Goal: Information Seeking & Learning: Learn about a topic

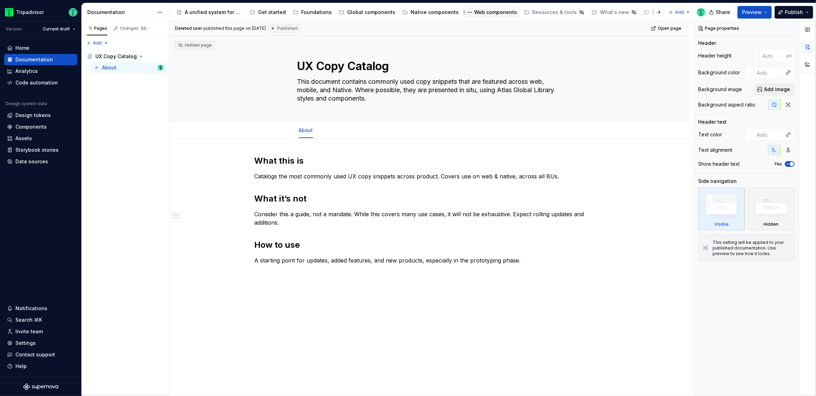
click at [475, 13] on div "Web components" at bounding box center [495, 12] width 43 height 7
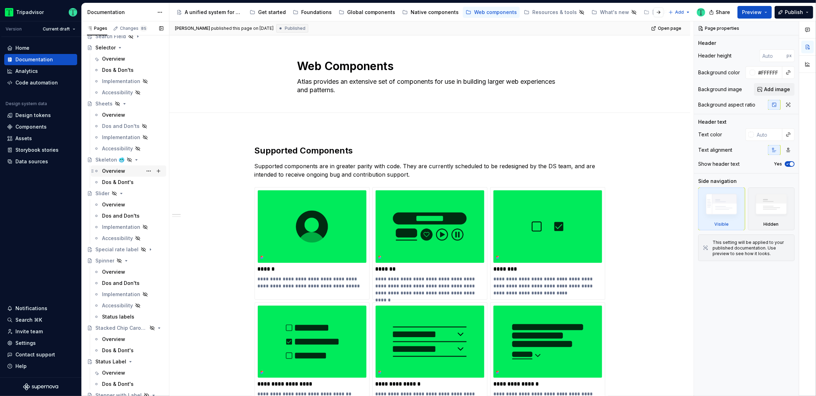
scroll to position [1324, 0]
click at [0, 0] on button "Page tree" at bounding box center [0, 0] width 0 height 0
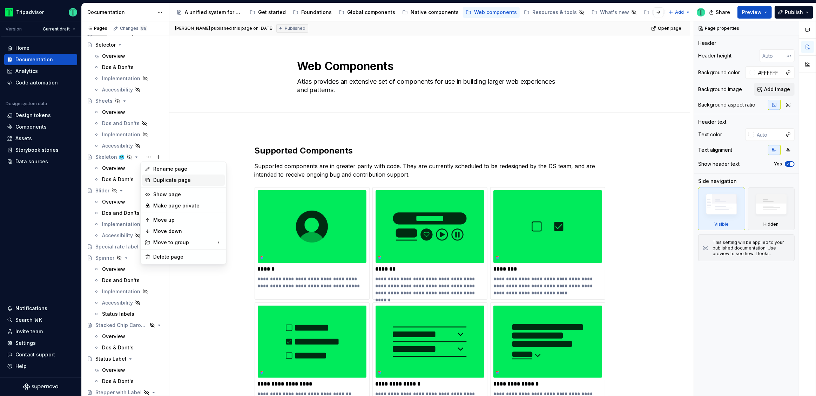
click at [171, 180] on div "Duplicate page" at bounding box center [187, 180] width 69 height 7
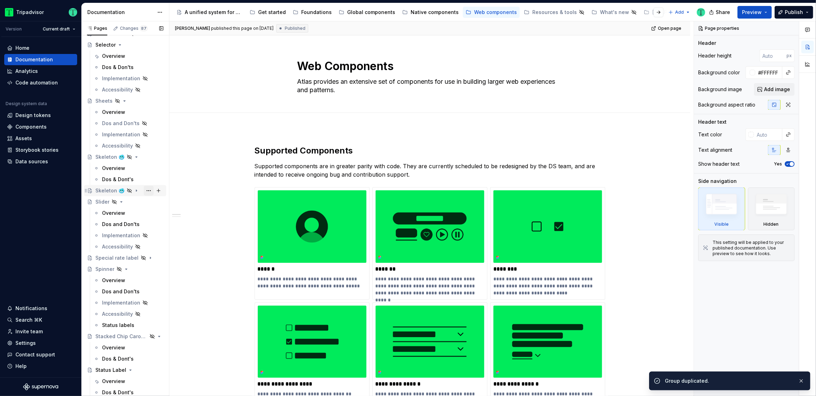
click at [148, 189] on button "Page tree" at bounding box center [149, 191] width 10 height 10
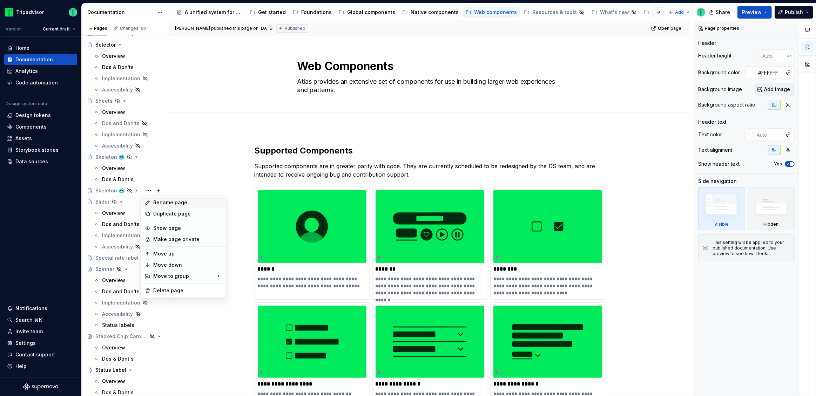
type textarea "*"
click at [179, 203] on div "Rename page" at bounding box center [187, 202] width 69 height 7
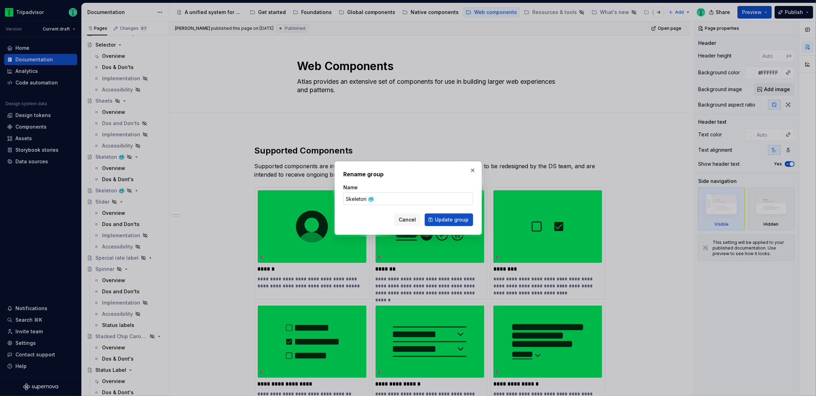
click at [364, 196] on input "Skeleton 🥶" at bounding box center [408, 199] width 130 height 13
type input "S 🥶"
type textarea "*"
paste input "ingle Input Field"
type input "Single Input Field 🥶"
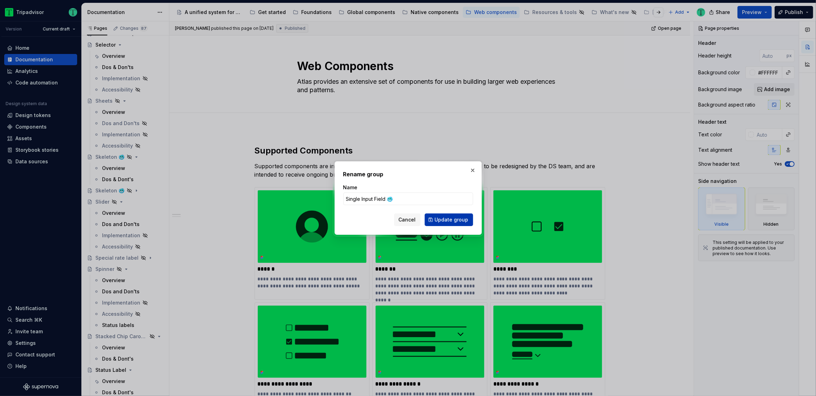
click at [453, 216] on span "Update group" at bounding box center [452, 219] width 34 height 7
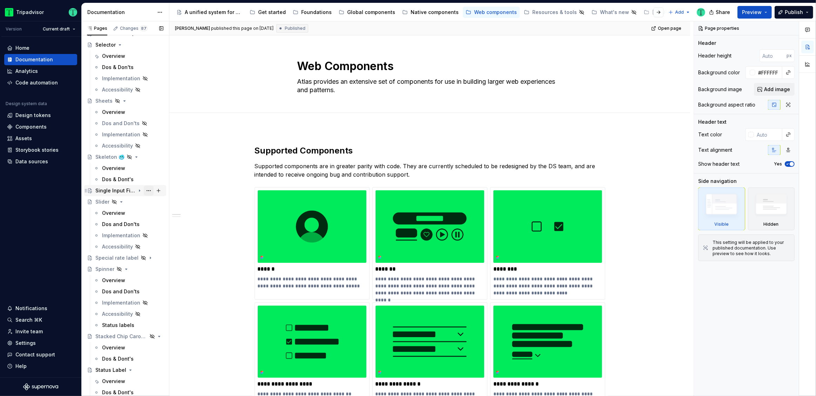
click at [146, 190] on button "Page tree" at bounding box center [149, 191] width 10 height 10
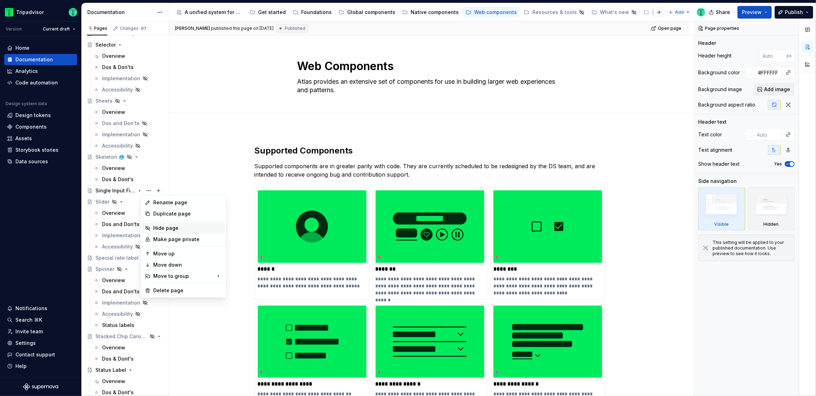
click at [163, 225] on div "Hide page" at bounding box center [187, 228] width 69 height 7
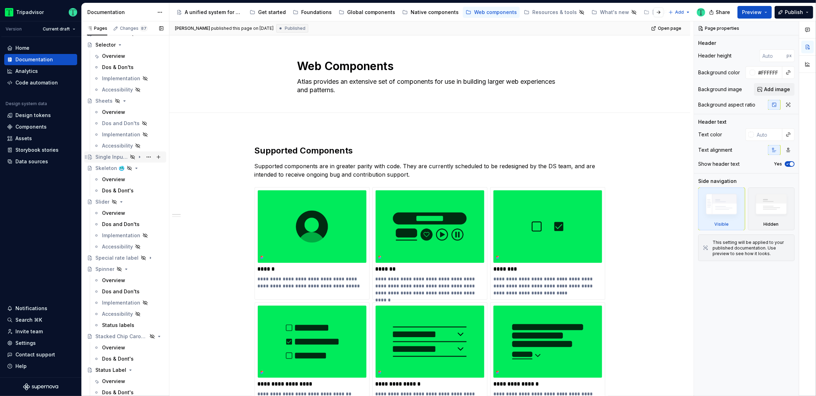
click at [137, 156] on icon "Page tree" at bounding box center [140, 157] width 6 height 6
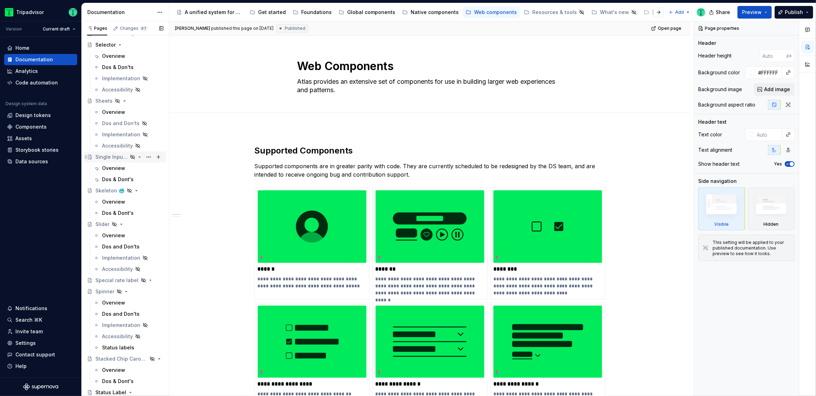
click at [113, 155] on div "Single Input Field 🥶" at bounding box center [111, 157] width 32 height 7
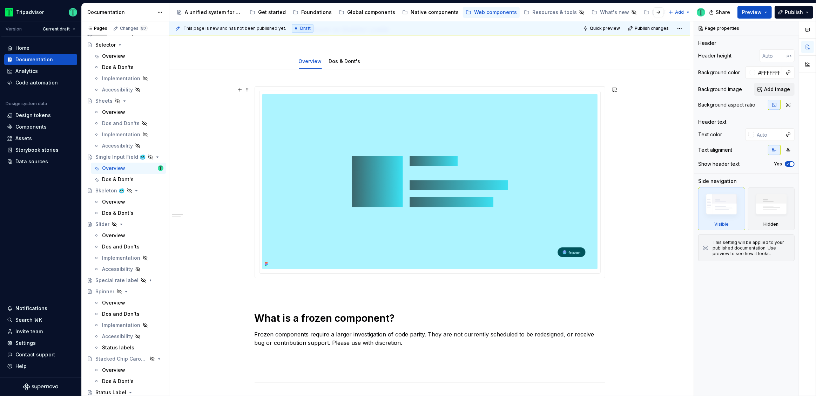
scroll to position [68, 0]
click at [453, 192] on img at bounding box center [429, 182] width 335 height 175
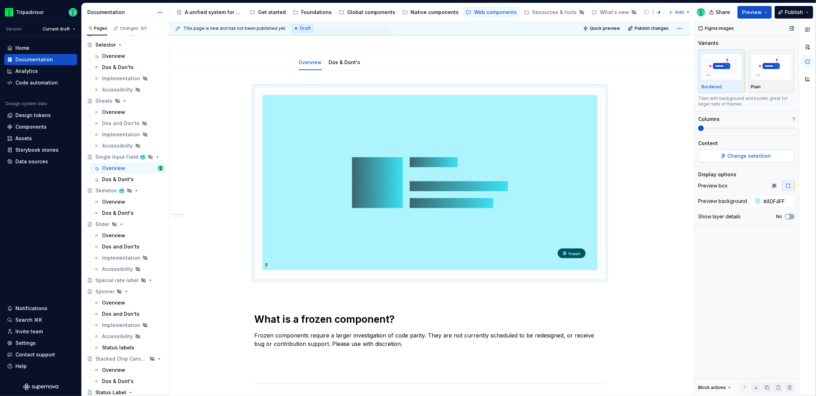
click at [754, 154] on span "Change selection" at bounding box center [749, 156] width 43 height 7
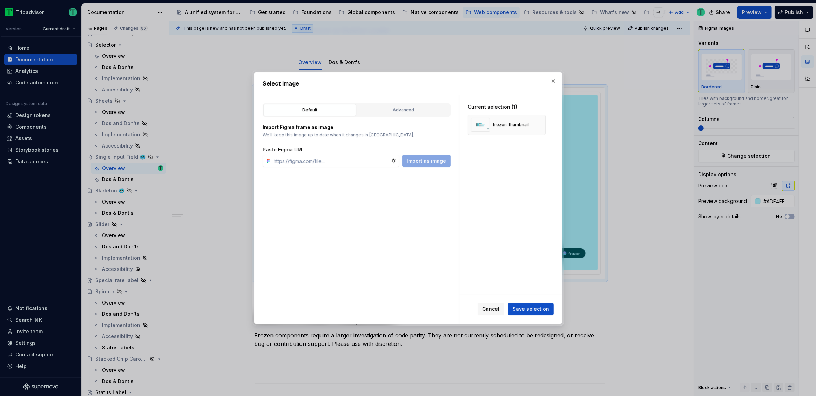
type textarea "*"
type input "https://www.figma.com/design/Rk3eGC5124Z7punn8EFUkb/Atlas-Web-Documentation?nod…"
type textarea "*"
type input "https://www.figma.com/design/Rk3eGC5124Z7punn8EFUkb/Atlas-Web-Documentation?nod…"
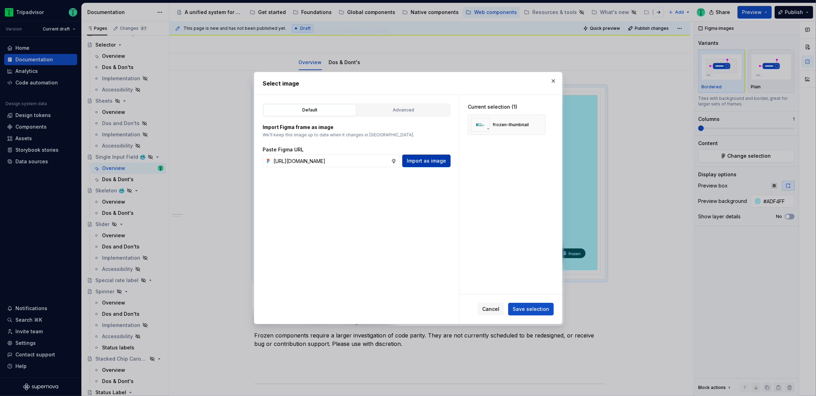
click at [430, 163] on span "Import as image" at bounding box center [426, 160] width 39 height 7
click at [542, 123] on button "button" at bounding box center [538, 125] width 10 height 10
click at [538, 313] on span "Save selection" at bounding box center [531, 309] width 46 height 13
click at [530, 306] on span "Save selection" at bounding box center [531, 309] width 36 height 7
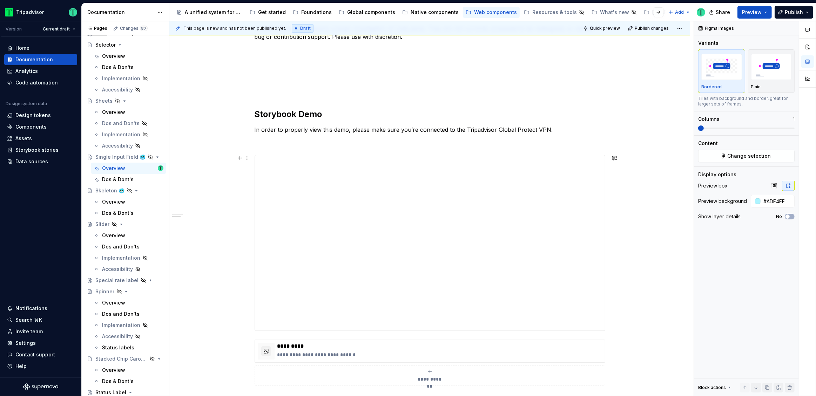
scroll to position [369, 0]
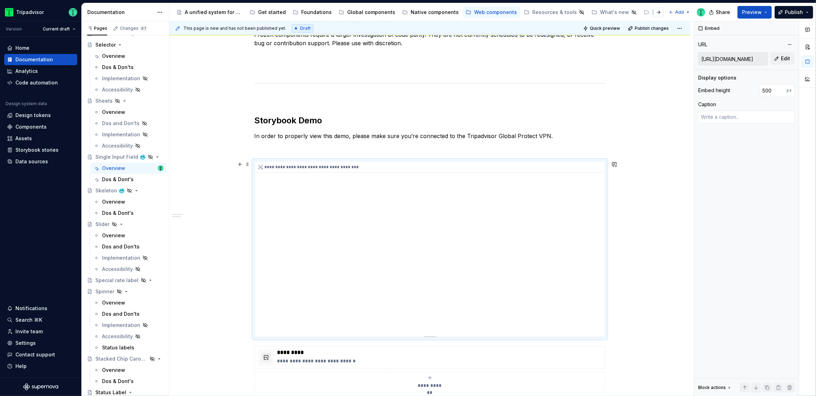
click at [578, 229] on div "**********" at bounding box center [430, 249] width 350 height 175
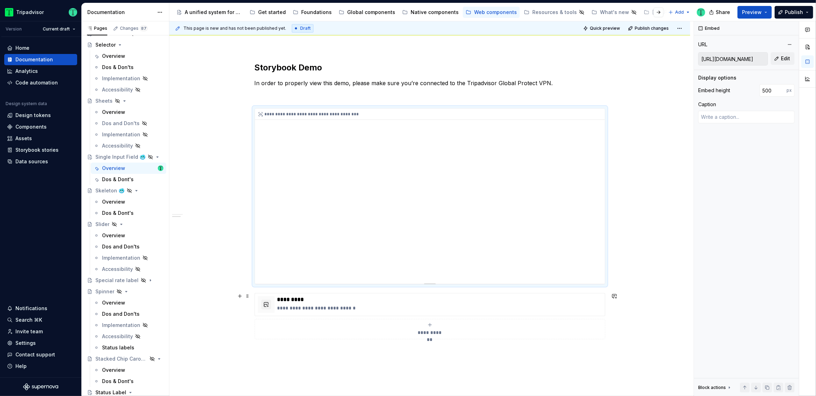
scroll to position [423, 0]
click at [337, 204] on div "**********" at bounding box center [430, 195] width 350 height 175
click at [780, 65] on div "https://webml.dev.tripadvisor.com/Story#@ta-design-system-frozen.progress-indic…" at bounding box center [746, 58] width 96 height 13
click at [778, 57] on button "Edit" at bounding box center [783, 58] width 24 height 13
type textarea "*"
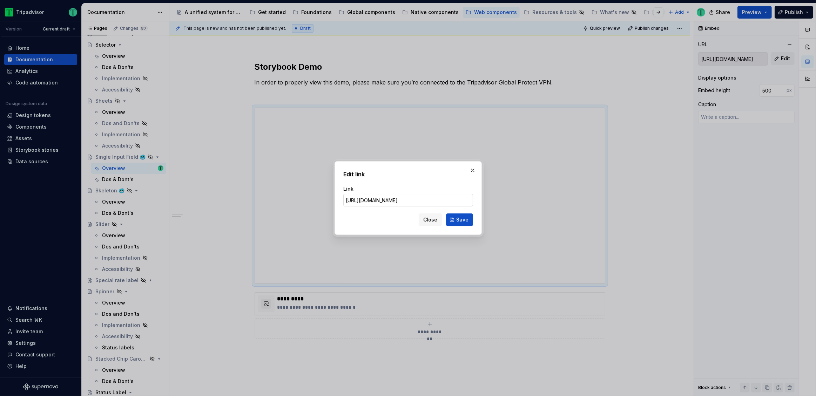
scroll to position [0, 236]
click at [395, 198] on input "https://webml.dev.tripadvisor.com/Storybook#@ta-design-system-frozen.input-fiel…" at bounding box center [408, 200] width 130 height 13
type input "https://webml.dev.tripadvisor.com/Story#@ta-design-system-frozen.input-field_pa…"
click at [455, 219] on button "Save" at bounding box center [459, 220] width 27 height 13
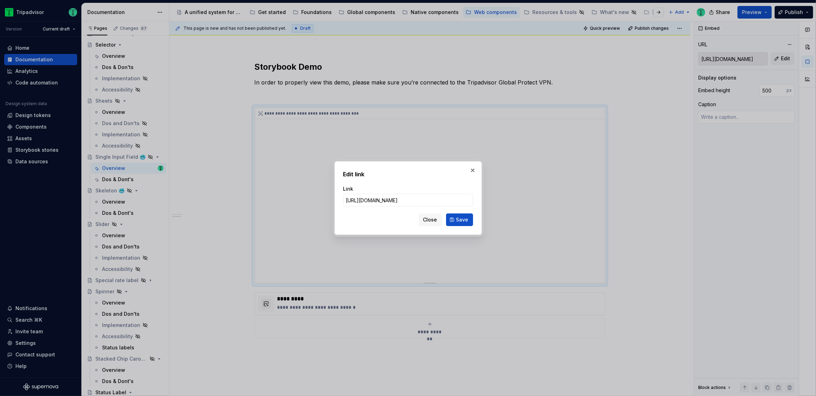
type textarea "*"
type input "https://webml.dev.tripadvisor.com/Story#@ta-design-system-frozen.input-field_pa…"
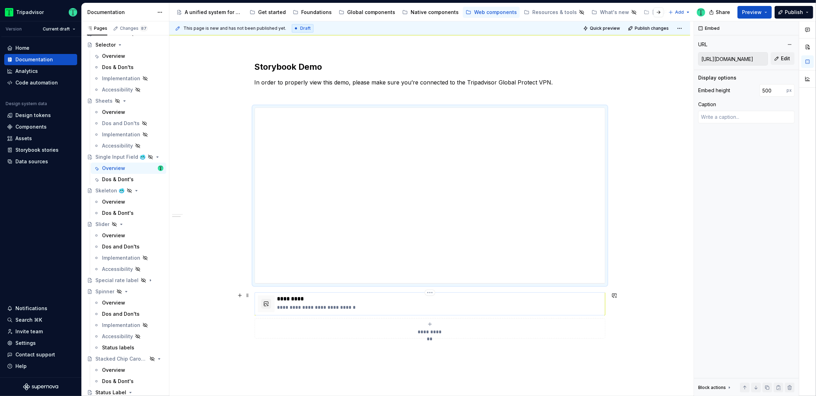
click at [373, 305] on p "**********" at bounding box center [439, 307] width 325 height 7
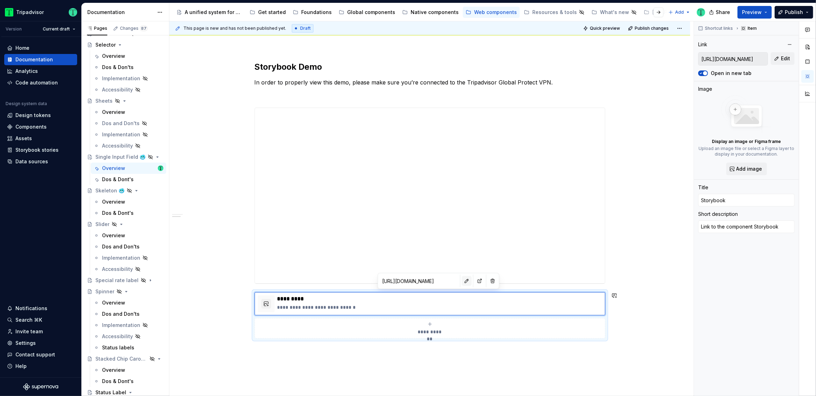
click at [462, 282] on button "button" at bounding box center [467, 281] width 10 height 10
type textarea "*"
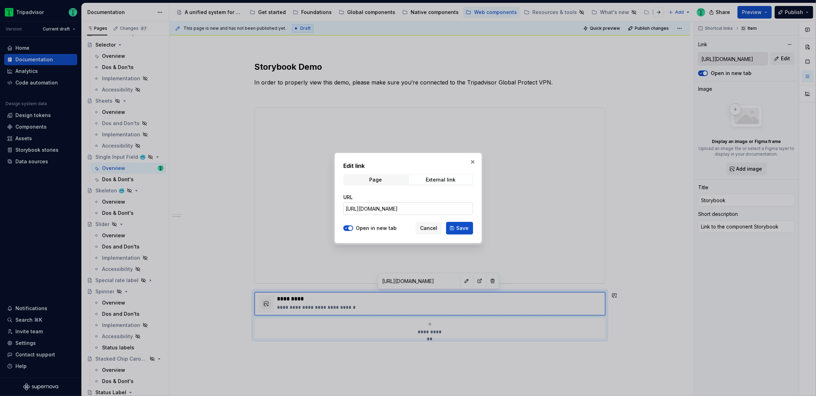
click at [398, 214] on input "https://webml.dev.tripadvisor.com/Storybook#@ta-design-system-frozen.progress-i…" at bounding box center [408, 208] width 130 height 13
click at [398, 212] on input "https://webml.dev.tripadvisor.com/Storybook#@ta-design-system-frozen.progress-i…" at bounding box center [408, 208] width 130 height 13
paste input "input-field_packages_design-system-frozen_input-field_DateInputFieldItem"
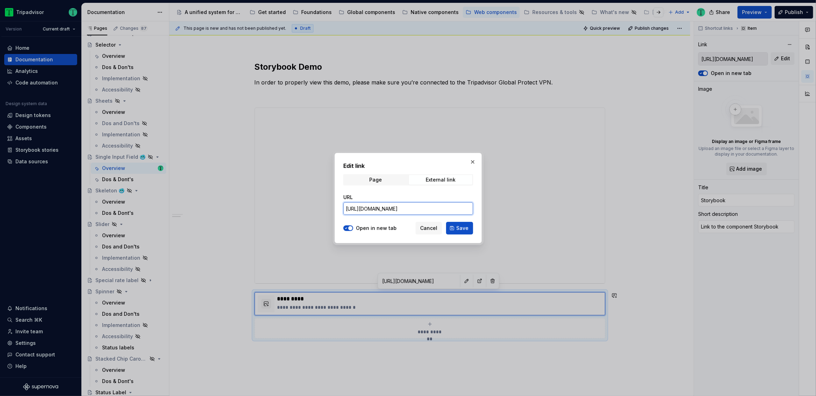
scroll to position [0, 236]
type input "https://webml.dev.tripadvisor.com/Storybook#@ta-design-system-frozen.input-fiel…"
click at [458, 227] on span "Save" at bounding box center [462, 228] width 12 height 7
type textarea "*"
type input "https://webml.dev.tripadvisor.com/Storybook#@ta-design-system-frozen.input-fiel…"
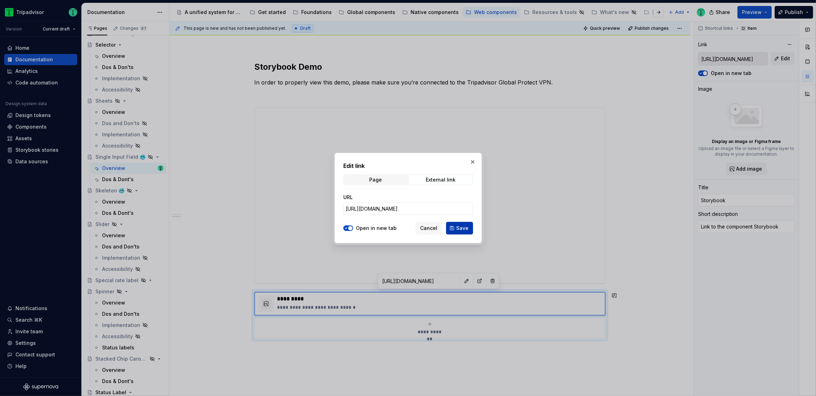
type input "https://webml.dev.tripadvisor.com/Storybook#@ta-design-system-frozen.input-fiel…"
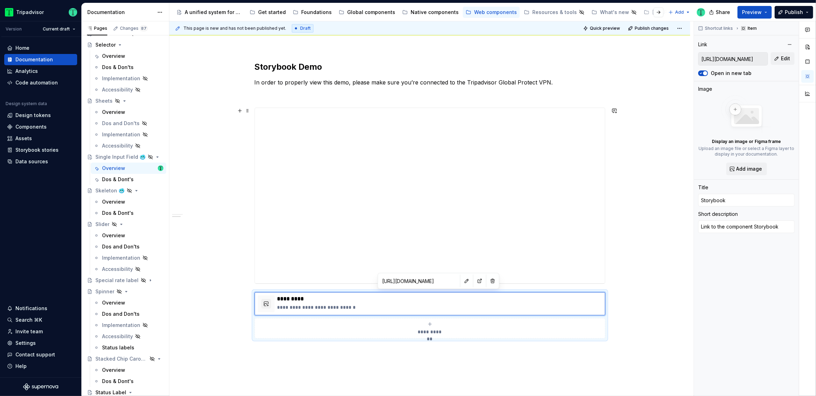
click at [199, 110] on div "**********" at bounding box center [429, 112] width 521 height 792
click at [243, 66] on button "button" at bounding box center [240, 67] width 10 height 10
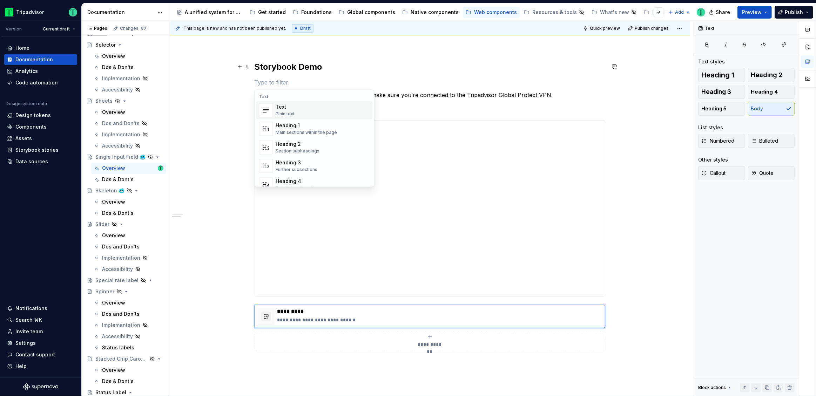
drag, startPoint x: 197, startPoint y: 72, endPoint x: 229, endPoint y: 65, distance: 32.7
click at [198, 72] on div "**********" at bounding box center [431, 208] width 524 height 375
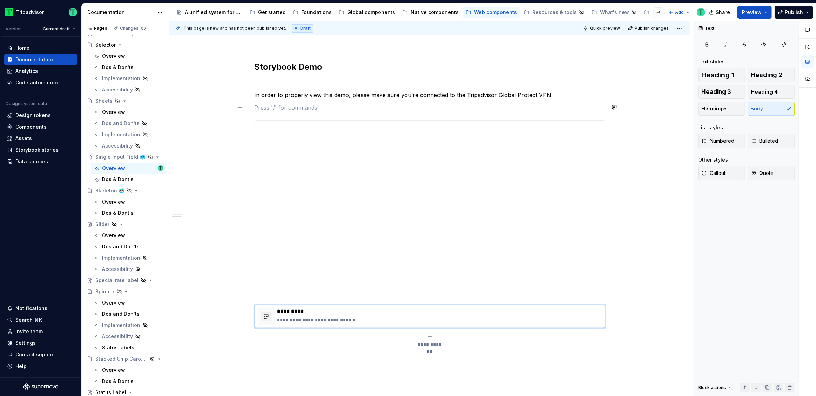
click at [256, 107] on p at bounding box center [430, 107] width 351 height 8
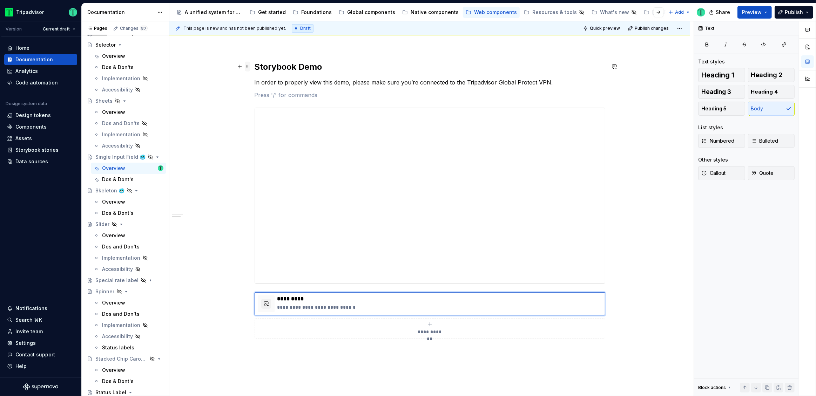
click at [250, 68] on div "**********" at bounding box center [429, 112] width 521 height 792
click at [248, 67] on span at bounding box center [248, 67] width 6 height 10
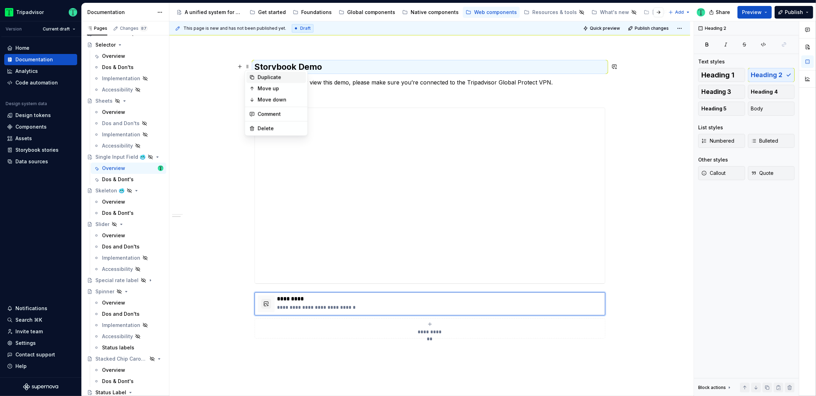
click at [256, 76] on div "Duplicate" at bounding box center [277, 77] width 60 height 11
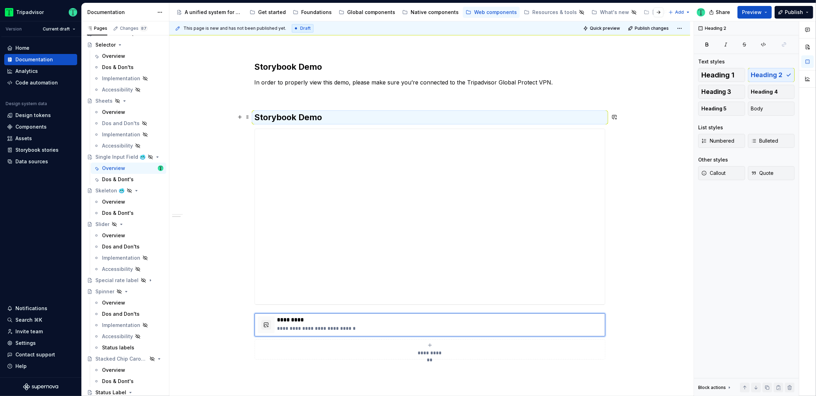
click at [562, 115] on h2 "Storybook Demo" at bounding box center [430, 117] width 351 height 11
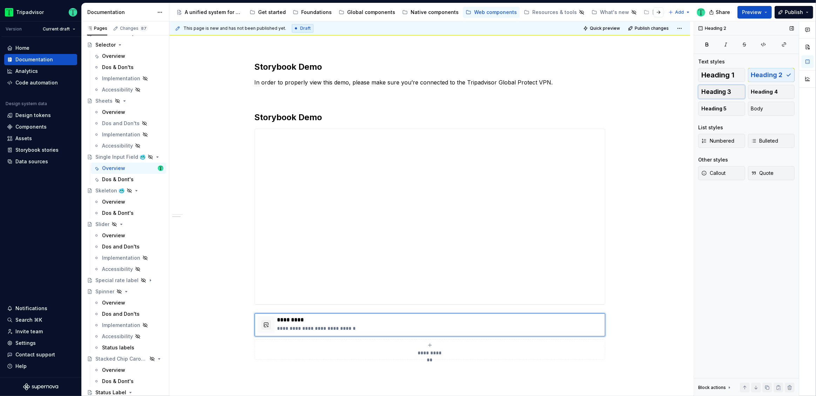
click at [735, 91] on button "Heading 3" at bounding box center [721, 92] width 47 height 14
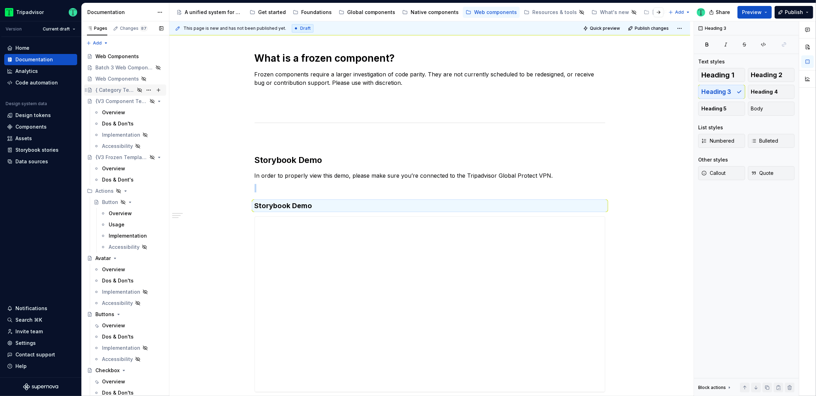
click at [113, 87] on div "{ Category Template }" at bounding box center [114, 90] width 39 height 7
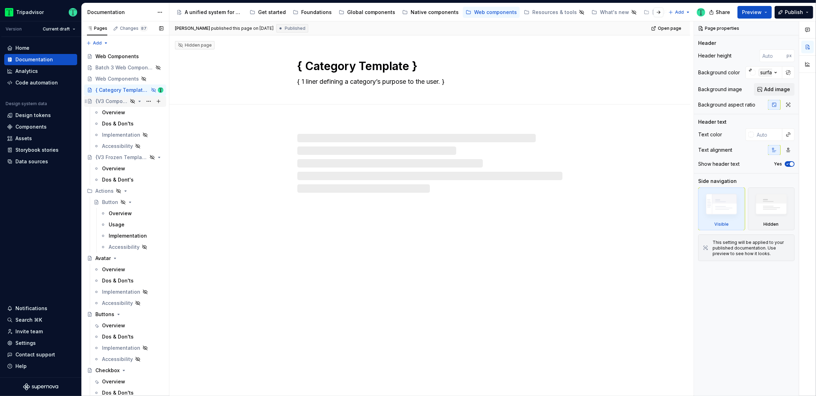
click at [105, 103] on div "{V3 Component Template}" at bounding box center [111, 101] width 32 height 7
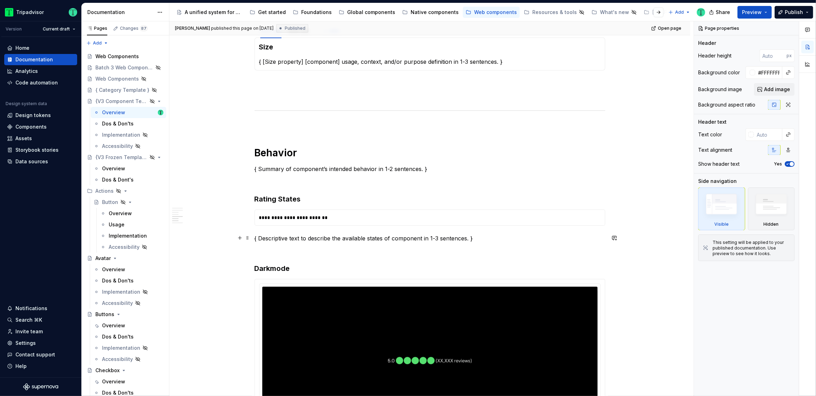
scroll to position [636, 0]
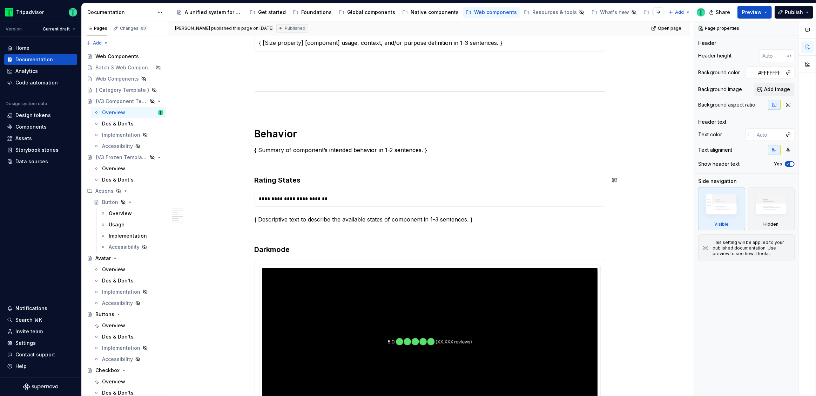
click at [269, 175] on h3 "Rating States" at bounding box center [430, 180] width 351 height 10
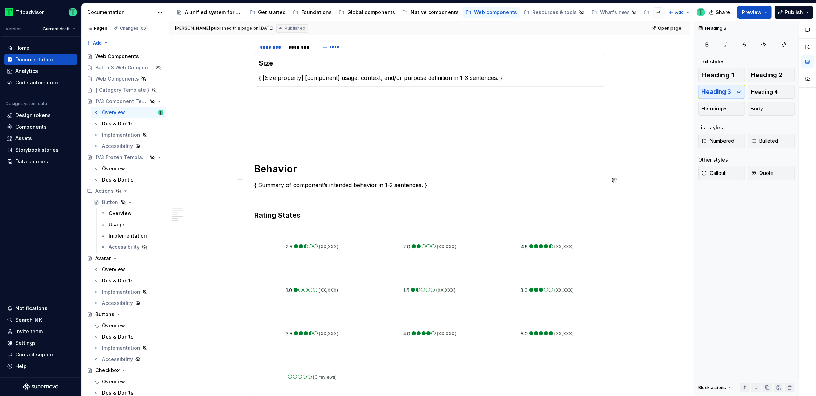
scroll to position [671, 0]
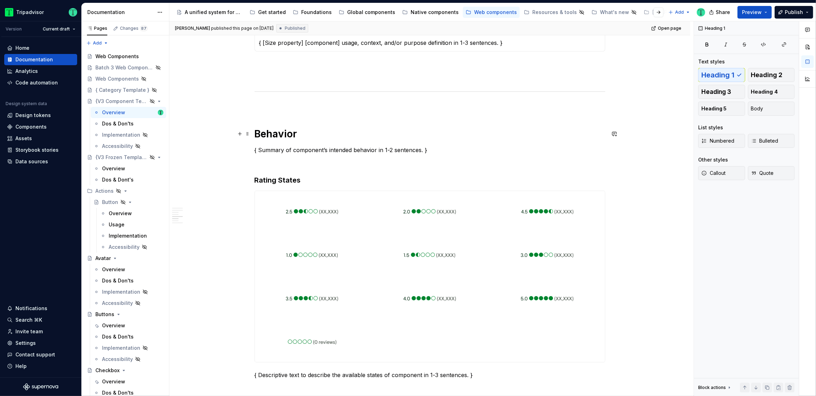
click at [273, 128] on h1 "Behavior" at bounding box center [430, 134] width 351 height 13
click at [264, 135] on h1 "Behavior" at bounding box center [430, 134] width 351 height 13
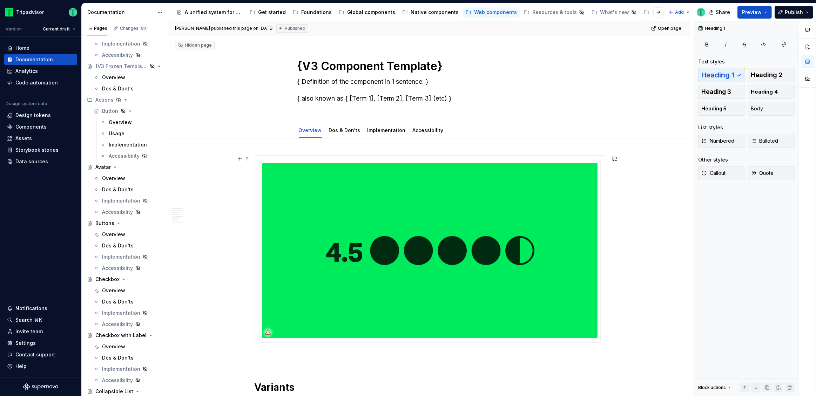
scroll to position [127, 0]
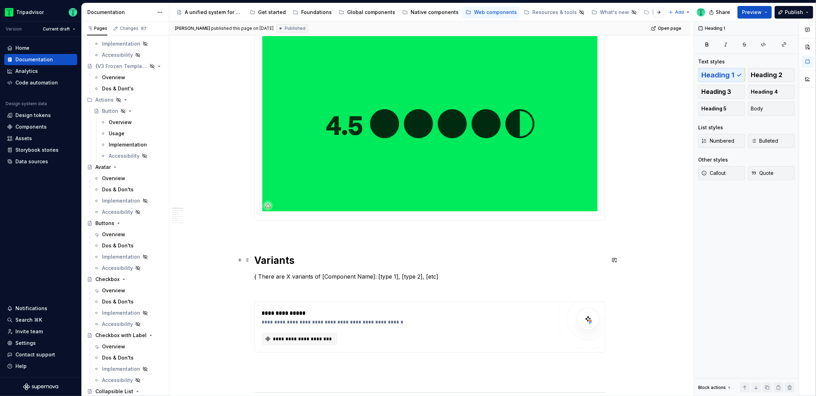
click at [278, 258] on h1 "Variants" at bounding box center [430, 260] width 351 height 13
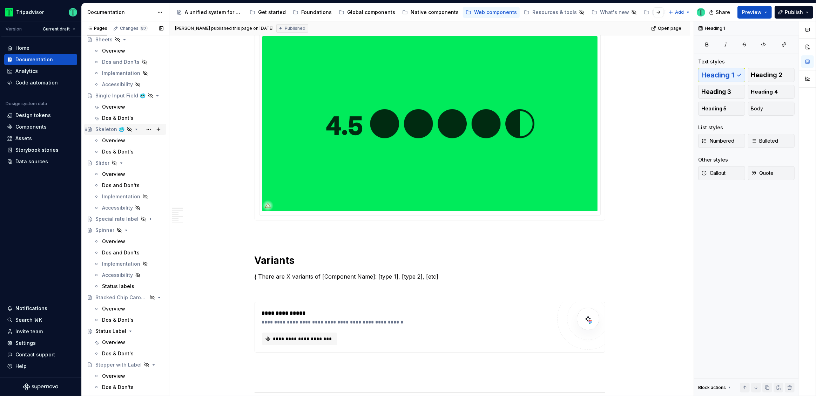
scroll to position [1386, 0]
click at [113, 105] on div "Overview" at bounding box center [113, 106] width 23 height 7
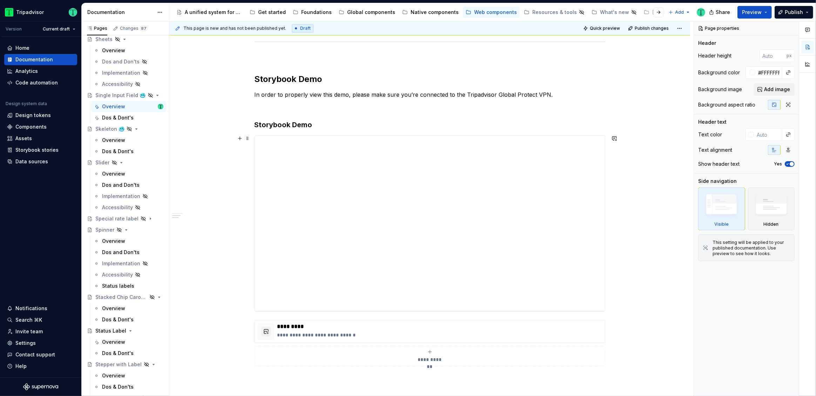
scroll to position [400, 0]
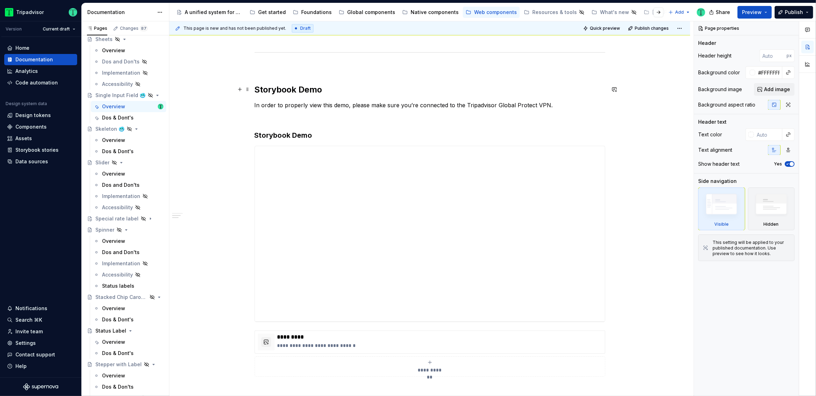
click at [275, 90] on h2 "Storybook Demo" at bounding box center [430, 89] width 351 height 11
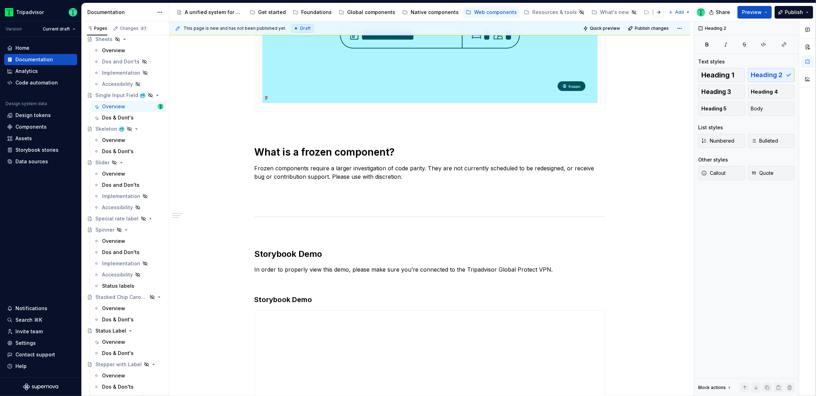
scroll to position [263, 0]
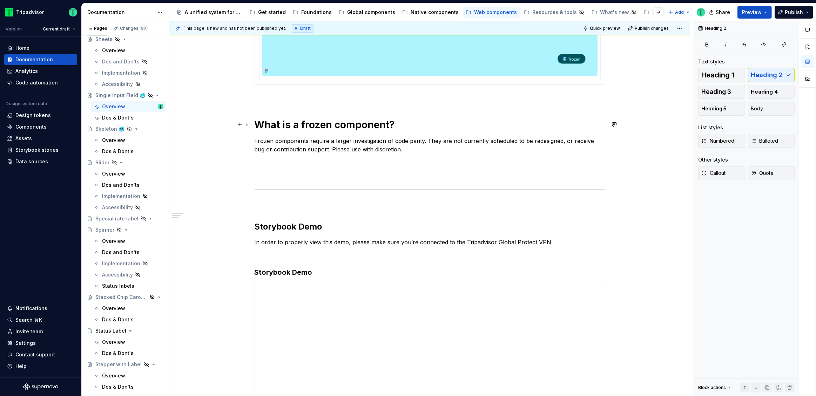
click at [366, 124] on h1 "What is a frozen component?" at bounding box center [430, 125] width 351 height 13
click at [300, 228] on h2 "Storybook Demo" at bounding box center [430, 226] width 351 height 11
click at [728, 75] on span "Heading 1" at bounding box center [717, 75] width 33 height 7
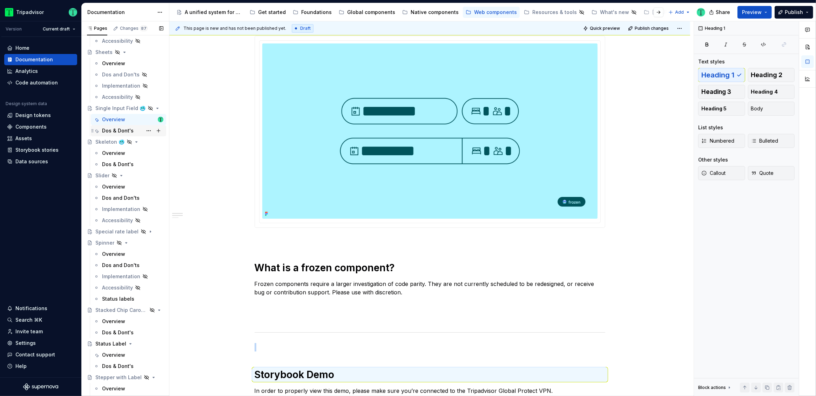
scroll to position [1361, 0]
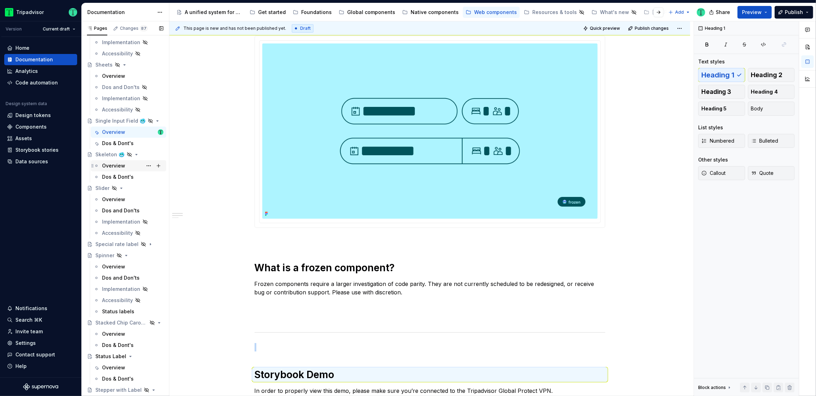
click at [115, 165] on div "Overview" at bounding box center [113, 165] width 23 height 7
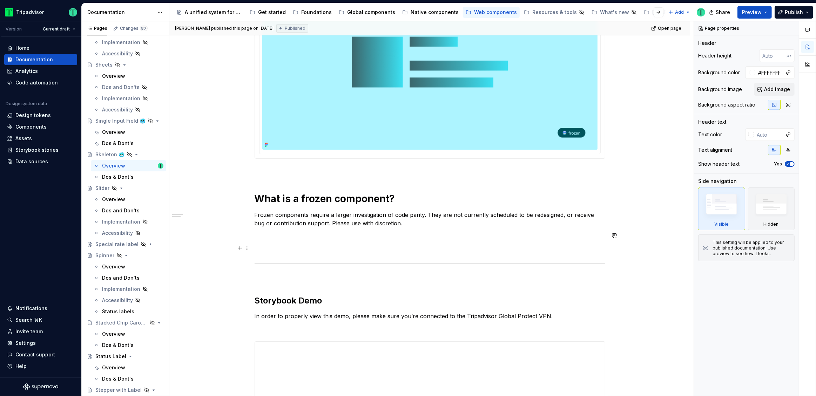
scroll to position [193, 0]
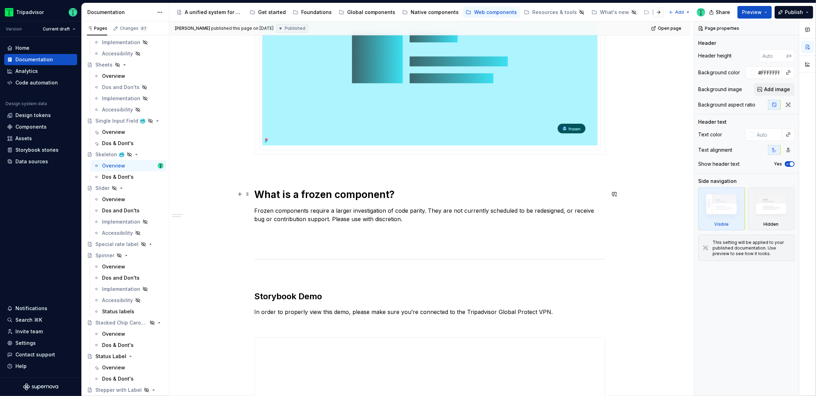
click at [276, 194] on h1 "What is a frozen component?" at bounding box center [430, 194] width 351 height 13
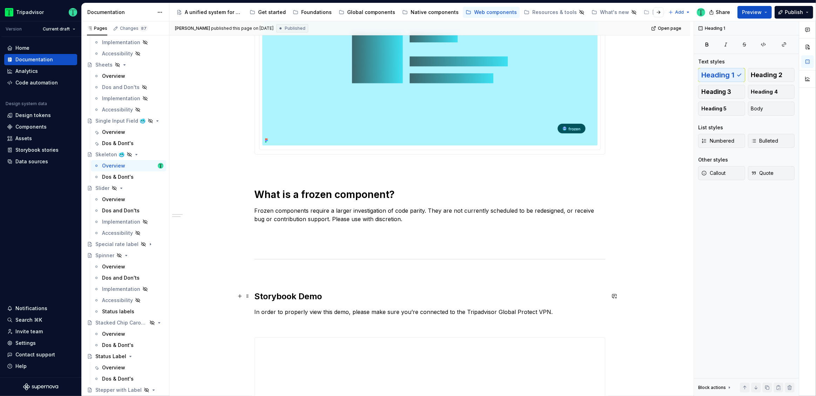
click at [280, 297] on h2 "Storybook Demo" at bounding box center [430, 296] width 351 height 11
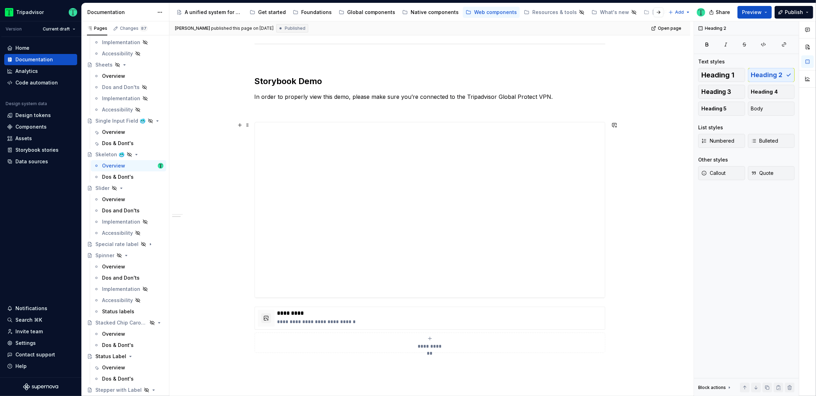
scroll to position [296, 0]
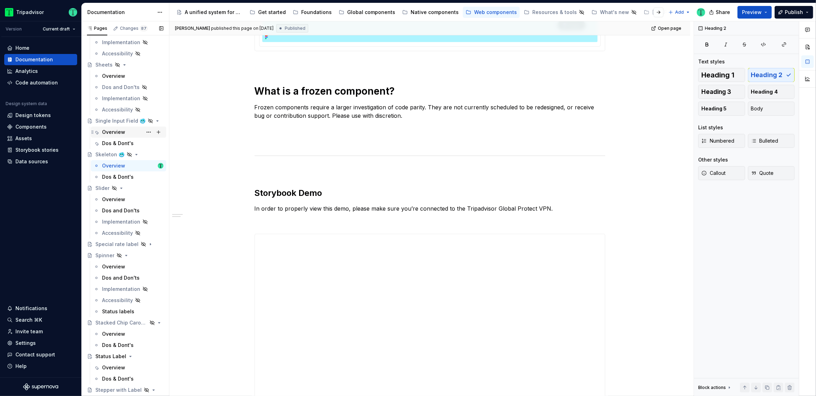
click at [108, 132] on div "Overview" at bounding box center [113, 132] width 23 height 7
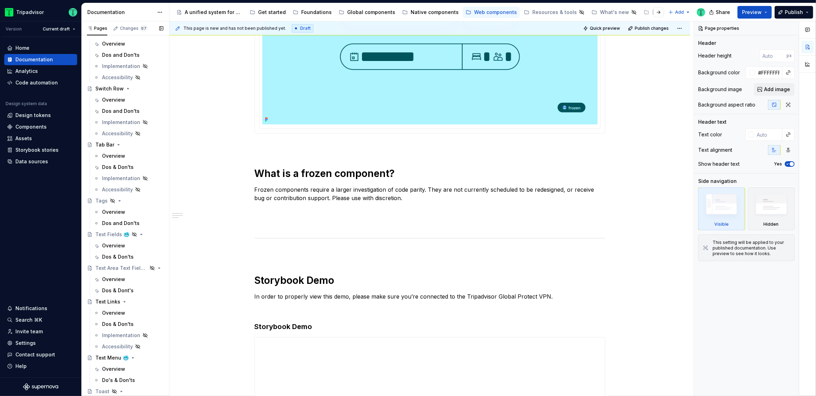
scroll to position [1762, 0]
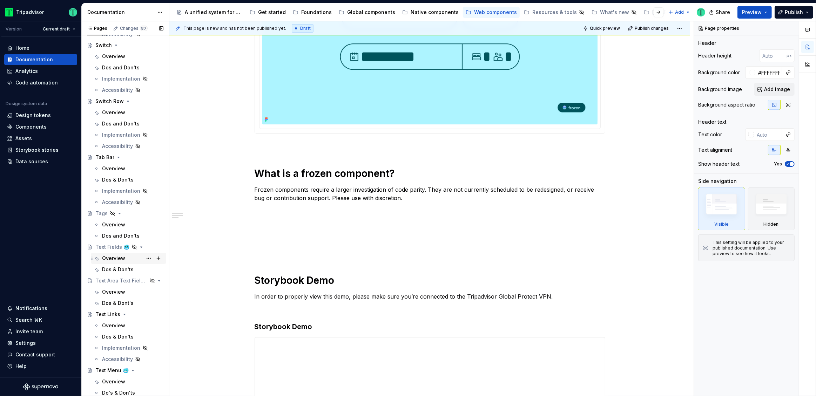
click at [111, 255] on div "Overview" at bounding box center [113, 258] width 23 height 7
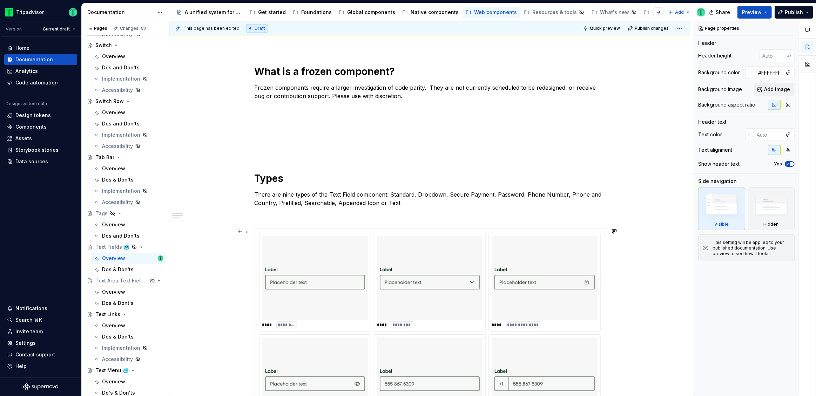
scroll to position [344, 0]
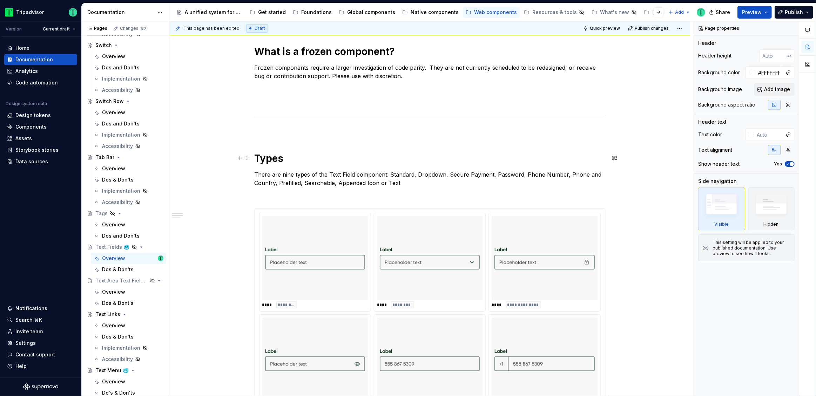
click at [268, 162] on h1 "Types" at bounding box center [430, 158] width 351 height 13
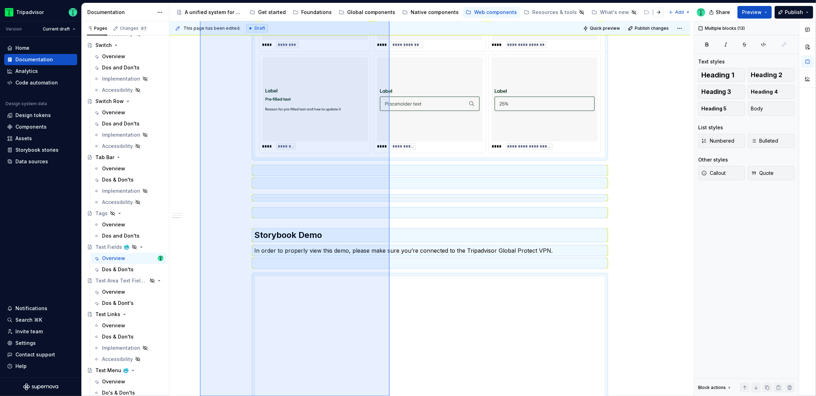
scroll to position [708, 0]
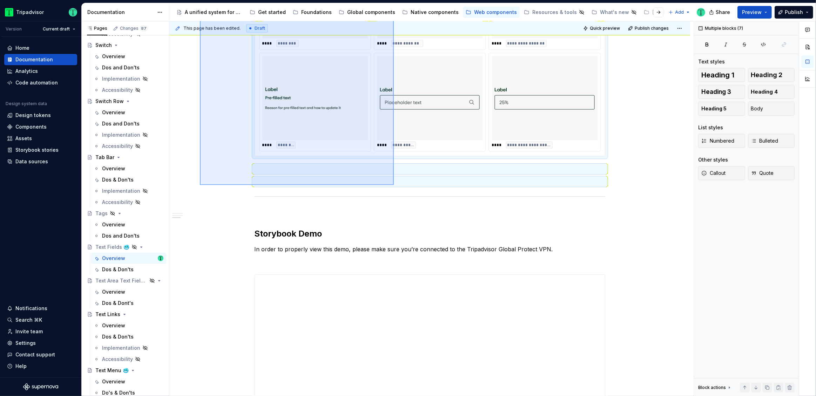
drag, startPoint x: 200, startPoint y: 89, endPoint x: 394, endPoint y: 185, distance: 216.3
click at [394, 185] on div "**********" at bounding box center [431, 208] width 524 height 375
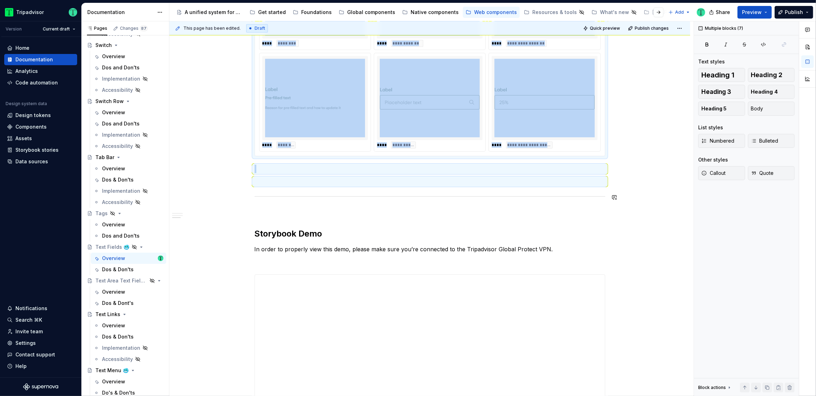
copy div "**********"
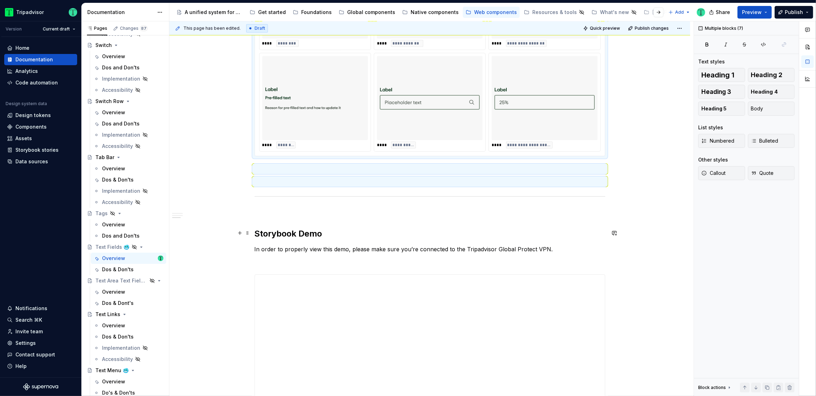
click at [281, 236] on h2 "Storybook Demo" at bounding box center [430, 233] width 351 height 11
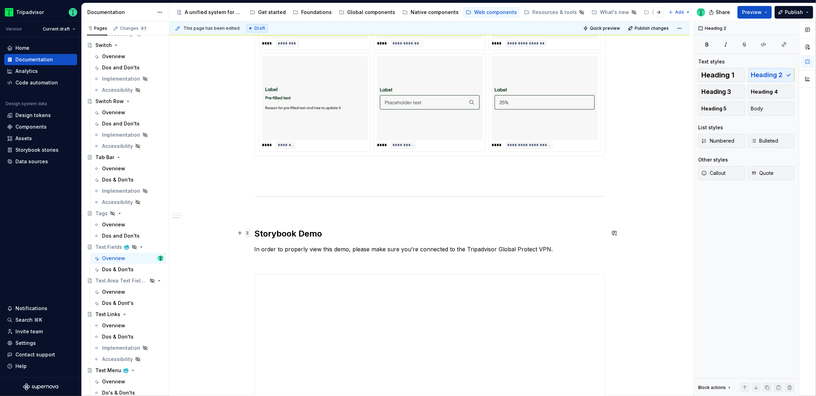
click at [247, 233] on span at bounding box center [248, 233] width 6 height 10
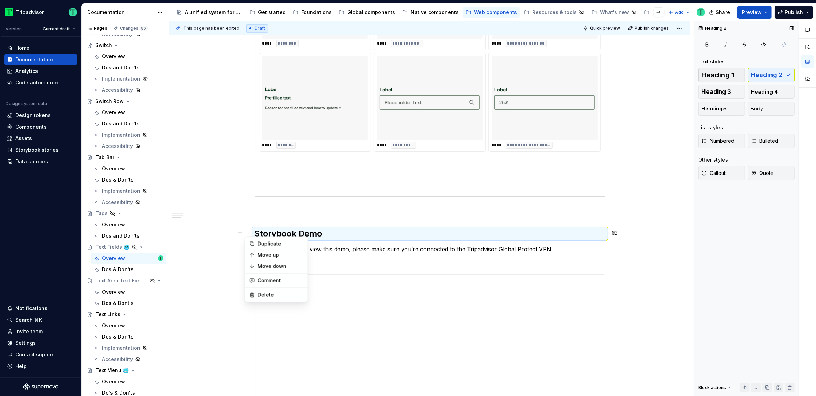
click at [724, 77] on span "Heading 1" at bounding box center [717, 75] width 33 height 7
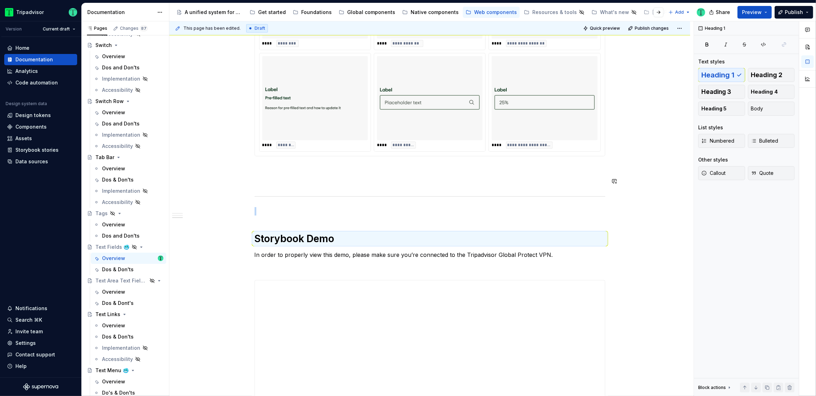
click at [218, 203] on div "**********" at bounding box center [429, 59] width 521 height 1241
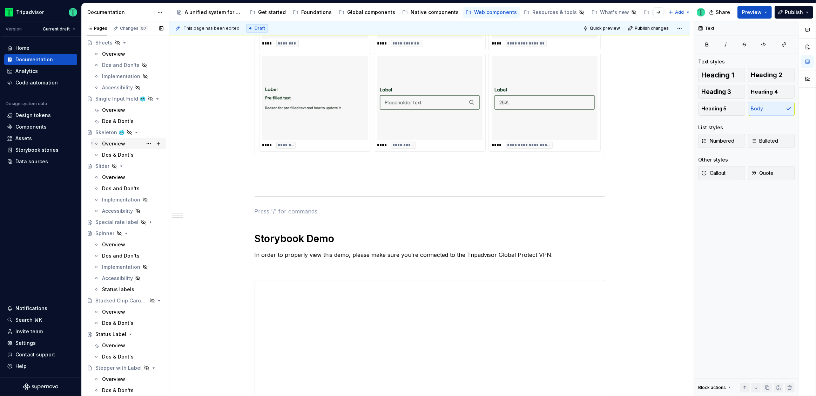
scroll to position [1374, 0]
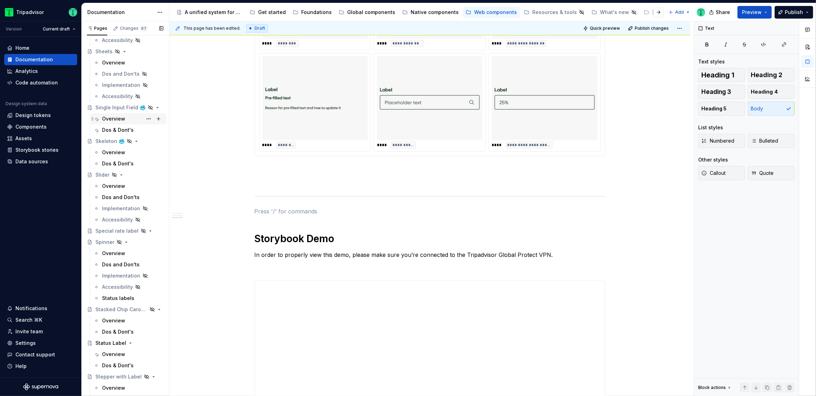
click at [114, 119] on div "Overview" at bounding box center [113, 118] width 23 height 7
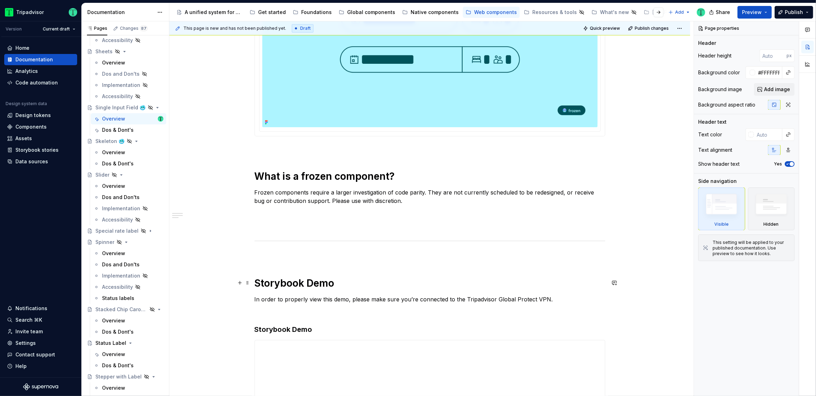
scroll to position [247, 0]
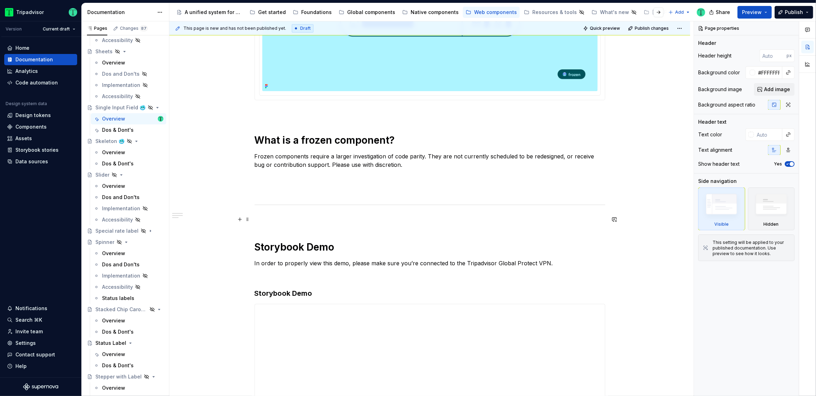
click at [260, 218] on p at bounding box center [430, 220] width 351 height 8
type textarea "*"
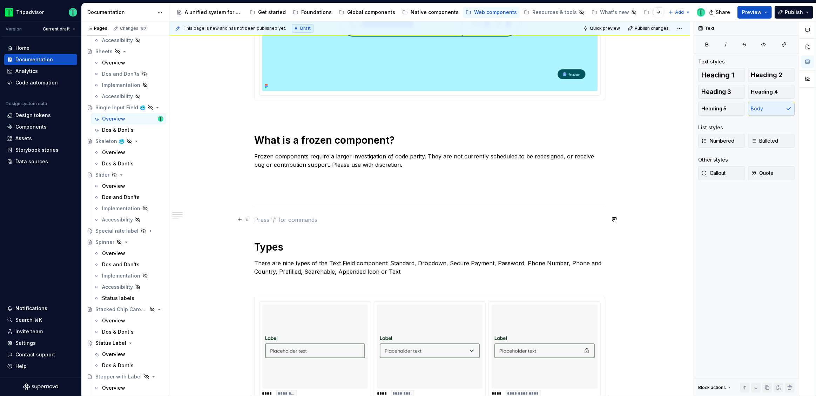
click at [262, 220] on p at bounding box center [430, 220] width 351 height 8
click at [246, 222] on span at bounding box center [248, 220] width 6 height 10
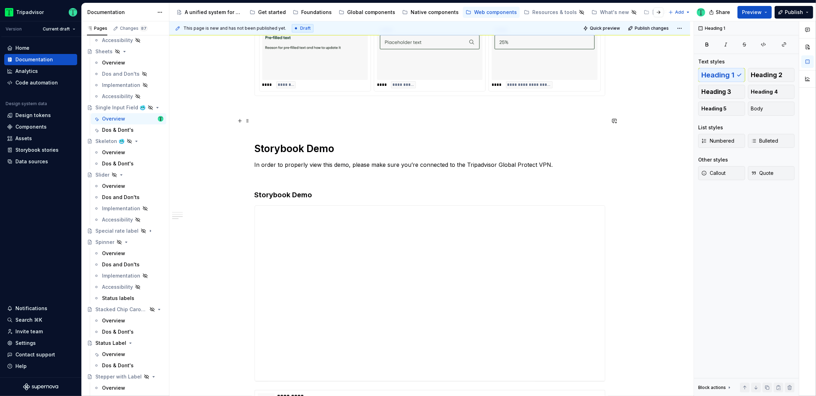
scroll to position [756, 0]
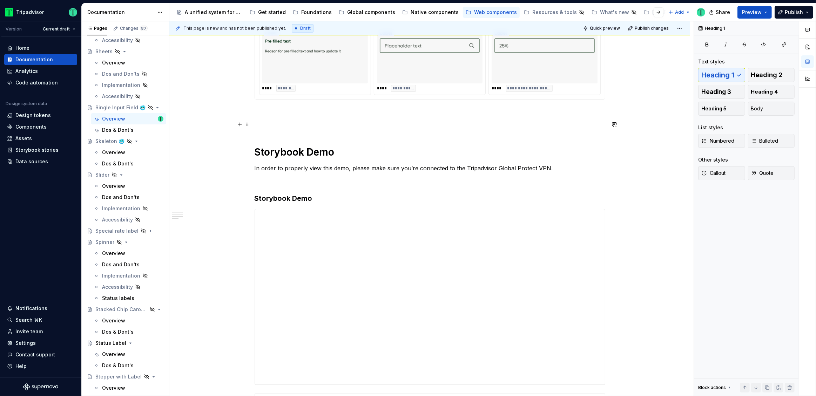
click at [260, 124] on p at bounding box center [430, 125] width 351 height 8
click at [264, 109] on p at bounding box center [430, 112] width 351 height 8
click at [265, 122] on p at bounding box center [430, 125] width 351 height 8
click at [238, 125] on button "button" at bounding box center [240, 125] width 10 height 10
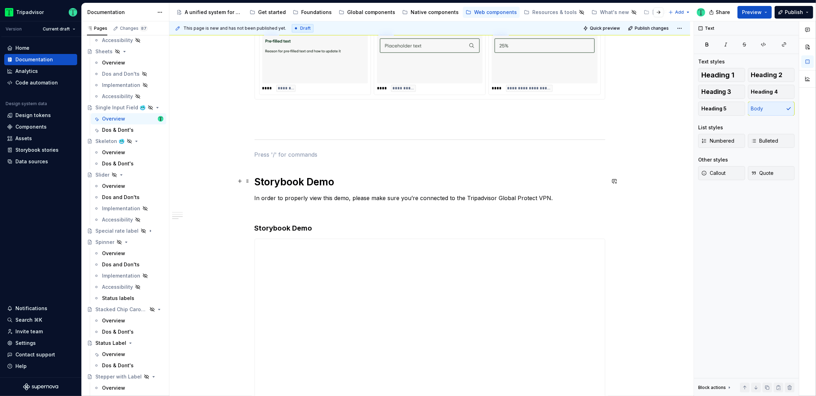
click at [283, 182] on h1 "Storybook Demo" at bounding box center [430, 182] width 351 height 13
click at [264, 224] on h3 "Storybook Demo" at bounding box center [430, 228] width 351 height 10
click at [268, 226] on h3 "Storybook Demo" at bounding box center [430, 228] width 351 height 10
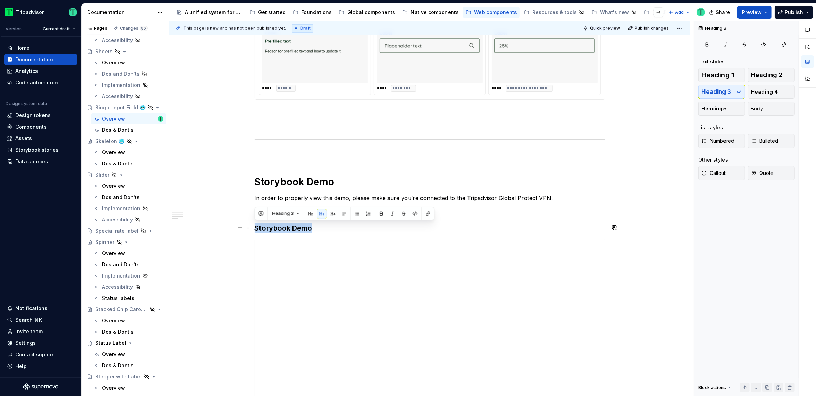
click at [268, 226] on h3 "Storybook Demo" at bounding box center [430, 228] width 351 height 10
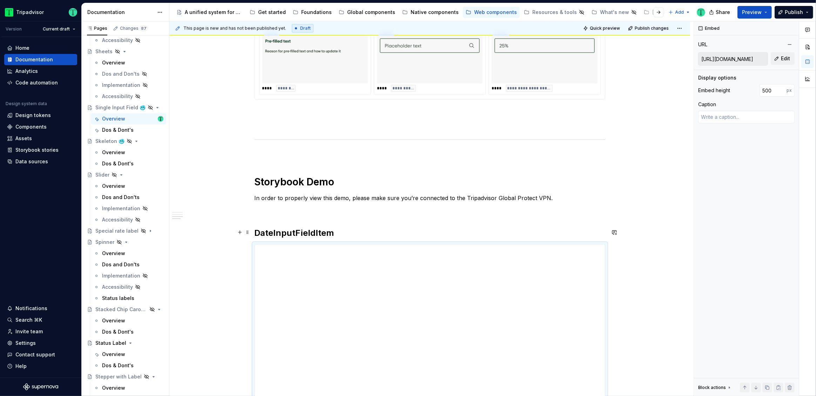
drag, startPoint x: 294, startPoint y: 231, endPoint x: 307, endPoint y: 226, distance: 14.1
click at [294, 231] on strong "DateInputFieldItem" at bounding box center [295, 233] width 80 height 10
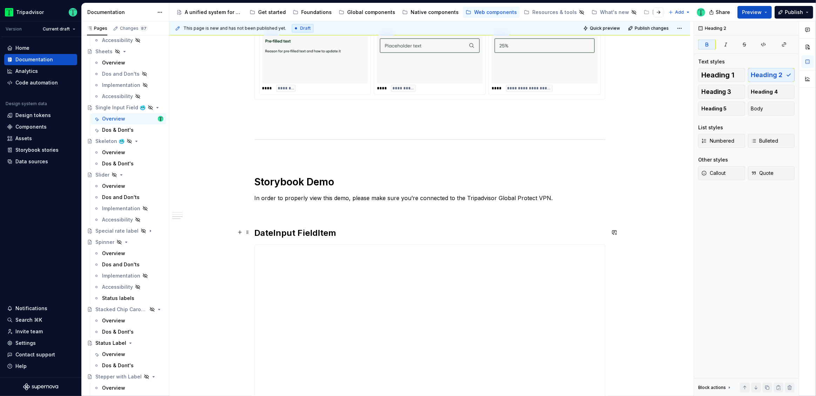
click at [314, 229] on strong "DateInput FieldItem" at bounding box center [296, 233] width 82 height 10
click at [278, 234] on strong "DateInput Field Item" at bounding box center [297, 233] width 84 height 10
click at [725, 92] on span "Heading 3" at bounding box center [716, 91] width 30 height 7
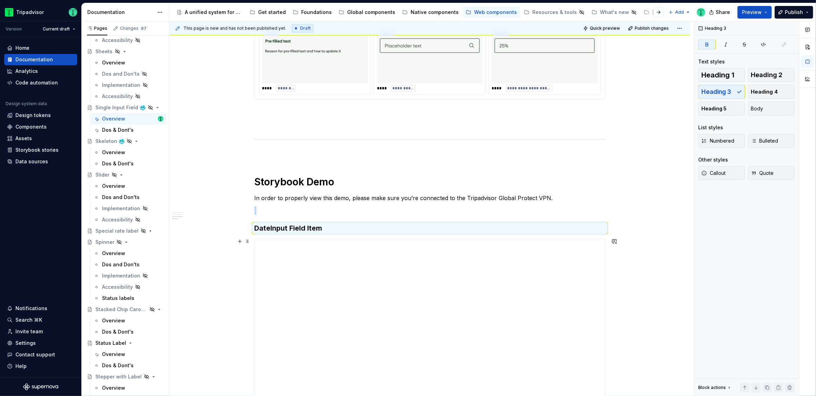
click at [207, 241] on div "**********" at bounding box center [429, 10] width 521 height 1257
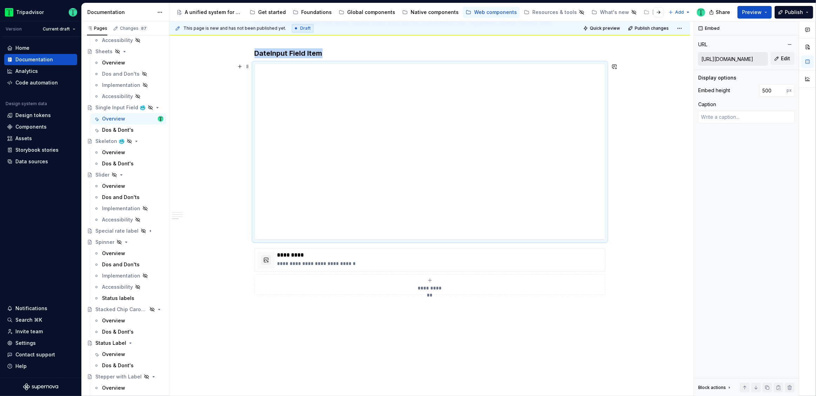
scroll to position [926, 0]
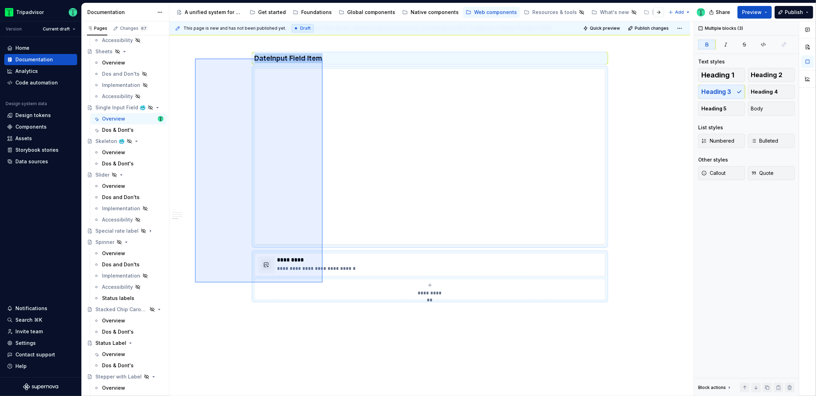
drag, startPoint x: 247, startPoint y: 85, endPoint x: 323, endPoint y: 283, distance: 212.0
click at [323, 283] on div "**********" at bounding box center [431, 208] width 524 height 375
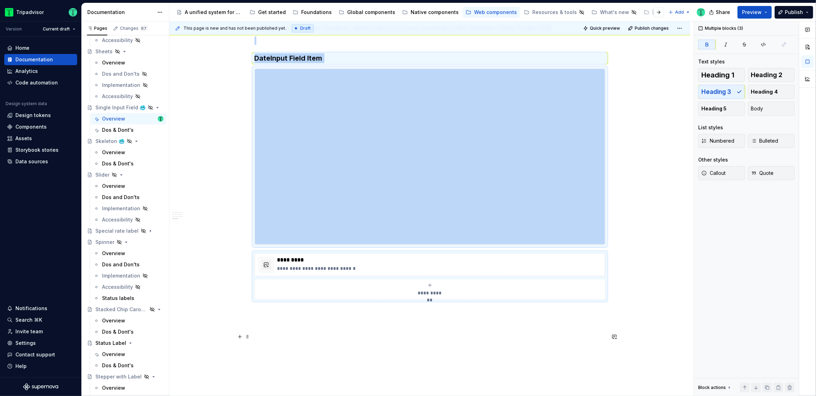
copy div "**********"
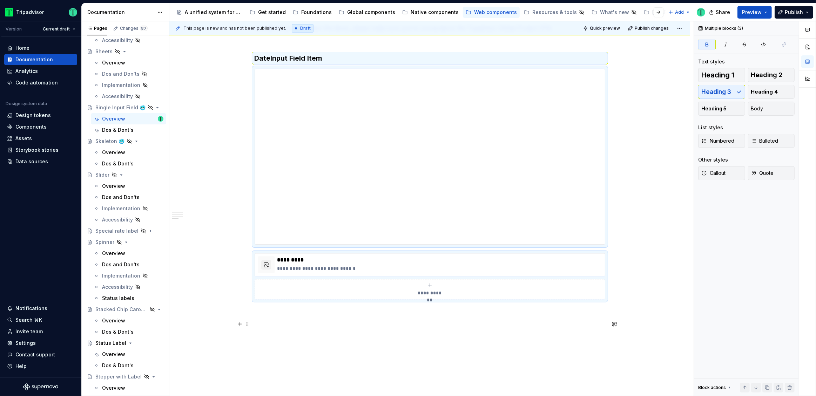
click at [312, 326] on p at bounding box center [430, 325] width 351 height 8
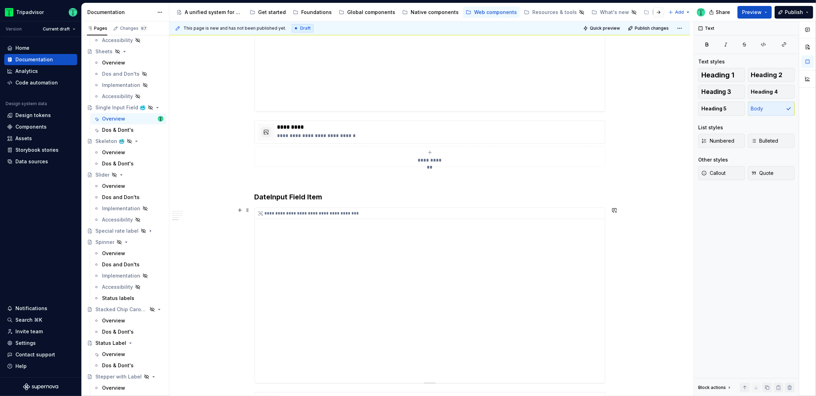
scroll to position [1074, 0]
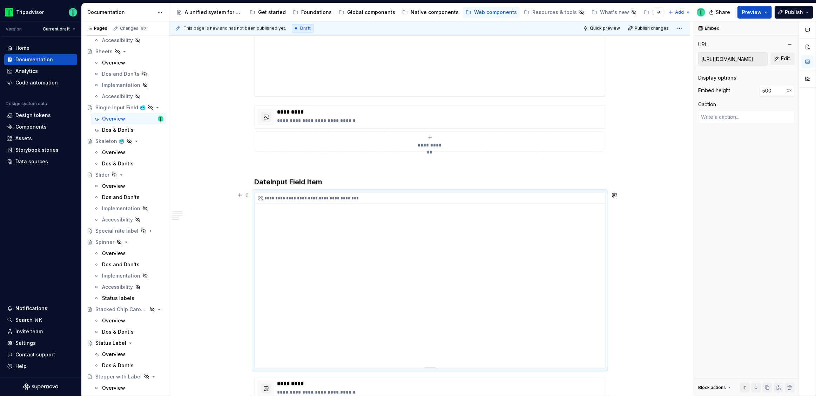
click at [318, 238] on div "**********" at bounding box center [430, 280] width 350 height 175
click at [789, 57] on span "Edit" at bounding box center [785, 58] width 9 height 7
type textarea "*"
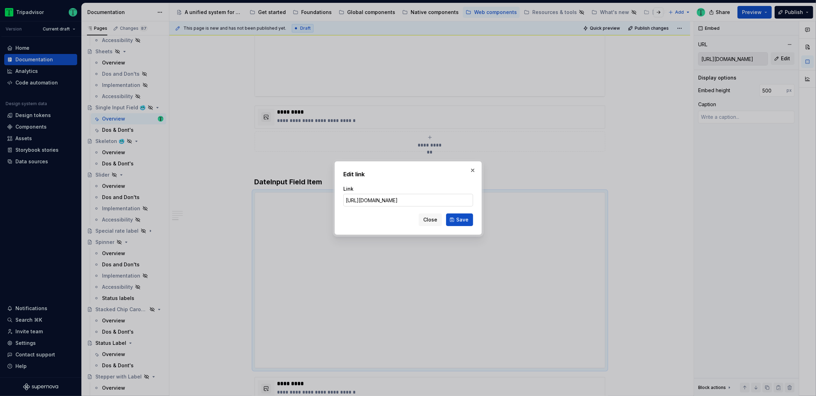
click at [445, 200] on input "https://webml.dev.tripadvisor.com/Story#@ta-design-system-frozen.input-field_pa…" at bounding box center [408, 200] width 130 height 13
type input "https://webml.dev.tripadvisor.com/Story#@ta-design-system-frozen.input-field_pa…"
click button "Save" at bounding box center [459, 220] width 27 height 13
type textarea "*"
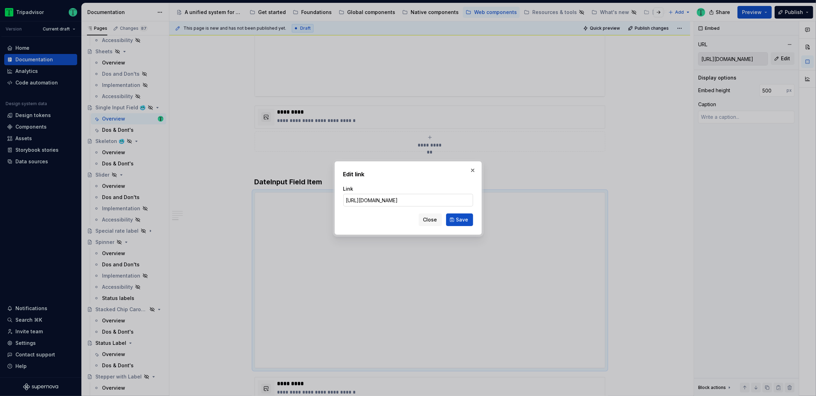
type input "https://webml.dev.tripadvisor.com/Story#@ta-design-system-frozen.input-field_pa…"
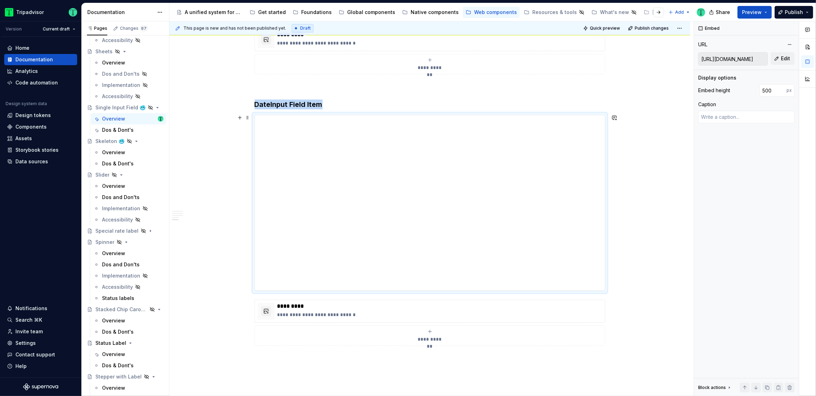
scroll to position [1160, 0]
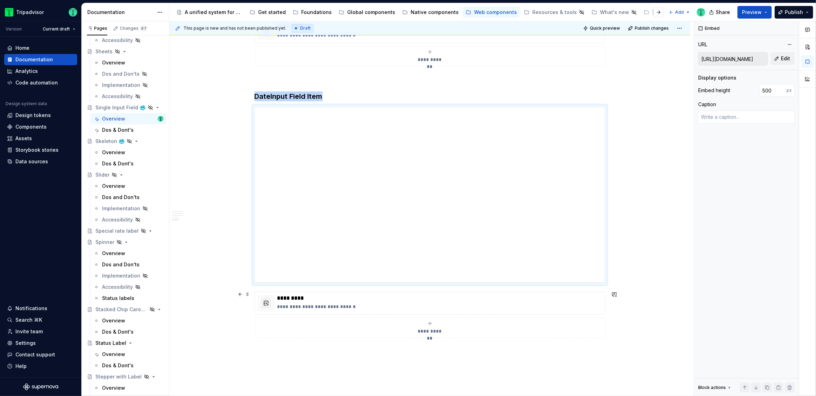
click at [426, 325] on div "**********" at bounding box center [430, 328] width 344 height 14
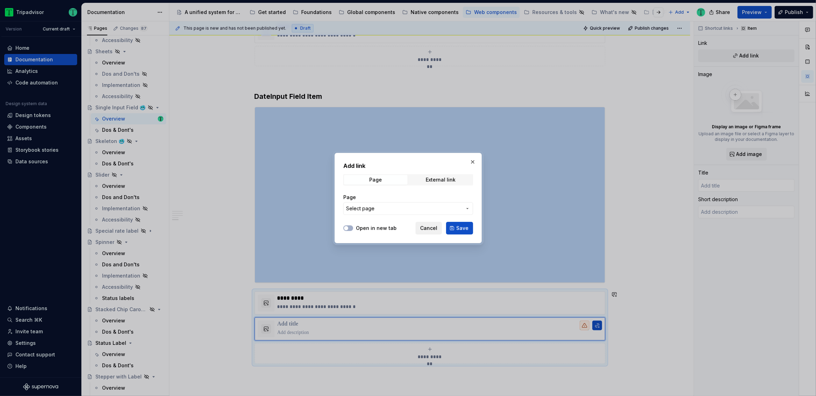
click at [436, 230] on span "Cancel" at bounding box center [428, 228] width 17 height 7
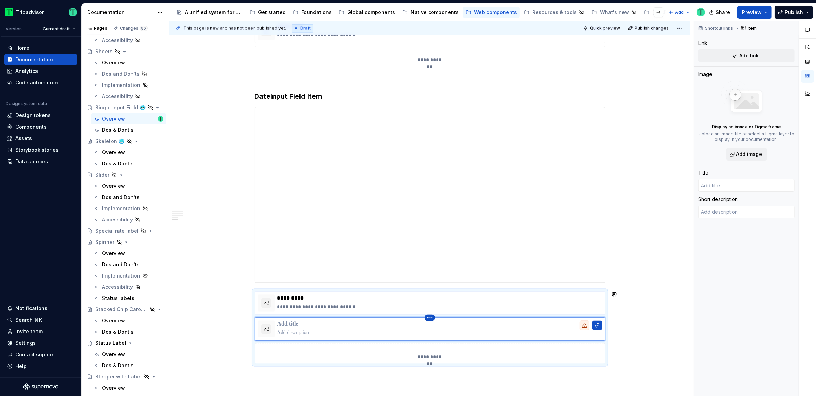
click at [433, 317] on html "Tripadvisor Version Current draft Home Documentation Analytics Code automation …" at bounding box center [408, 198] width 816 height 396
click at [439, 329] on div "Delete item" at bounding box center [461, 328] width 46 height 7
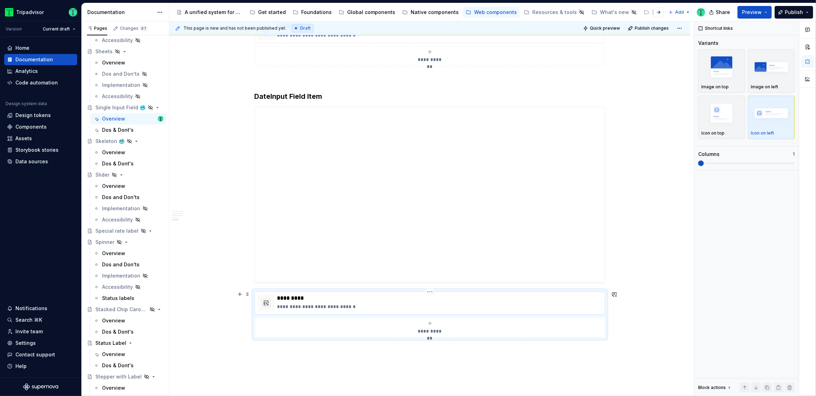
click at [441, 303] on p "**********" at bounding box center [439, 306] width 325 height 7
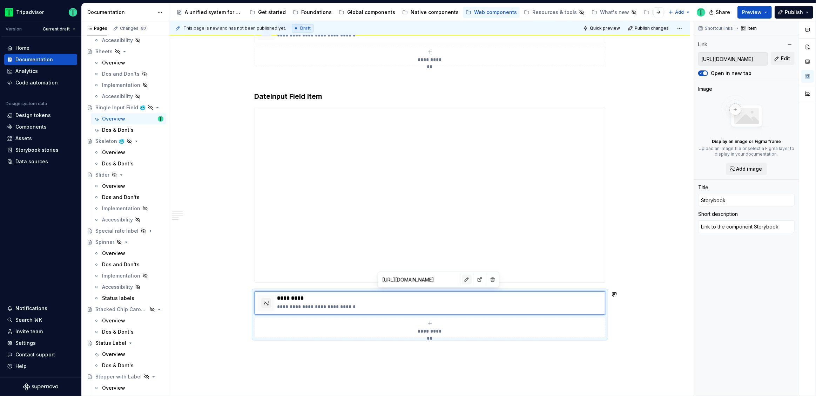
click at [462, 280] on button "button" at bounding box center [467, 280] width 10 height 10
type textarea "*"
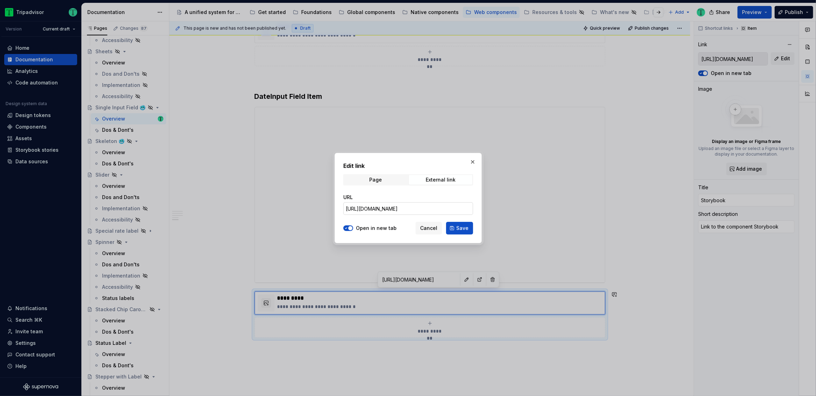
click at [425, 205] on input "https://webml.dev.tripadvisor.com/Storybook#@ta-design-system-frozen.input-fiel…" at bounding box center [408, 208] width 130 height 13
paste input "Range"
type input "https://webml.dev.tripadvisor.com/Storybook#@ta-design-system-frozen.input-fiel…"
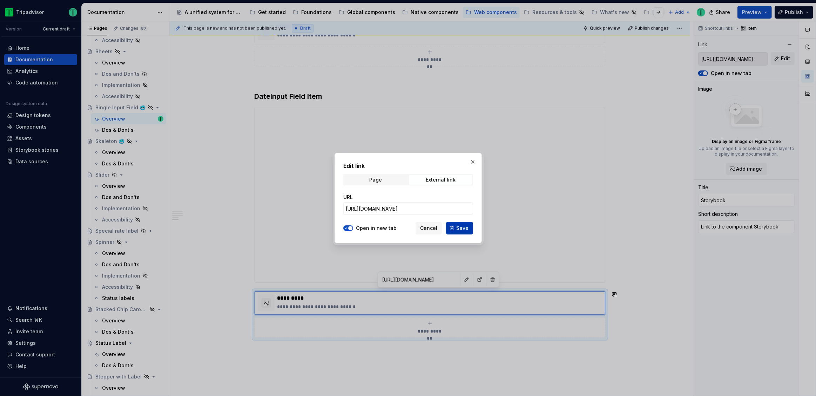
click at [460, 227] on span "Save" at bounding box center [462, 228] width 12 height 7
type textarea "*"
type input "https://webml.dev.tripadvisor.com/Storybook#@ta-design-system-frozen.input-fiel…"
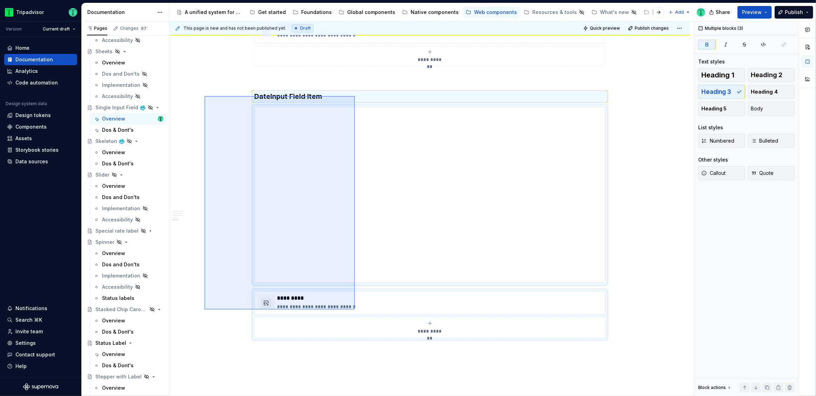
drag, startPoint x: 204, startPoint y: 96, endPoint x: 355, endPoint y: 310, distance: 261.2
click at [355, 310] on div "**********" at bounding box center [431, 208] width 524 height 375
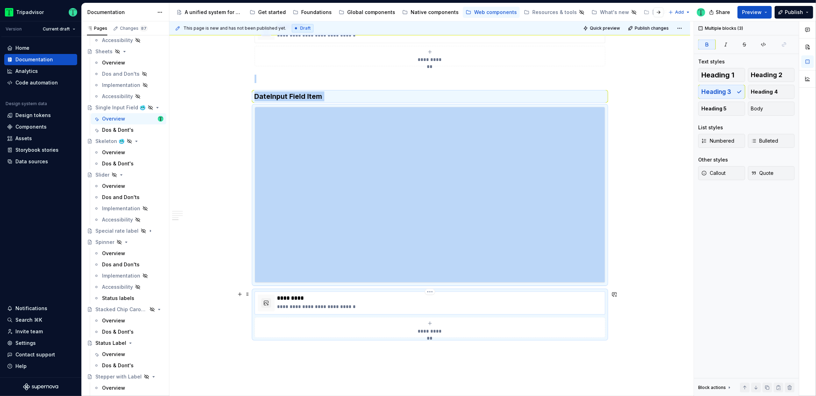
copy div "**********"
click at [336, 353] on p at bounding box center [430, 350] width 351 height 8
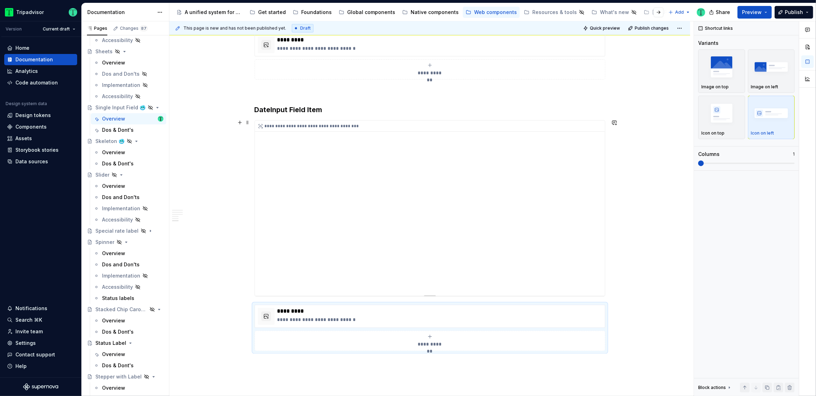
scroll to position [1418, 0]
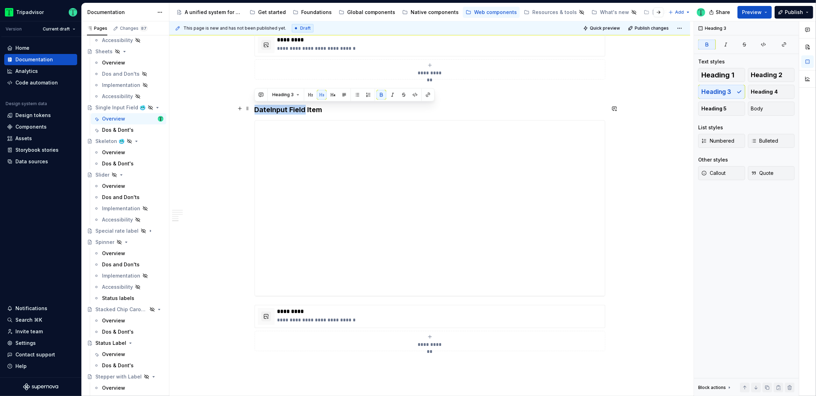
drag, startPoint x: 305, startPoint y: 108, endPoint x: 254, endPoint y: 104, distance: 51.3
click at [255, 106] on strong "DateInput Field Item" at bounding box center [289, 110] width 68 height 8
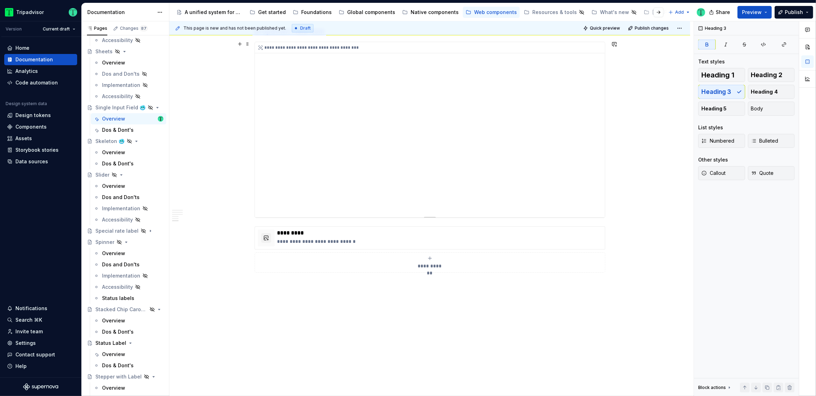
scroll to position [1497, 0]
click at [472, 128] on div "**********" at bounding box center [430, 129] width 350 height 175
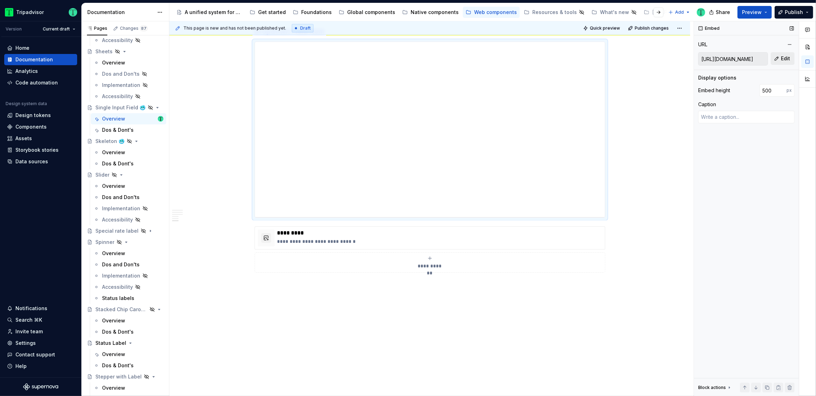
click at [781, 60] on span "Edit" at bounding box center [785, 58] width 9 height 7
type textarea "*"
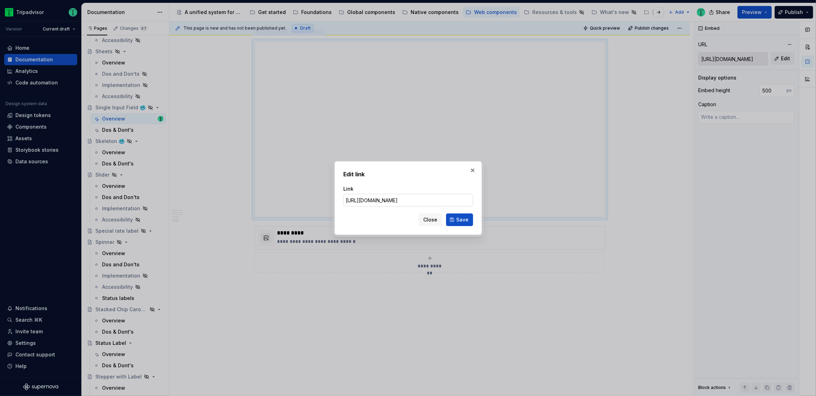
scroll to position [0, 0]
type input "https://webml.dev.tripadvisor.com/Story#@ta-design-system-frozen.input-field_pa…"
click at [459, 222] on span "Save" at bounding box center [462, 219] width 12 height 7
type textarea "*"
type input "https://webml.dev.tripadvisor.com/Story#@ta-design-system-frozen.input-field_pa…"
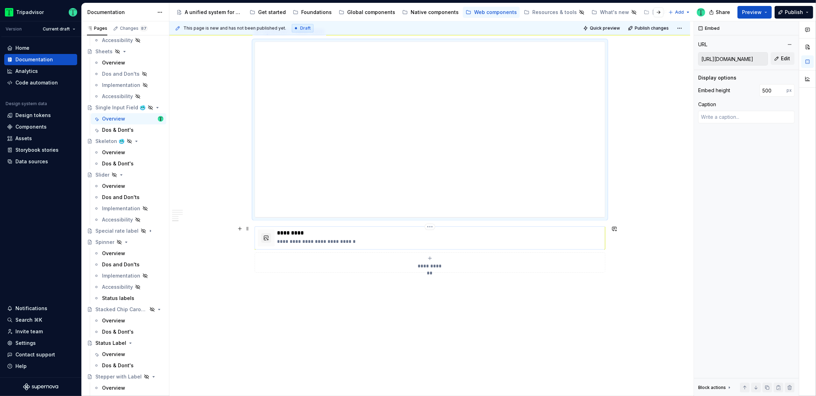
click at [362, 240] on p "**********" at bounding box center [439, 241] width 325 height 7
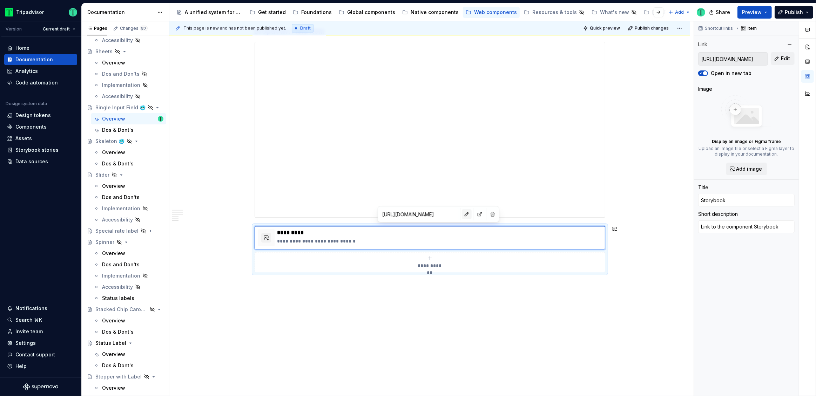
click at [462, 214] on button "button" at bounding box center [467, 214] width 10 height 10
type textarea "*"
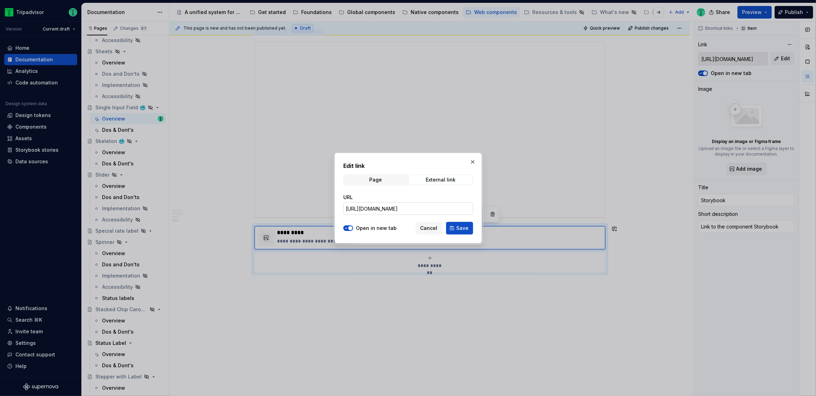
click at [430, 209] on input "https://webml.dev.tripadvisor.com/Storybook#@ta-design-system-frozen.input-fiel…" at bounding box center [408, 208] width 130 height 13
paste input "ropdown"
type input "https://webml.dev.tripadvisor.com/Storybook#@ta-design-system-frozen.input-fiel…"
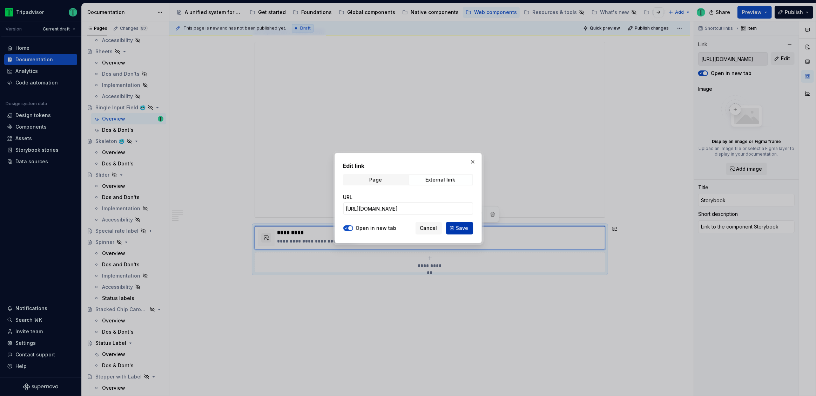
click at [452, 225] on button "Save" at bounding box center [459, 228] width 27 height 13
type textarea "*"
type input "https://webml.dev.tripadvisor.com/Storybook#@ta-design-system-frozen.input-fiel…"
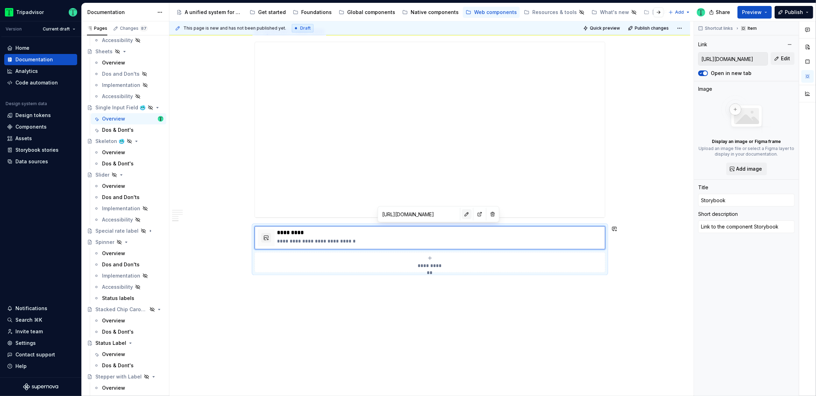
click at [462, 214] on button "button" at bounding box center [467, 214] width 10 height 10
type textarea "*"
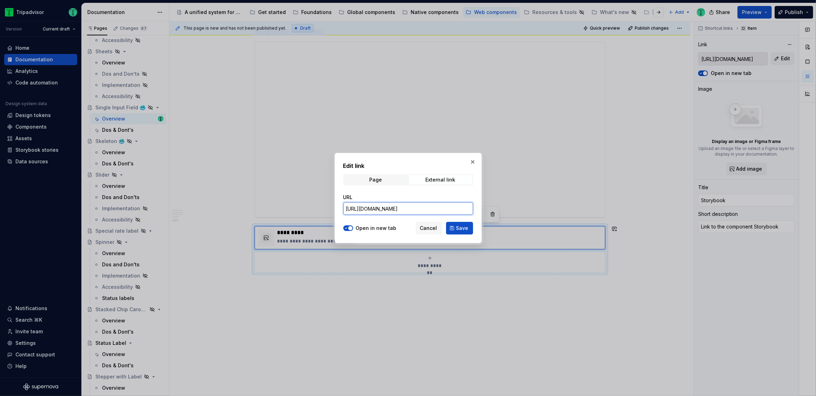
click at [440, 205] on input "https://webml.dev.tripadvisor.com/Storybook#@ta-design-system-frozen.input-fiel…" at bounding box center [408, 208] width 130 height 13
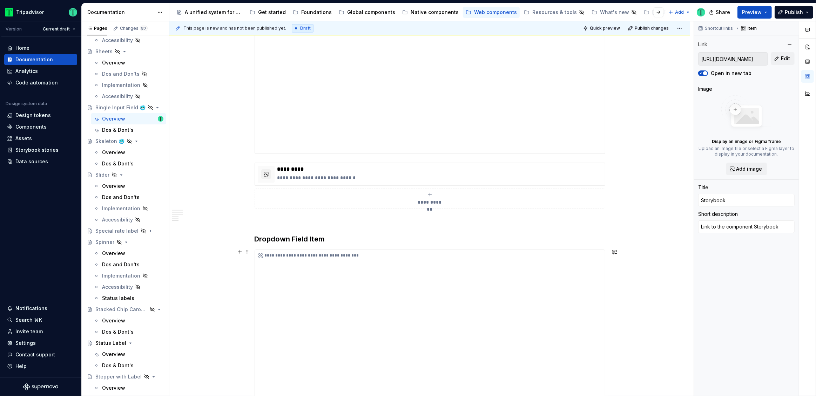
scroll to position [1293, 0]
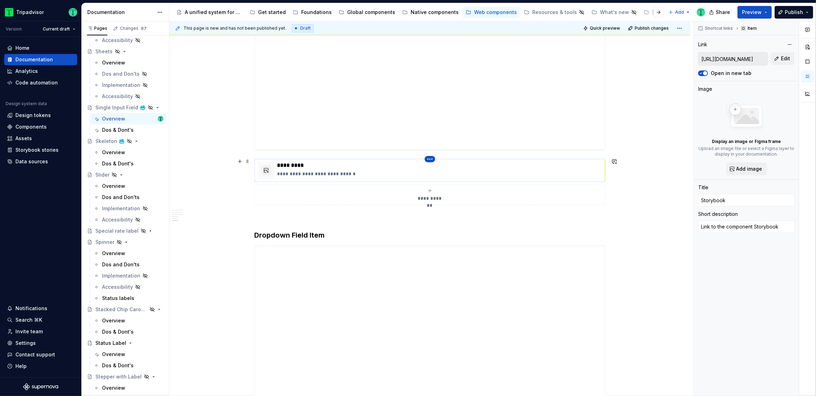
click at [434, 157] on html "Tripadvisor Version Current draft Home Documentation Analytics Code automation …" at bounding box center [408, 198] width 816 height 396
type textarea "*"
type input "https://webml.dev.tripadvisor.com/Storybook#@ta-design-system-frozen.input-fiel…"
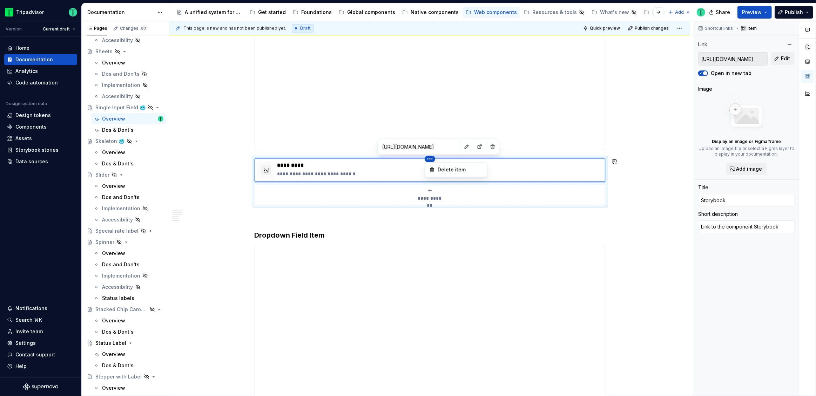
click at [396, 148] on html "Tripadvisor Version Current draft Home Documentation Analytics Code automation …" at bounding box center [408, 198] width 816 height 396
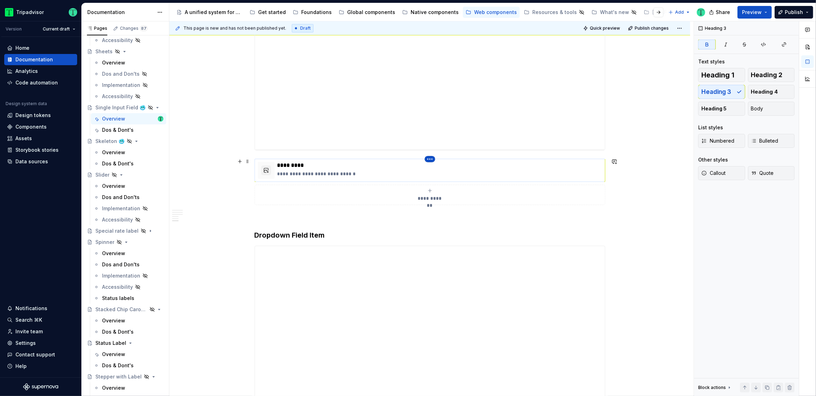
click at [430, 157] on html "Tripadvisor Version Current draft Home Documentation Analytics Code automation …" at bounding box center [408, 198] width 816 height 396
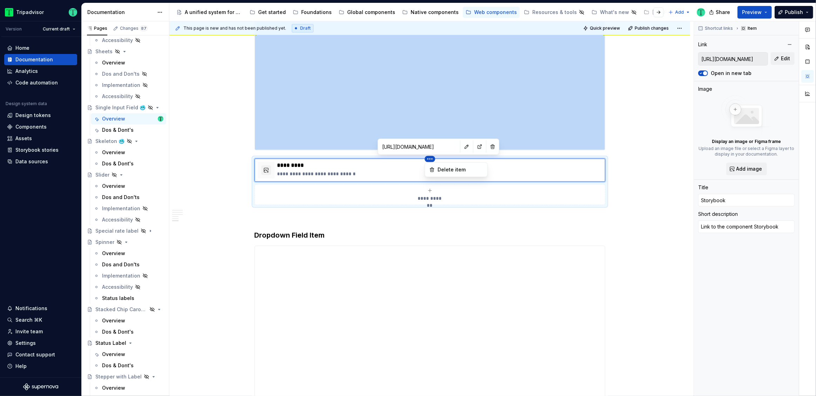
click at [659, 164] on html "Tripadvisor Version Current draft Home Documentation Analytics Code automation …" at bounding box center [408, 198] width 816 height 396
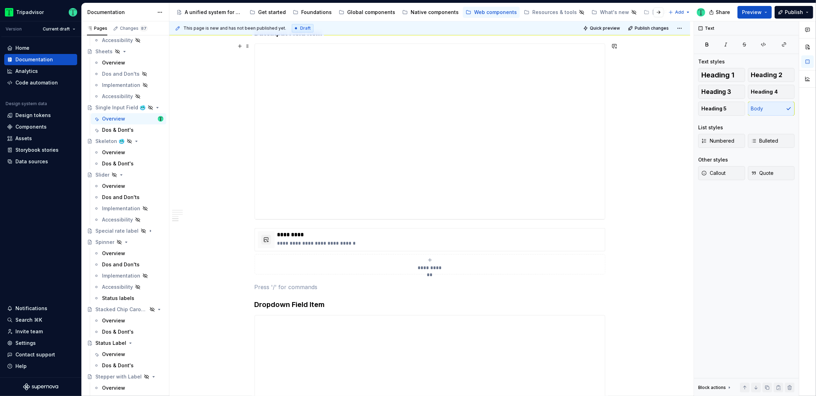
scroll to position [1222, 0]
click at [432, 227] on html "Tripadvisor Version Current draft Home Documentation Analytics Code automation …" at bounding box center [408, 198] width 816 height 396
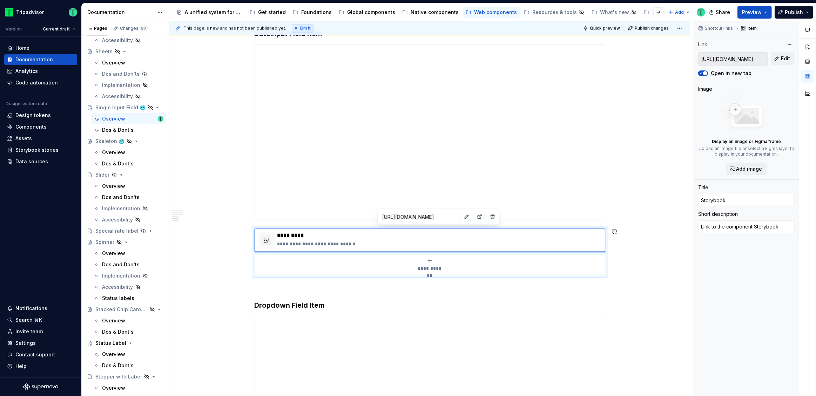
click at [430, 216] on html "Tripadvisor Version Current draft Home Documentation Analytics Code automation …" at bounding box center [408, 198] width 816 height 396
click at [462, 217] on button "button" at bounding box center [467, 217] width 10 height 10
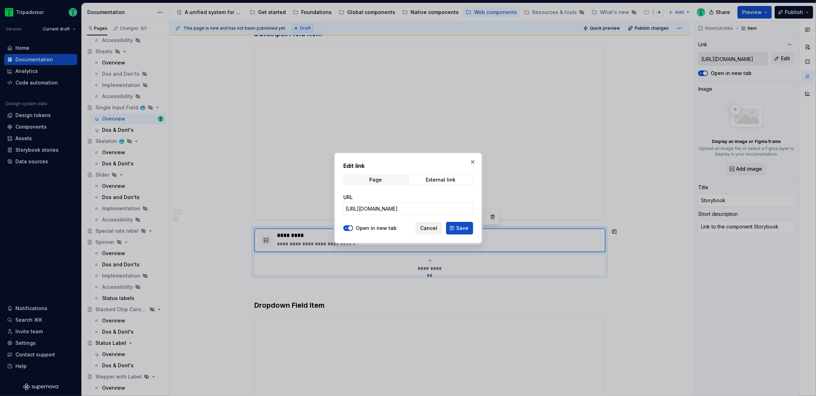
click at [422, 228] on span "Cancel" at bounding box center [428, 228] width 17 height 7
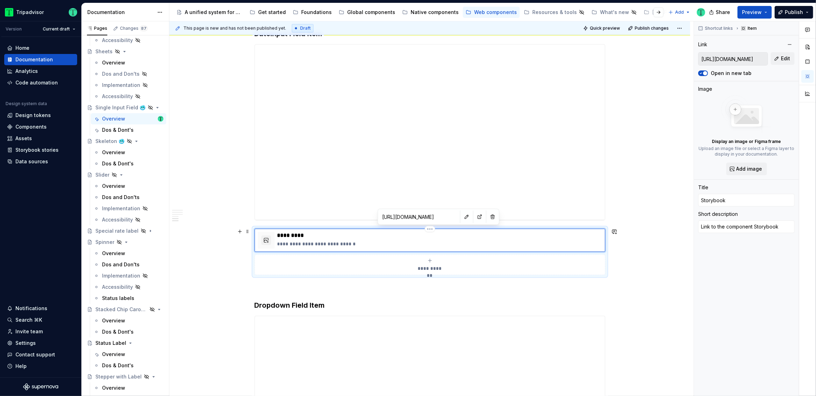
click at [388, 241] on p "**********" at bounding box center [439, 244] width 325 height 7
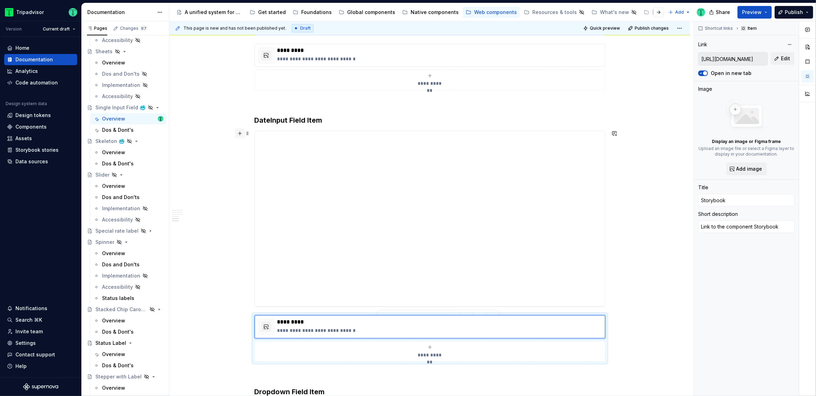
scroll to position [1117, 0]
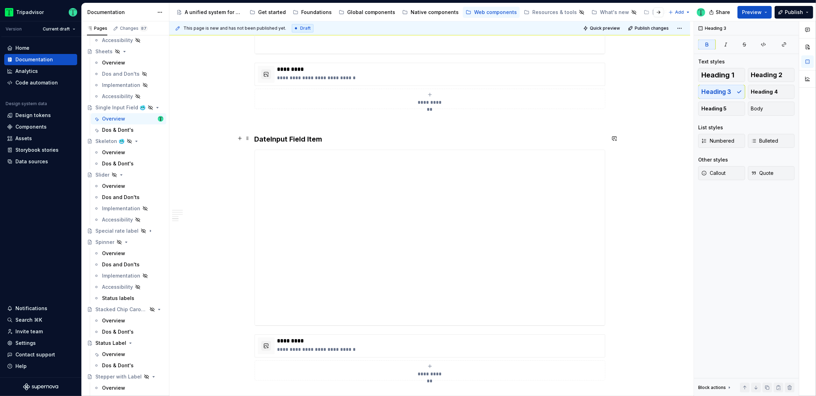
click at [314, 137] on strong "DateInput Field Item" at bounding box center [289, 139] width 68 height 8
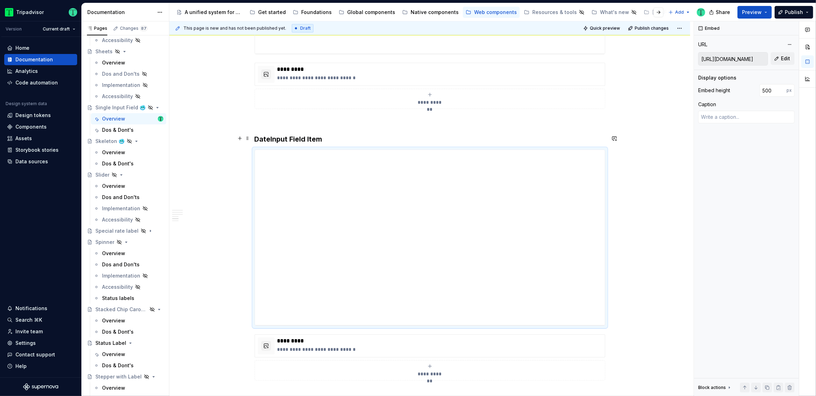
click at [283, 140] on strong "DateInput Field Item" at bounding box center [289, 139] width 68 height 8
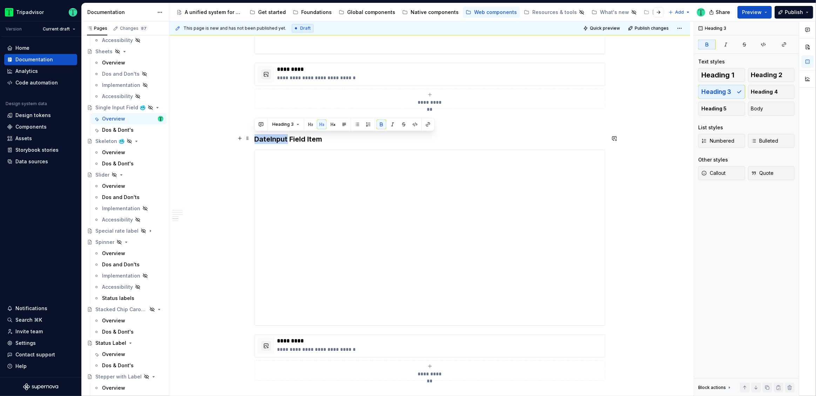
click at [287, 135] on strong "DateInput Field Item" at bounding box center [289, 139] width 68 height 8
click at [270, 138] on strong "DateRangeInputFieldItem" at bounding box center [298, 139] width 86 height 8
click at [292, 136] on strong "Date RangeInputFieldItem" at bounding box center [299, 139] width 88 height 8
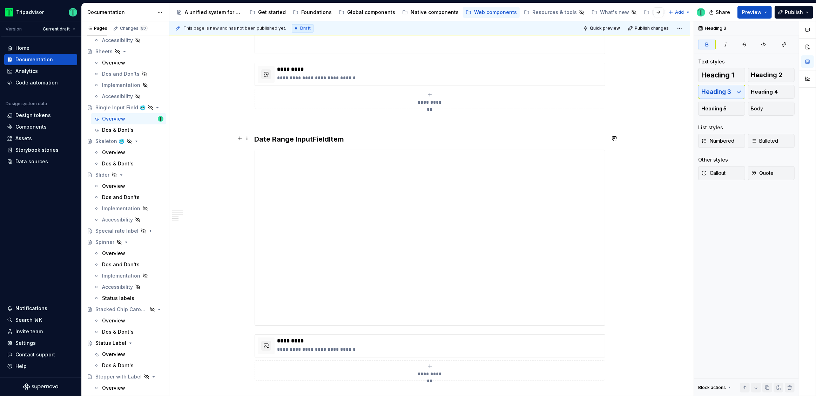
click at [312, 137] on strong "Date Range InputFieldItem" at bounding box center [300, 139] width 90 height 8
click at [331, 140] on strong "Date Range Input FieldItem" at bounding box center [301, 139] width 92 height 8
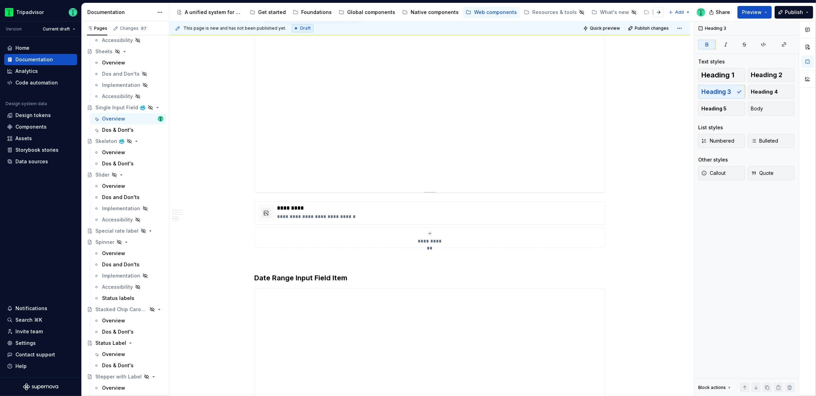
scroll to position [804, 0]
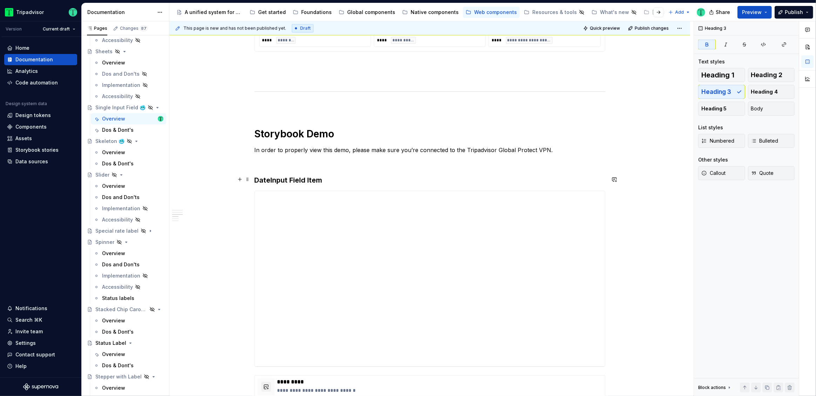
click at [270, 179] on strong "DateInput Field Item" at bounding box center [289, 180] width 68 height 8
click at [283, 178] on strong "DateInput Field Item" at bounding box center [289, 180] width 68 height 8
click at [270, 179] on strong "DateInputFieldItem" at bounding box center [287, 180] width 65 height 8
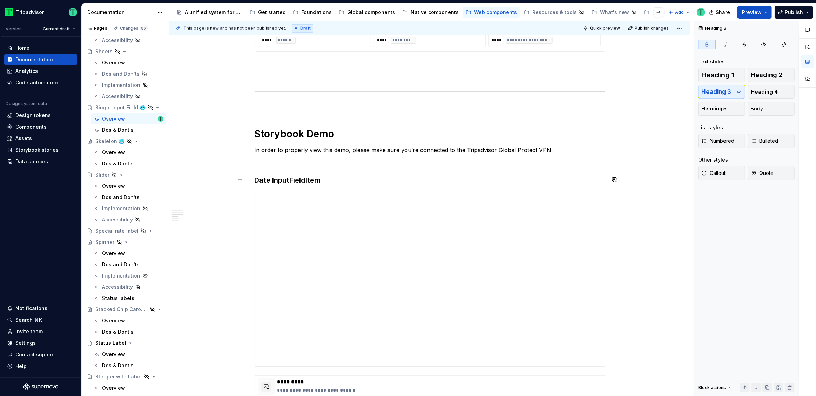
click at [289, 180] on strong "Date InputFieldItem" at bounding box center [288, 180] width 66 height 8
click at [308, 180] on strong "Date Input FieldItem" at bounding box center [289, 180] width 68 height 8
click at [386, 177] on h3 "Date Input Field Item" at bounding box center [430, 180] width 351 height 10
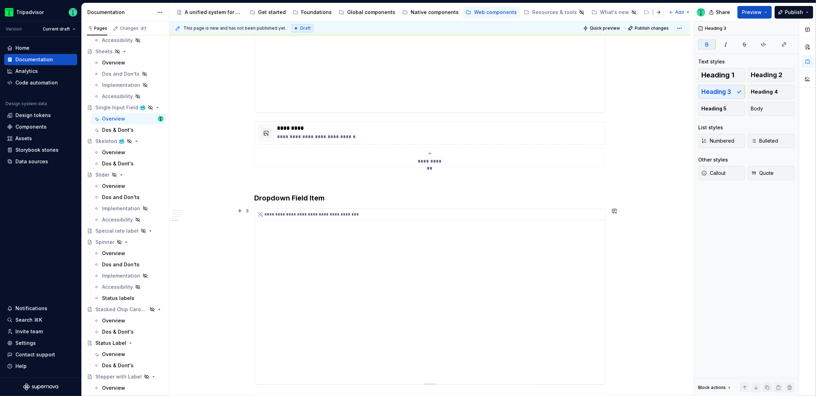
scroll to position [1330, 0]
click at [280, 197] on strong "Dropdown Field Item" at bounding box center [290, 197] width 70 height 8
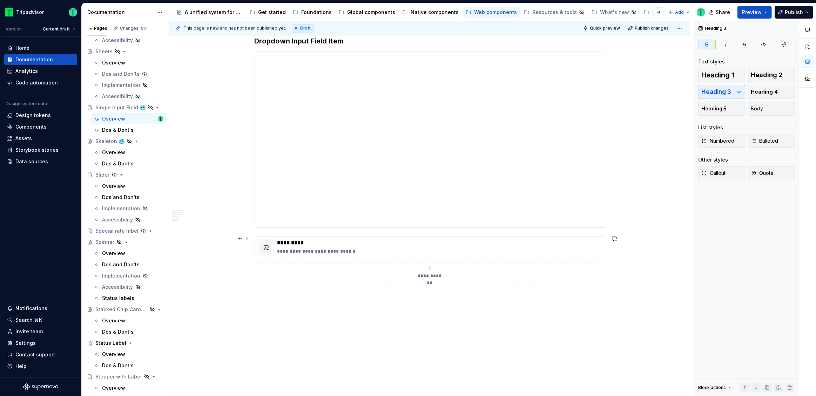
scroll to position [1499, 0]
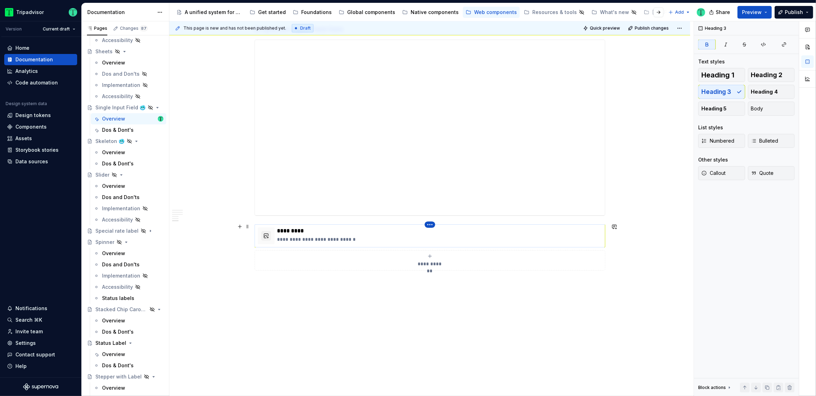
click at [432, 223] on html "Tripadvisor Version Current draft Home Documentation Analytics Code automation …" at bounding box center [408, 198] width 816 height 396
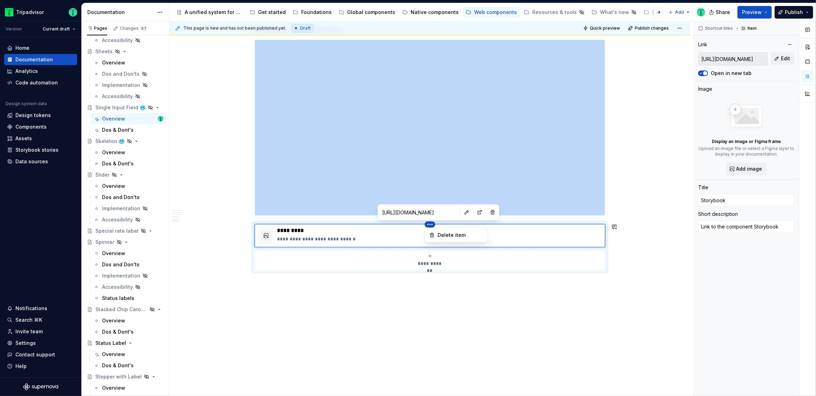
click at [376, 225] on html "Tripadvisor Version Current draft Home Documentation Analytics Code automation …" at bounding box center [408, 198] width 816 height 396
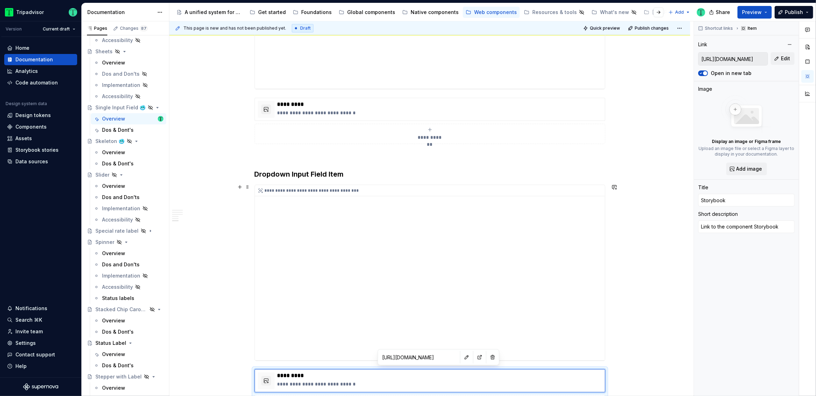
scroll to position [1354, 0]
click at [427, 97] on html "Tripadvisor Version Current draft Home Documentation Analytics Code automation …" at bounding box center [408, 198] width 816 height 396
type textarea "*"
type input "https://webml.dev.tripadvisor.com/Storybook#@ta-design-system-frozen.input-fiel…"
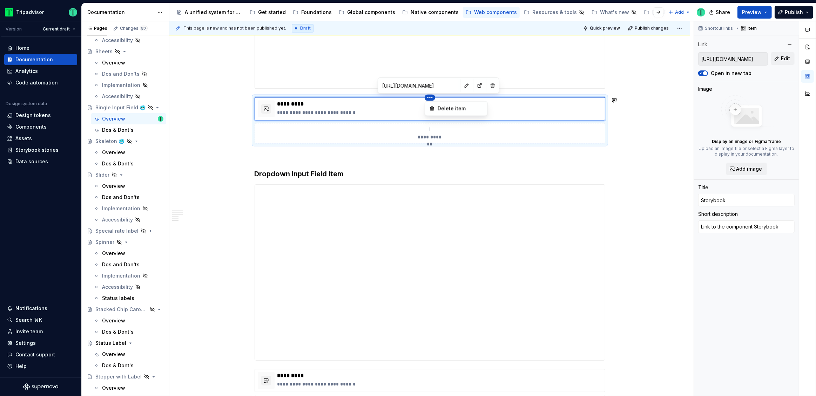
click at [378, 107] on html "Tripadvisor Version Current draft Home Documentation Analytics Code automation …" at bounding box center [408, 198] width 816 height 396
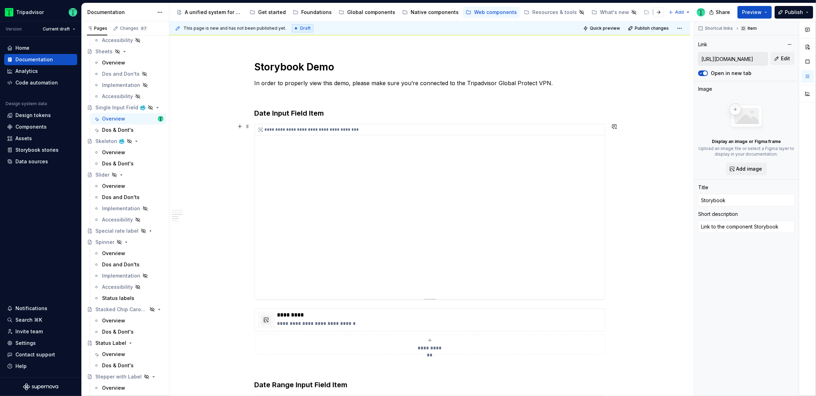
scroll to position [871, 0]
click at [431, 308] on html "Tripadvisor Version Current draft Home Documentation Analytics Code automation …" at bounding box center [408, 198] width 816 height 396
type textarea "*"
type input "https://webml.dev.tripadvisor.com/Storybook#@ta-design-system-frozen.input-fiel…"
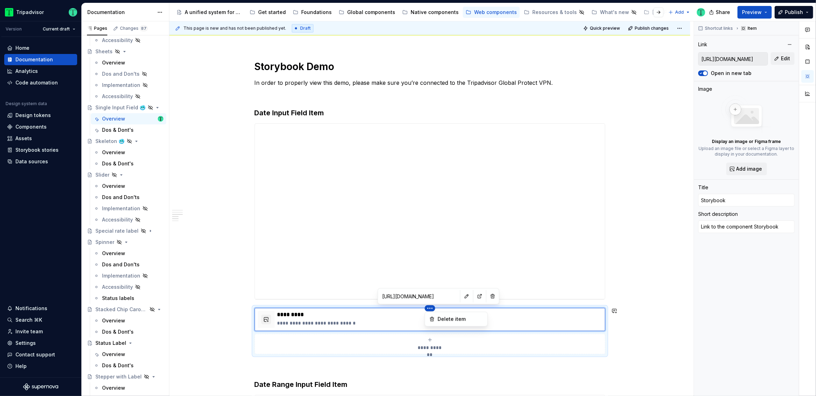
click at [383, 315] on html "Tripadvisor Version Current draft Home Documentation Analytics Code automation …" at bounding box center [408, 198] width 816 height 396
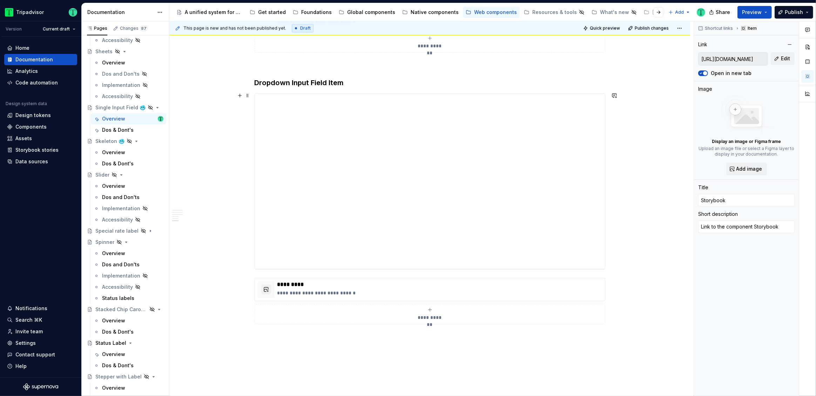
scroll to position [1419, 0]
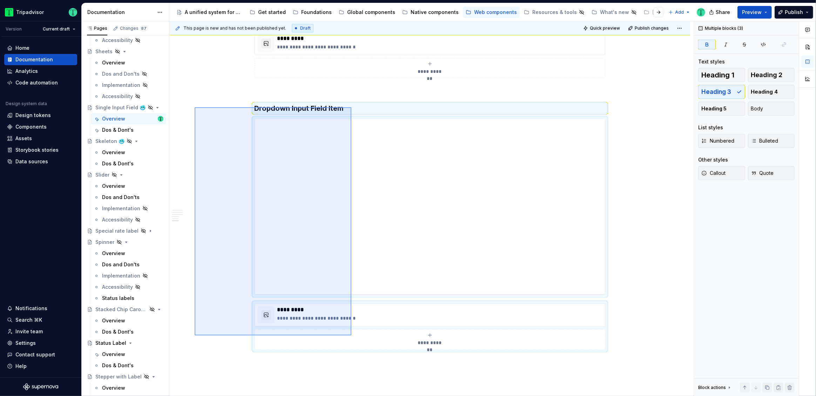
drag, startPoint x: 195, startPoint y: 107, endPoint x: 351, endPoint y: 333, distance: 275.2
click at [351, 335] on div "**********" at bounding box center [431, 208] width 524 height 375
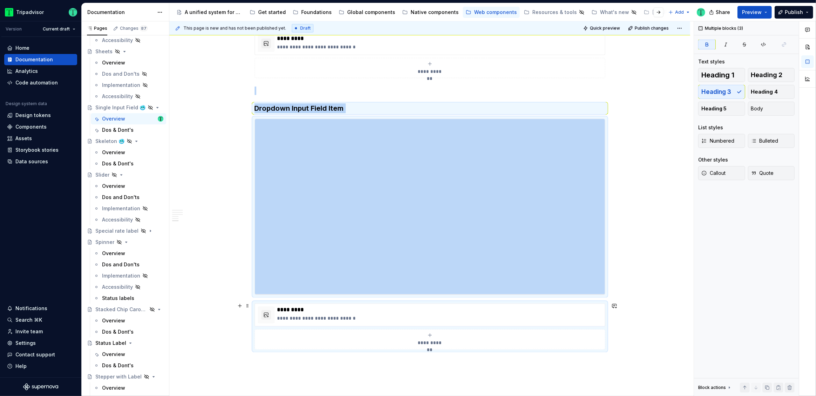
copy div "**********"
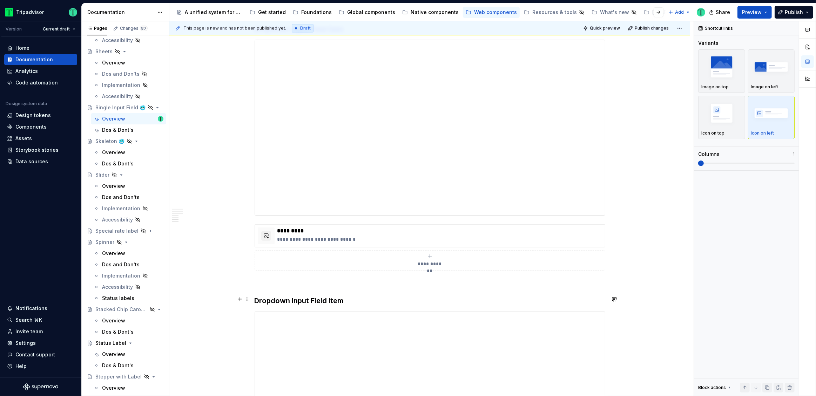
click at [297, 301] on strong "Dropdown Input Field Item" at bounding box center [299, 301] width 89 height 8
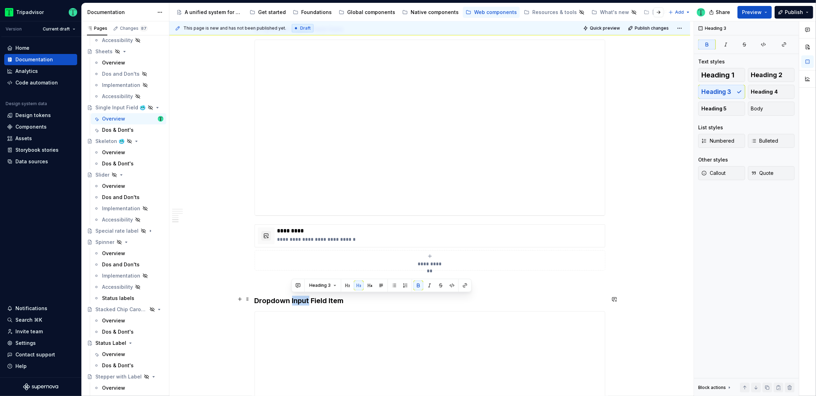
click at [297, 301] on strong "Dropdown Input Field Item" at bounding box center [299, 301] width 89 height 8
click at [304, 299] on strong "Dropdown Input Field Item" at bounding box center [299, 301] width 89 height 8
click at [238, 298] on button "button" at bounding box center [240, 300] width 10 height 10
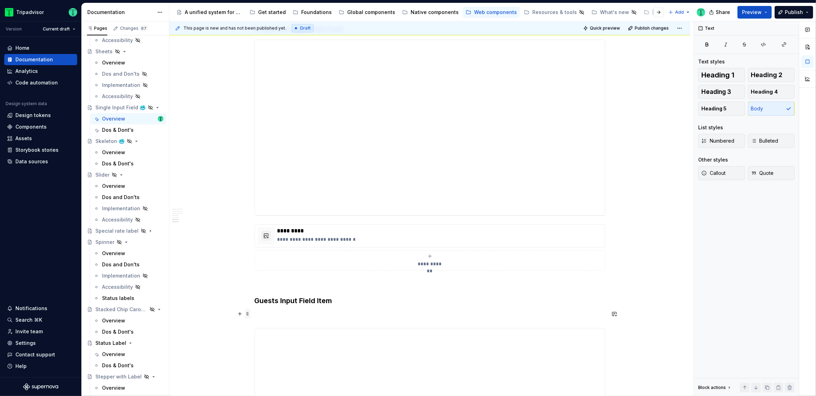
click at [248, 317] on span at bounding box center [248, 314] width 6 height 10
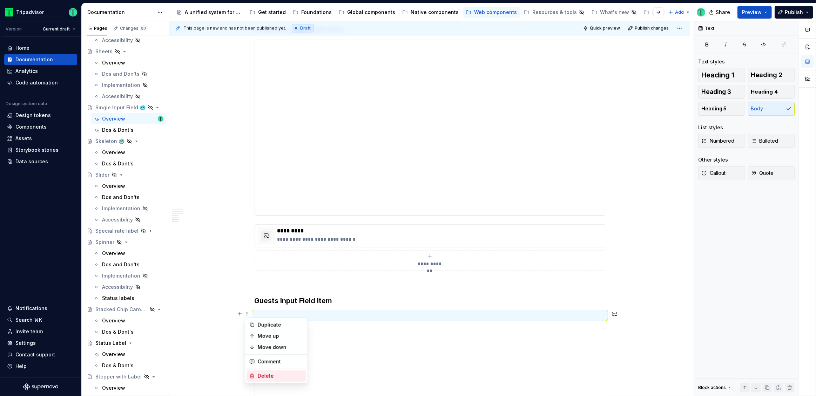
click at [264, 378] on div "Delete" at bounding box center [281, 376] width 46 height 7
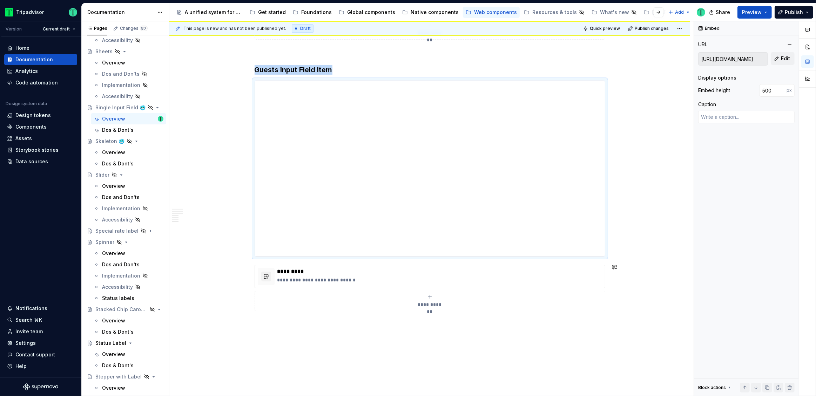
scroll to position [1770, 0]
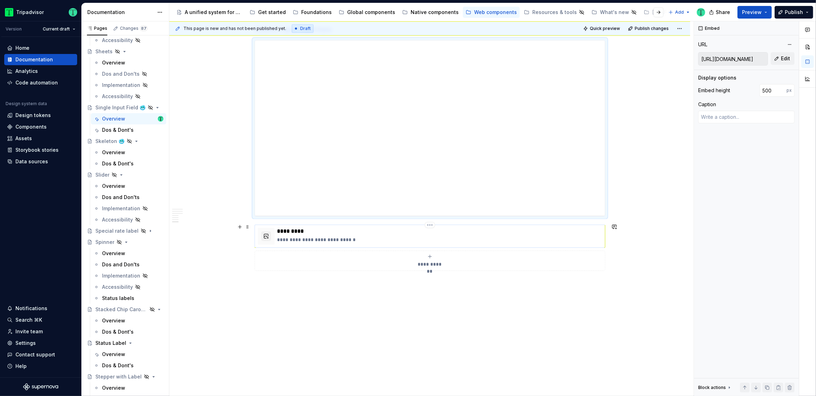
click at [355, 236] on p "**********" at bounding box center [439, 239] width 325 height 7
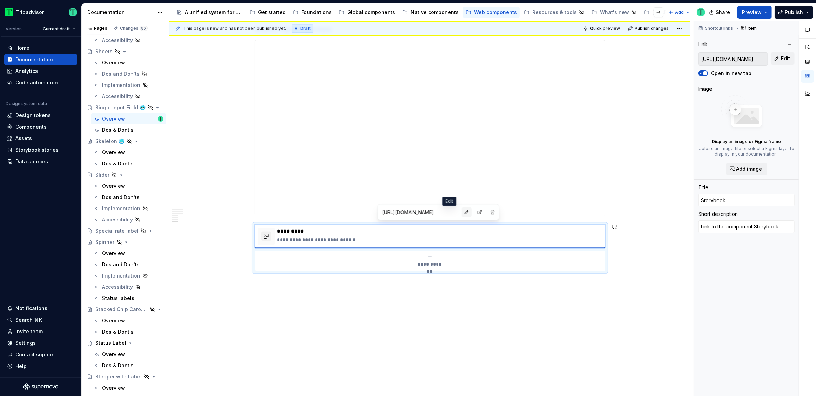
click at [462, 213] on button "button" at bounding box center [467, 212] width 10 height 10
type textarea "*"
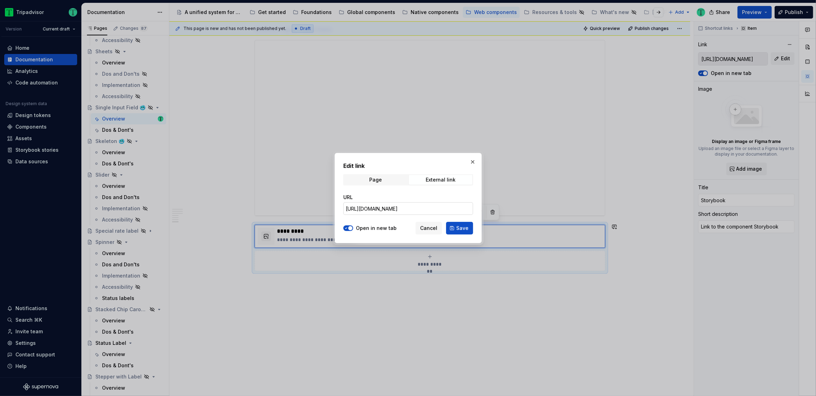
click at [407, 208] on input "https://webml.dev.tripadvisor.com/Storybook#@ta-design-system-frozen.input-fiel…" at bounding box center [408, 208] width 130 height 13
paste input "Guests"
type input "https://webml.dev.tripadvisor.com/Storybook#@ta-design-system-frozen.input-fiel…"
click at [460, 229] on span "Save" at bounding box center [462, 228] width 12 height 7
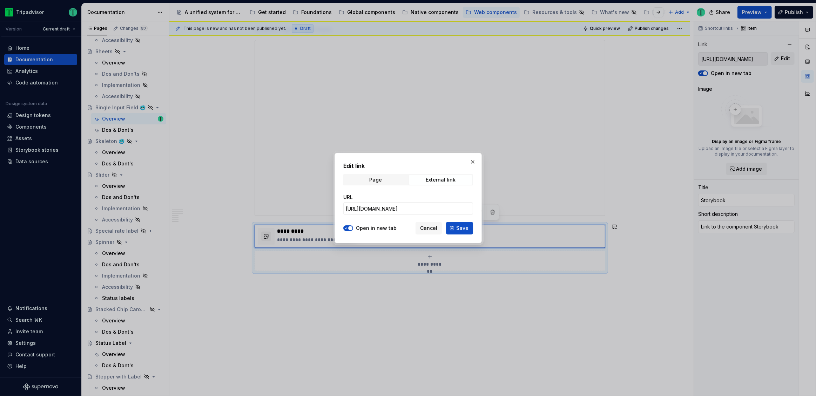
scroll to position [0, 0]
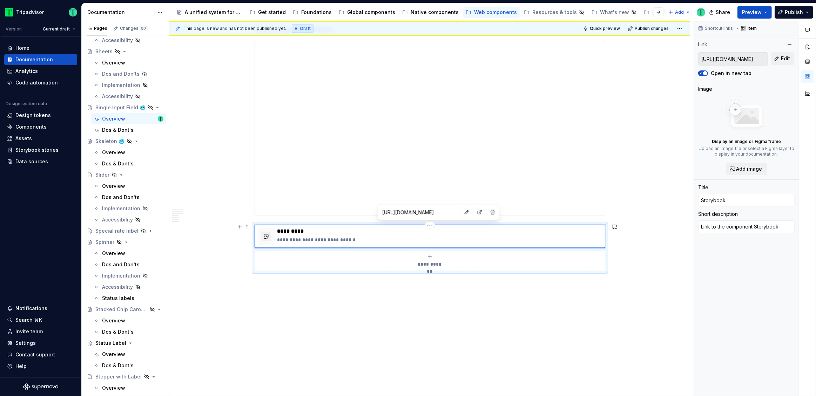
type textarea "*"
type input "https://webml.dev.tripadvisor.com/Storybook#@ta-design-system-frozen.input-fiel…"
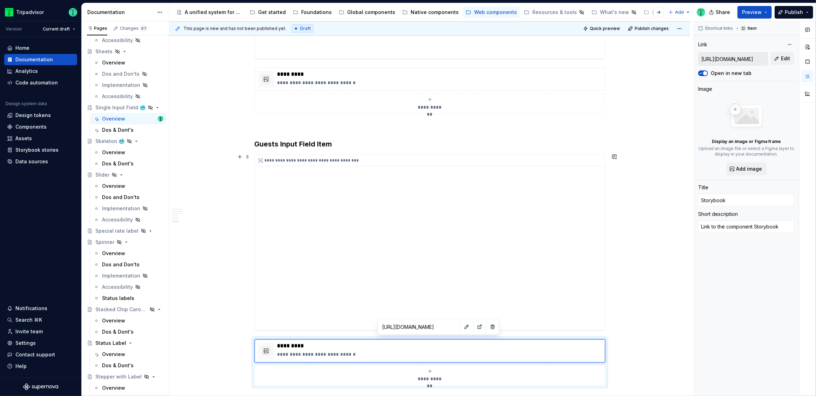
scroll to position [1655, 0]
click at [410, 219] on div "**********" at bounding box center [430, 243] width 350 height 175
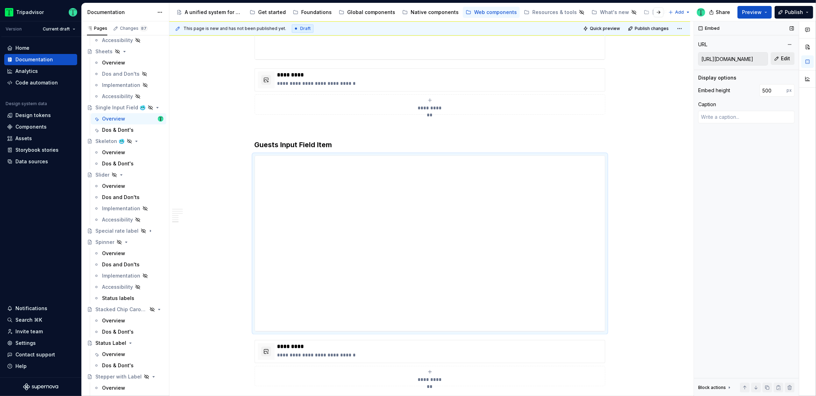
click at [780, 61] on button "Edit" at bounding box center [783, 58] width 24 height 13
type textarea "*"
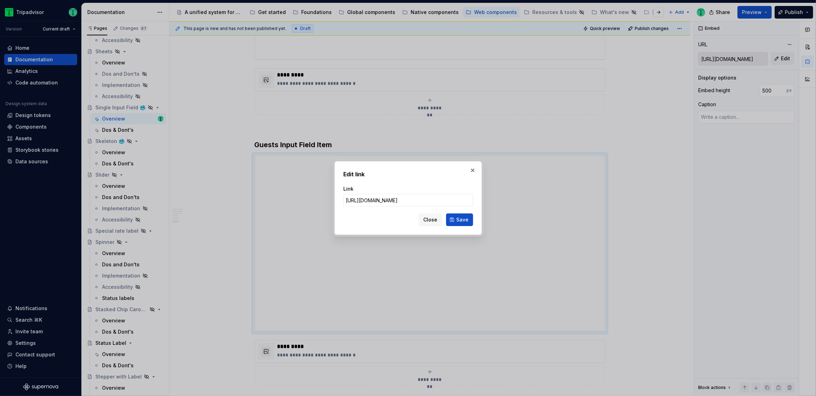
scroll to position [0, 0]
type input "https://webml.dev.tripadvisor.com/Story#@ta-design-system-frozen.input-field_pa…"
click button "Save" at bounding box center [459, 220] width 27 height 13
type textarea "*"
type input "https://webml.dev.tripadvisor.com/Story#@ta-design-system-frozen.input-field_pa…"
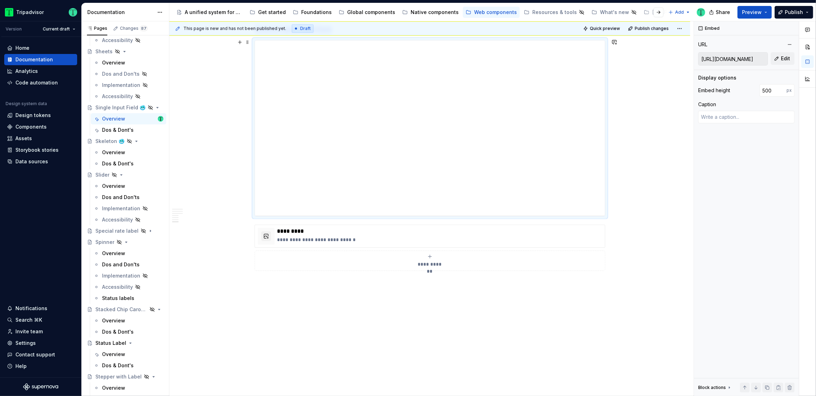
scroll to position [1692, 0]
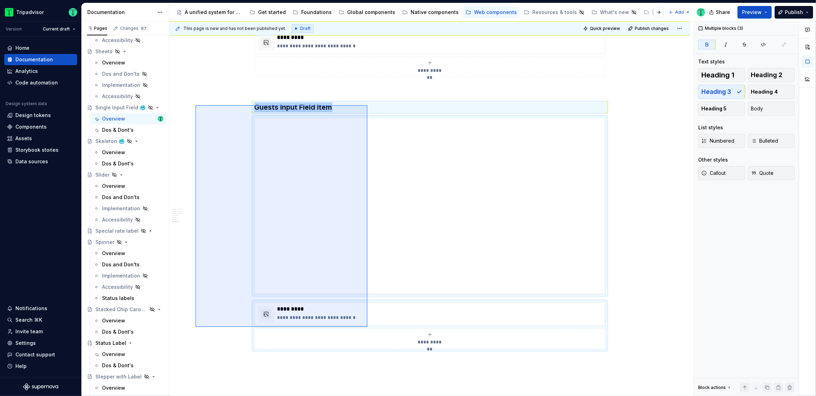
drag, startPoint x: 232, startPoint y: 141, endPoint x: 367, endPoint y: 327, distance: 230.5
click at [367, 327] on div "**********" at bounding box center [431, 208] width 524 height 375
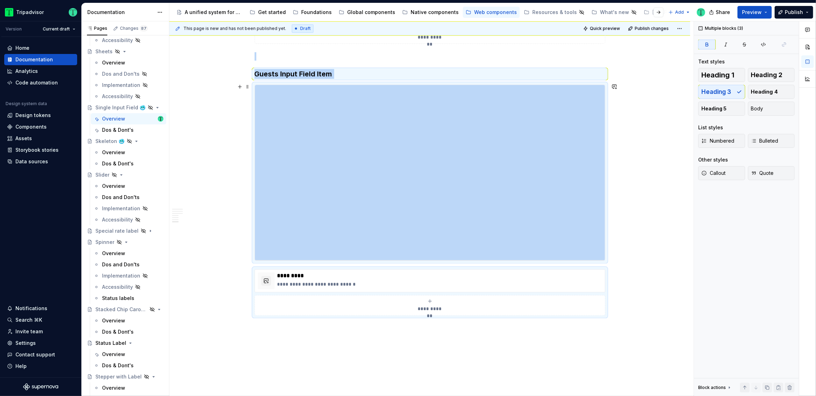
scroll to position [1770, 0]
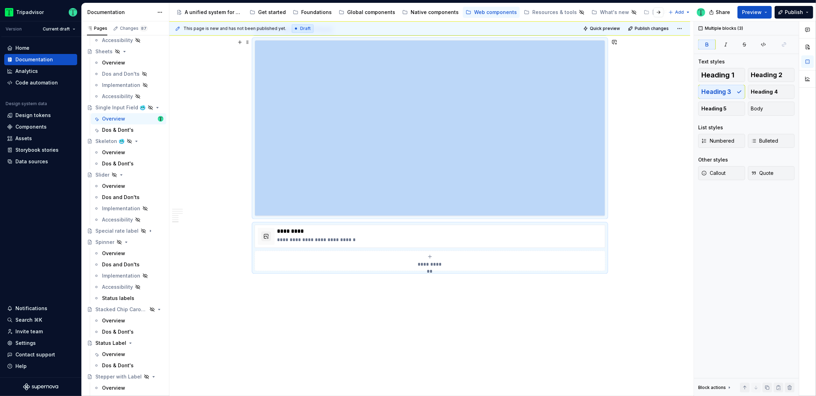
copy div "**********"
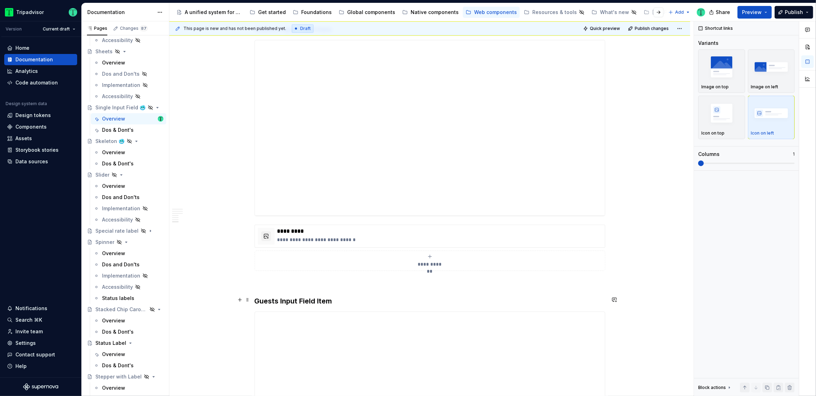
click at [267, 302] on strong "Guests Input Field Item" at bounding box center [294, 301] width 78 height 8
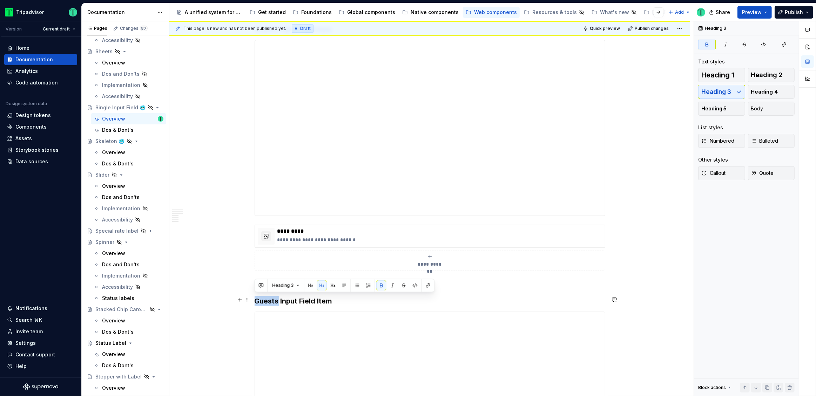
click at [267, 302] on strong "Guests Input Field Item" at bounding box center [294, 301] width 78 height 8
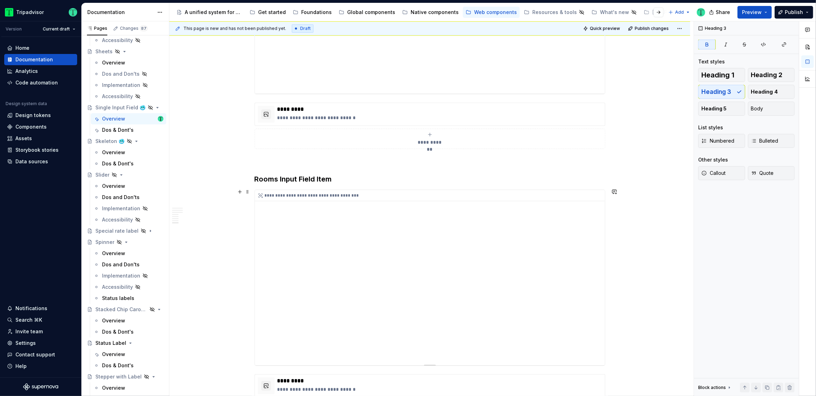
scroll to position [1901, 0]
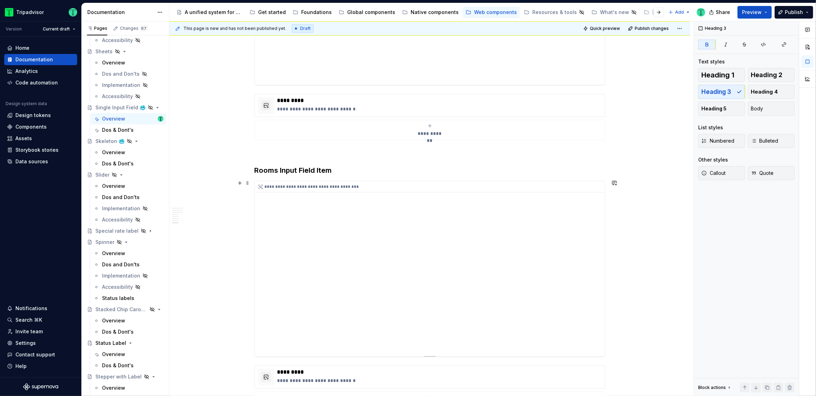
click at [428, 265] on div "**********" at bounding box center [430, 268] width 350 height 175
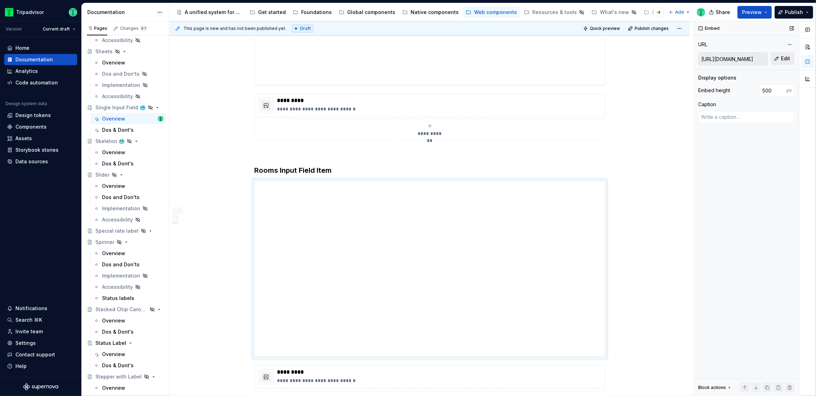
click at [778, 58] on button "Edit" at bounding box center [783, 58] width 24 height 13
type textarea "*"
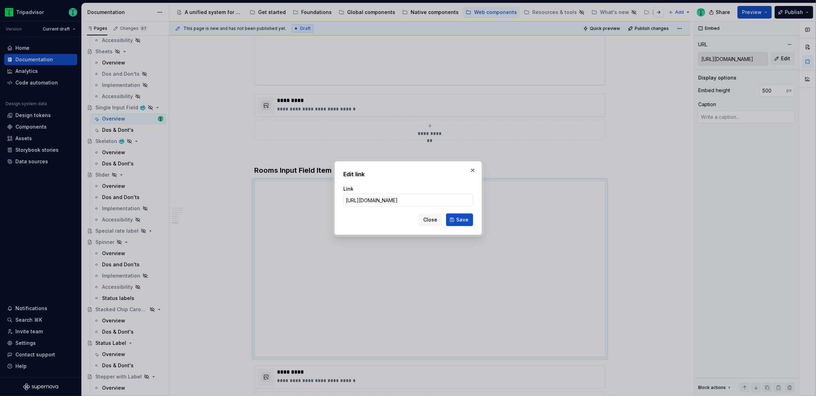
scroll to position [0, 0]
type input "https://webml.dev.tripadvisor.com/Story#@ta-design-system-frozen.input-field_pa…"
click button "Save" at bounding box center [459, 220] width 27 height 13
type textarea "*"
type input "https://webml.dev.tripadvisor.com/Story#@ta-design-system-frozen.input-field_pa…"
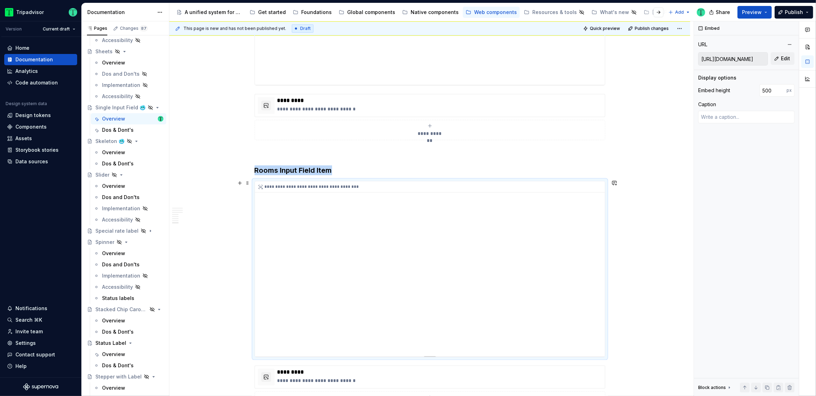
scroll to position [2030, 0]
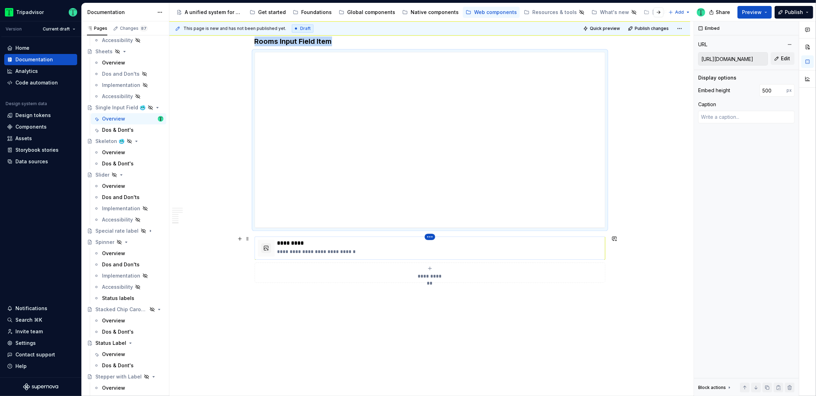
click at [430, 236] on html "Tripadvisor Version Current draft Home Documentation Analytics Code automation …" at bounding box center [408, 198] width 816 height 396
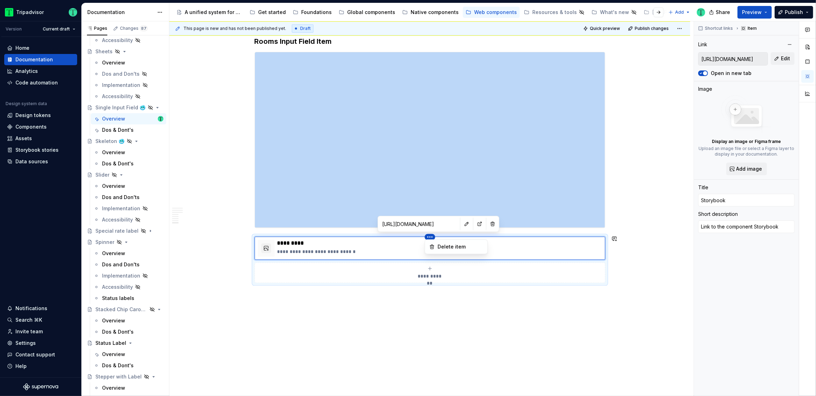
click at [451, 225] on html "Tripadvisor Version Current draft Home Documentation Analytics Code automation …" at bounding box center [408, 198] width 816 height 396
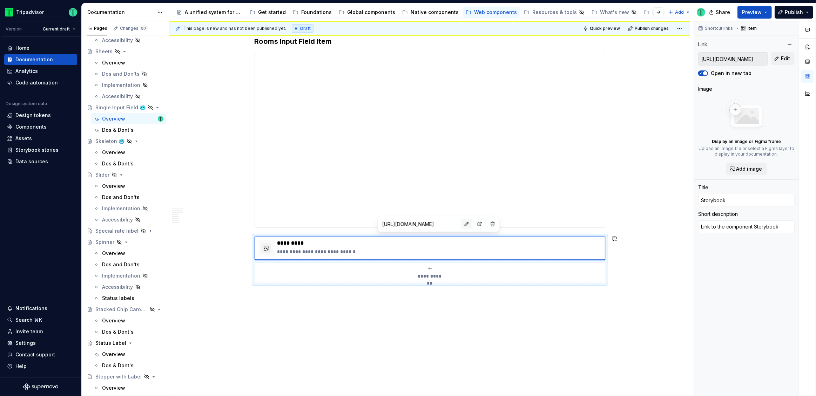
click at [462, 224] on button "button" at bounding box center [467, 224] width 10 height 10
type textarea "*"
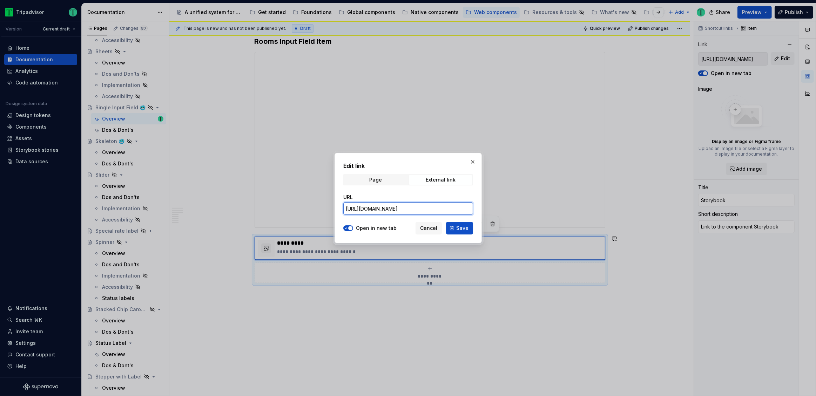
click at [424, 206] on input "https://webml.dev.tripadvisor.com/Storybook#@ta-design-system-frozen.input-fiel…" at bounding box center [408, 208] width 130 height 13
paste input "Room"
type input "https://webml.dev.tripadvisor.com/Storybook#@ta-design-system-frozen.input-fiel…"
click at [455, 224] on button "Save" at bounding box center [459, 228] width 27 height 13
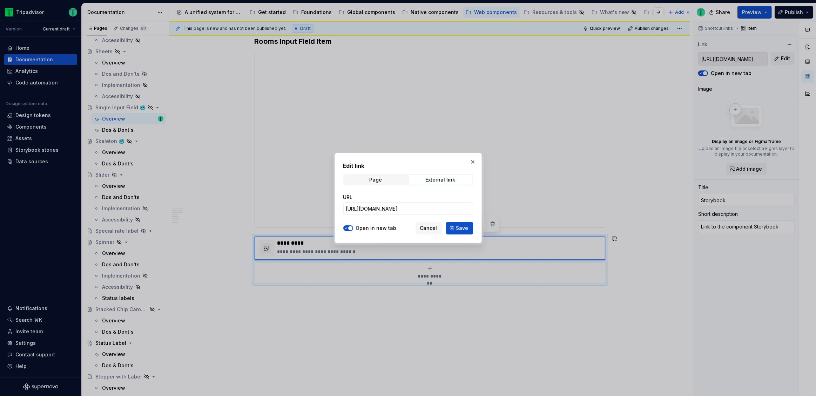
type textarea "*"
type input "https://webml.dev.tripadvisor.com/Storybook#@ta-design-system-frozen.input-fiel…"
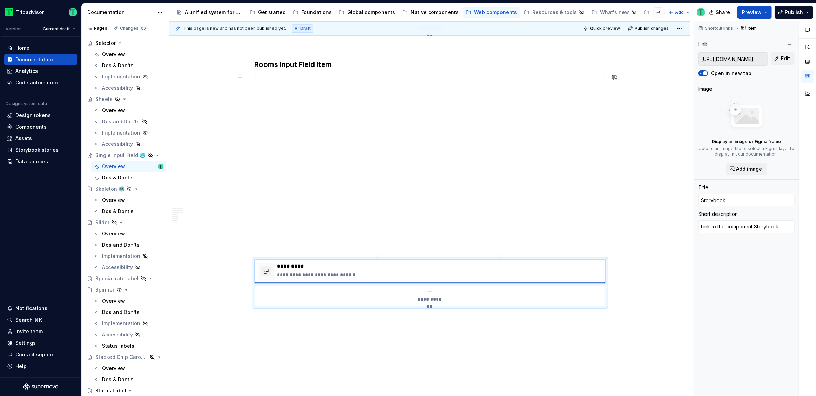
scroll to position [1988, 0]
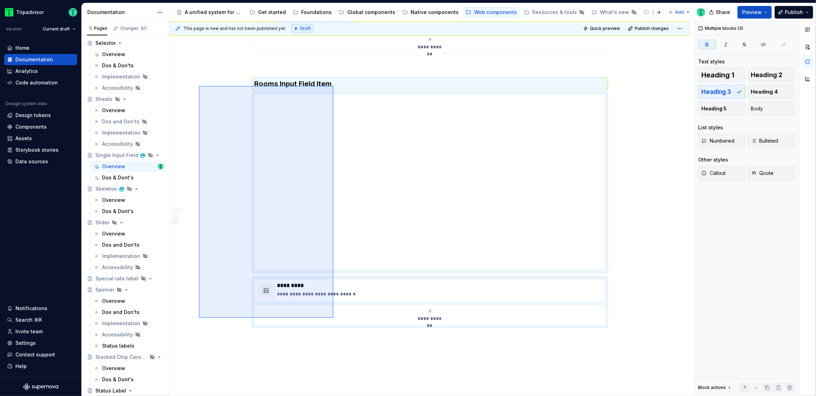
drag, startPoint x: 199, startPoint y: 86, endPoint x: 333, endPoint y: 318, distance: 268.4
click at [333, 318] on div "**********" at bounding box center [431, 208] width 524 height 375
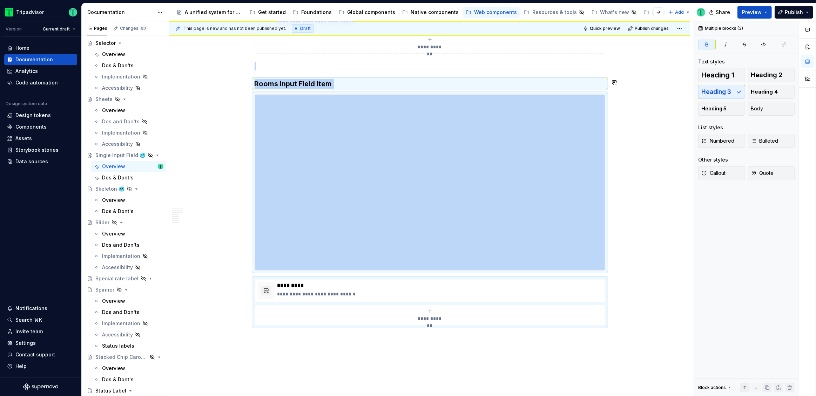
copy div "**********"
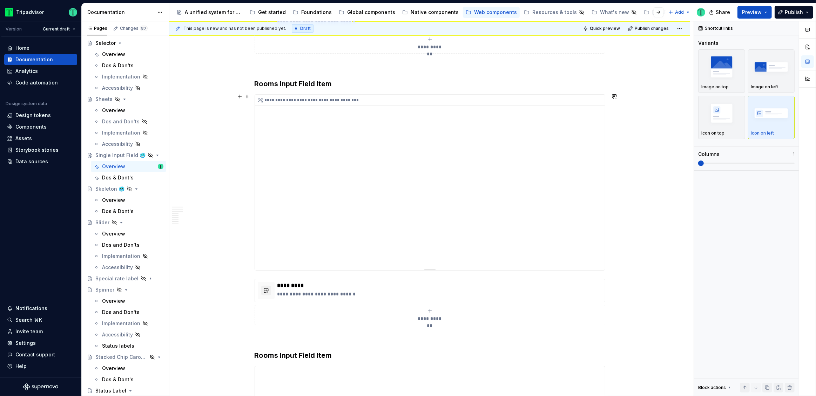
click at [384, 216] on div "**********" at bounding box center [430, 182] width 350 height 175
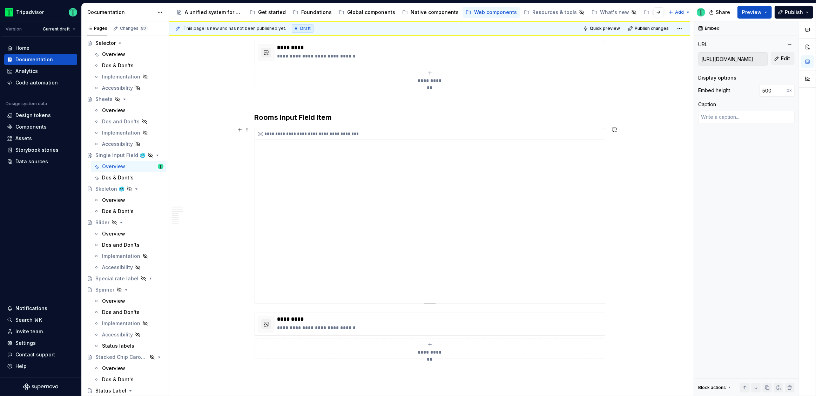
scroll to position [2230, 0]
click at [481, 227] on div "**********" at bounding box center [430, 211] width 350 height 175
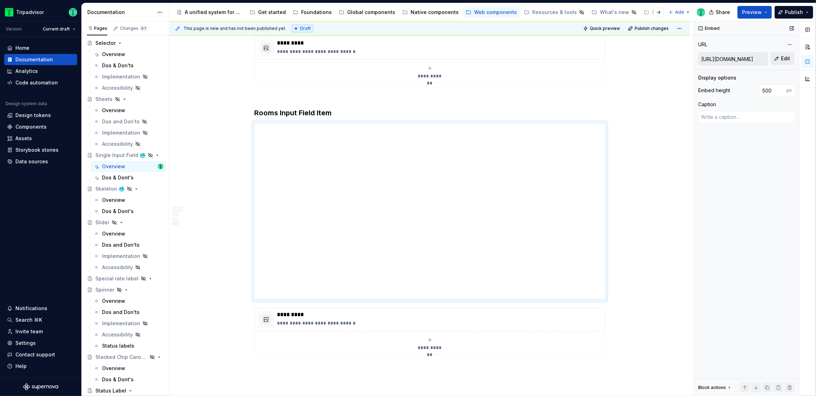
click at [776, 59] on button "Edit" at bounding box center [783, 58] width 24 height 13
type textarea "*"
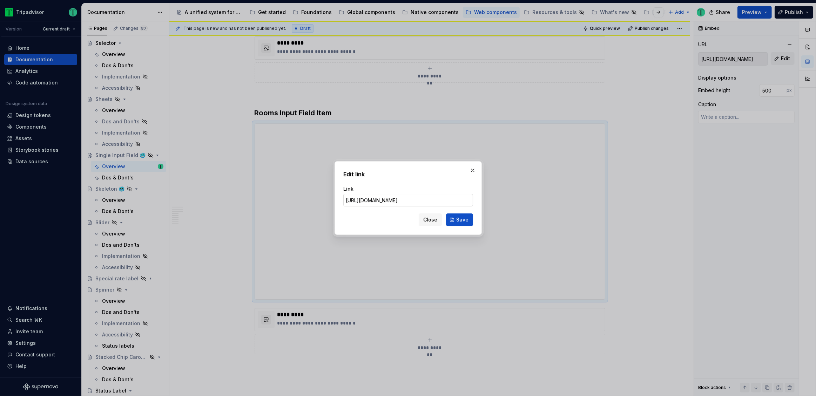
scroll to position [0, 0]
type input "https://webml.dev.tripadvisor.com/Story#@ta-design-system-frozen.input-field_pa…"
click at [470, 221] on button "Save" at bounding box center [459, 220] width 27 height 13
type textarea "*"
type input "https://webml.dev.tripadvisor.com/Story#@ta-design-system-frozen.input-field_pa…"
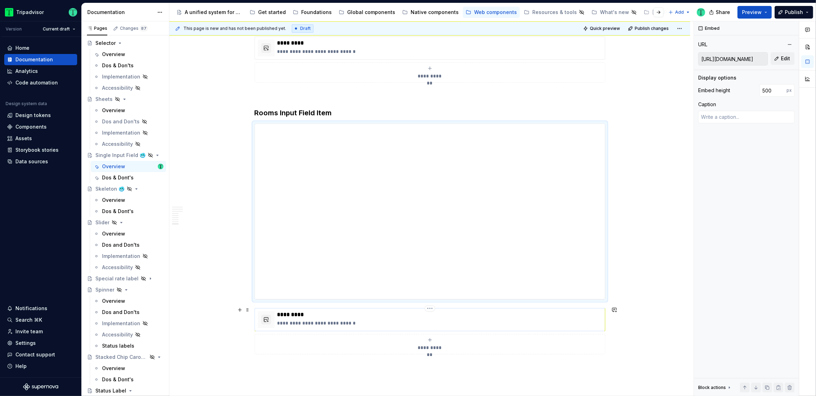
click at [361, 311] on p "*********" at bounding box center [439, 314] width 325 height 7
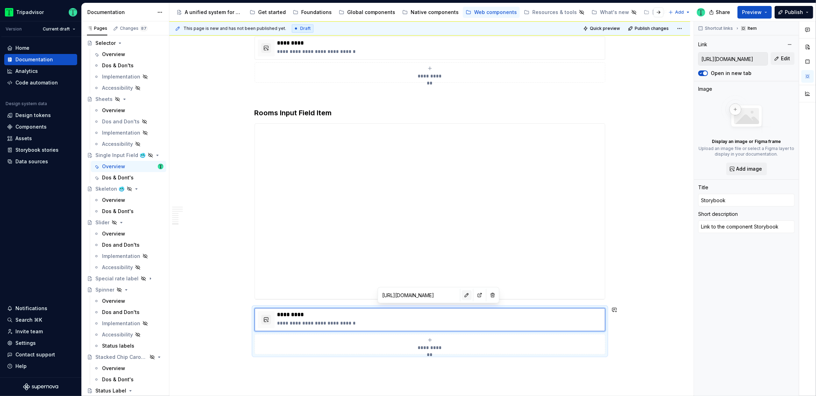
click at [462, 290] on button "button" at bounding box center [467, 295] width 10 height 10
type textarea "*"
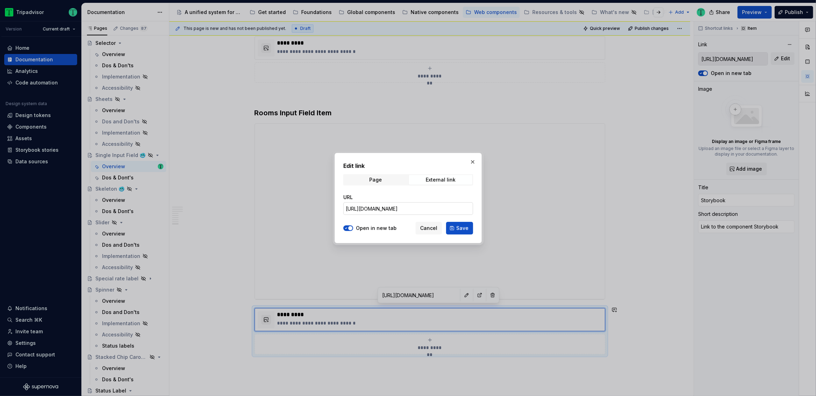
click at [399, 207] on input "https://webml.dev.tripadvisor.com/Storybook#@ta-design-system-frozen.input-fiel…" at bounding box center [408, 208] width 130 height 13
click at [404, 207] on input "https://webml.dev.tripadvisor.com/Storybook#@ta-design-system-frozen.input-fiel…" at bounding box center [408, 208] width 130 height 13
paste input "Time"
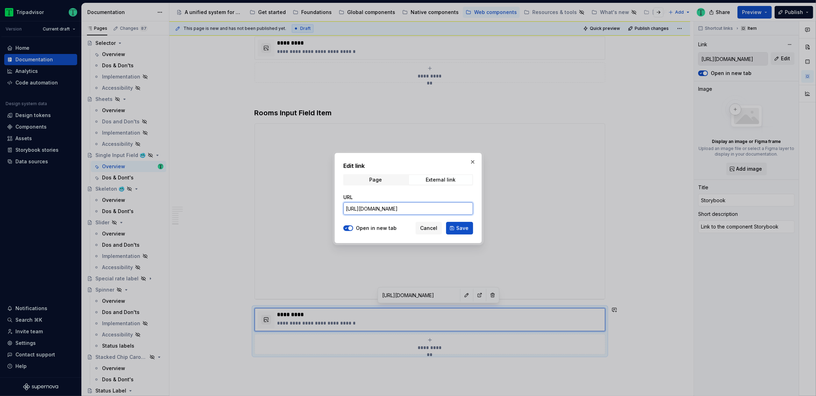
scroll to position [0, 236]
type input "https://webml.dev.tripadvisor.com/Storybook#@ta-design-system-frozen.input-fiel…"
click at [458, 228] on span "Save" at bounding box center [462, 228] width 12 height 7
type textarea "*"
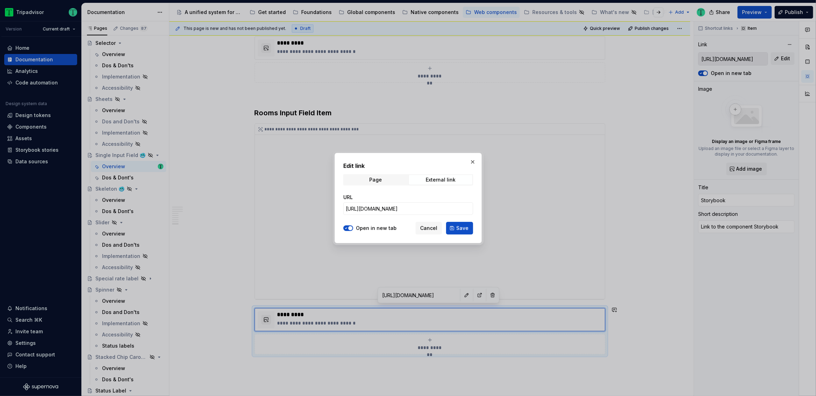
type input "https://webml.dev.tripadvisor.com/Storybook#@ta-design-system-frozen.input-fiel…"
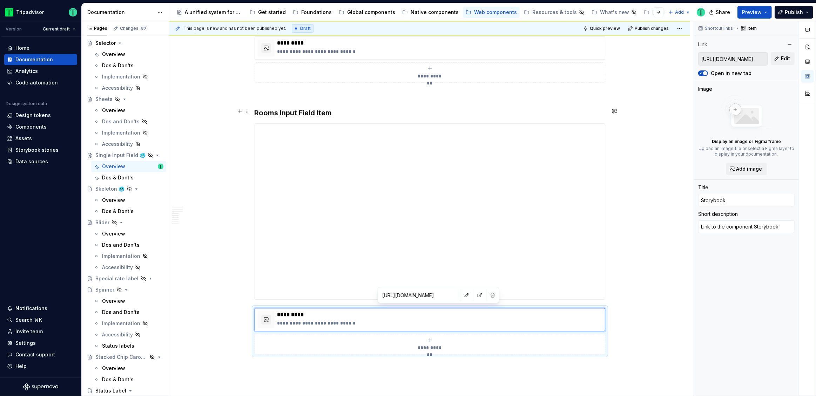
click at [275, 110] on strong "Rooms Input Field Item" at bounding box center [293, 113] width 77 height 8
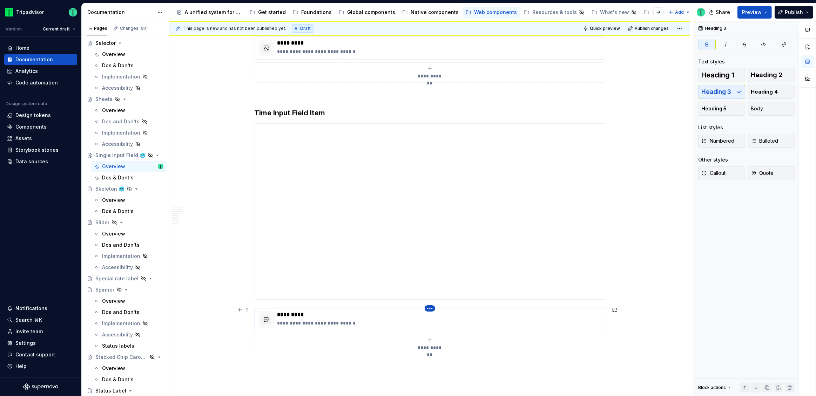
click at [428, 306] on html "Tripadvisor Version Current draft Home Documentation Analytics Code automation …" at bounding box center [408, 198] width 816 height 396
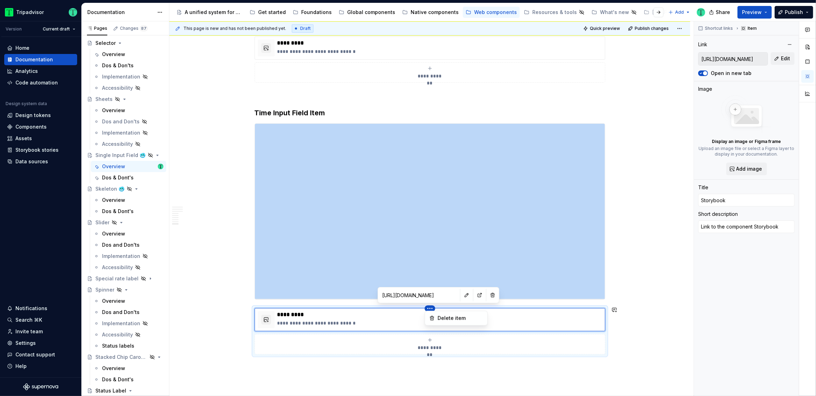
click at [378, 318] on html "Tripadvisor Version Current draft Home Documentation Analytics Code automation …" at bounding box center [408, 198] width 816 height 396
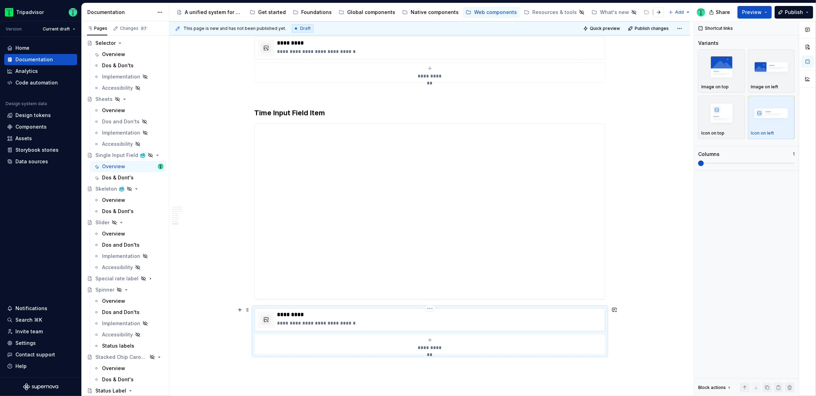
click at [374, 311] on p "*********" at bounding box center [439, 314] width 325 height 7
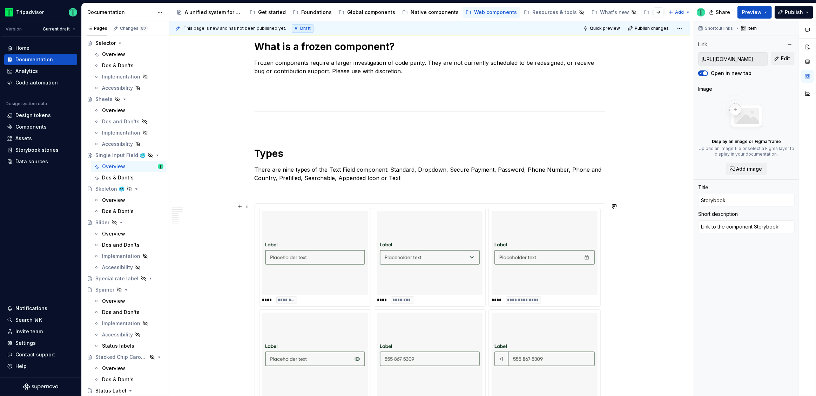
scroll to position [373, 0]
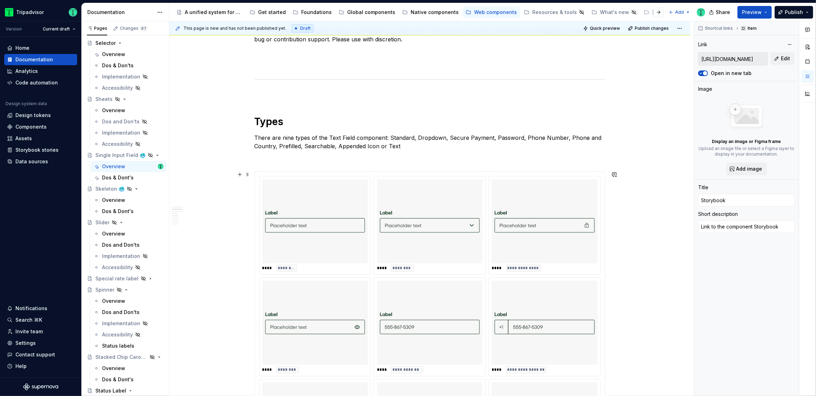
click at [486, 205] on div "**********" at bounding box center [430, 327] width 342 height 302
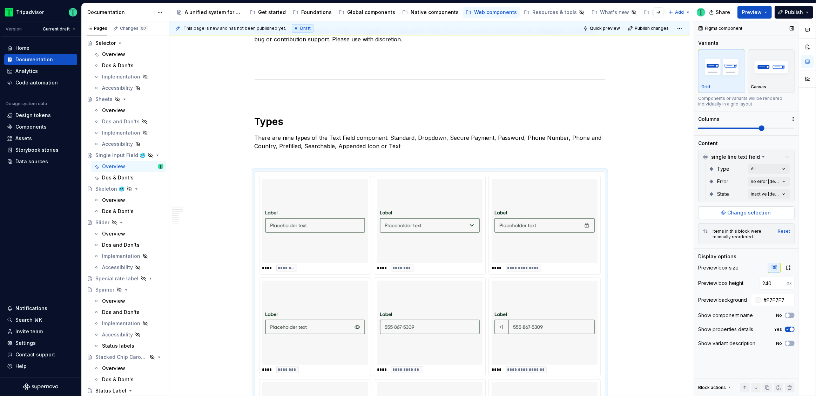
click at [757, 211] on span "Change selection" at bounding box center [749, 212] width 43 height 7
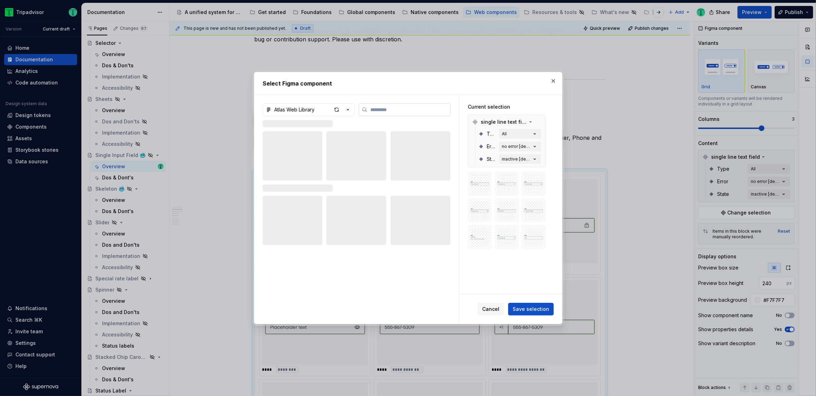
type textarea "*"
click at [398, 109] on input "search" at bounding box center [408, 109] width 83 height 7
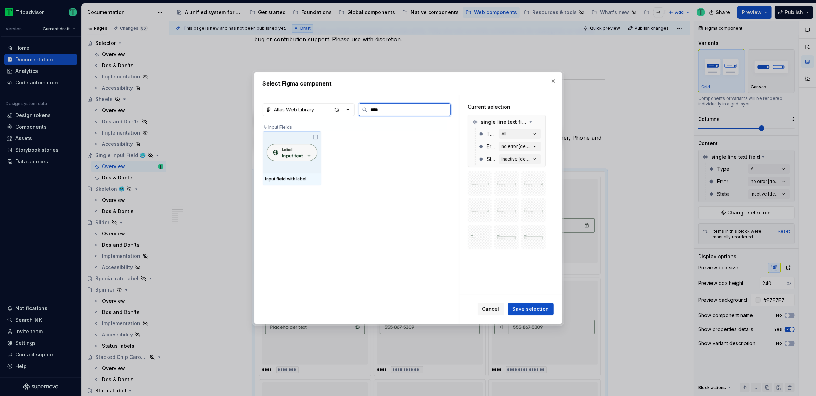
type input "*****"
click at [316, 138] on icon at bounding box center [316, 137] width 6 height 6
click at [543, 310] on span "Save selection" at bounding box center [531, 309] width 36 height 7
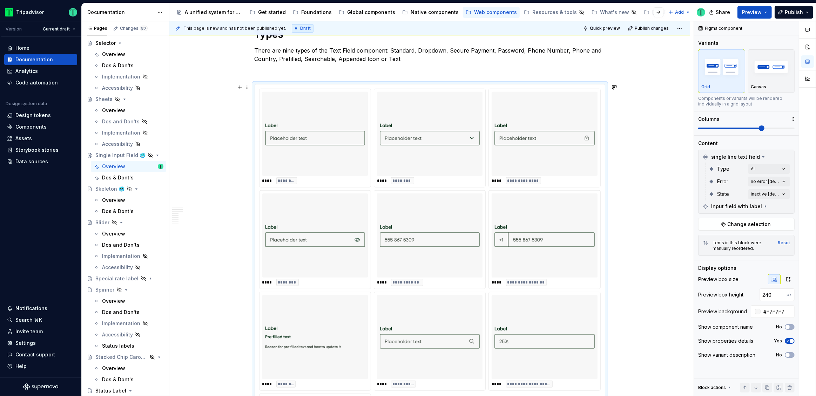
scroll to position [469, 0]
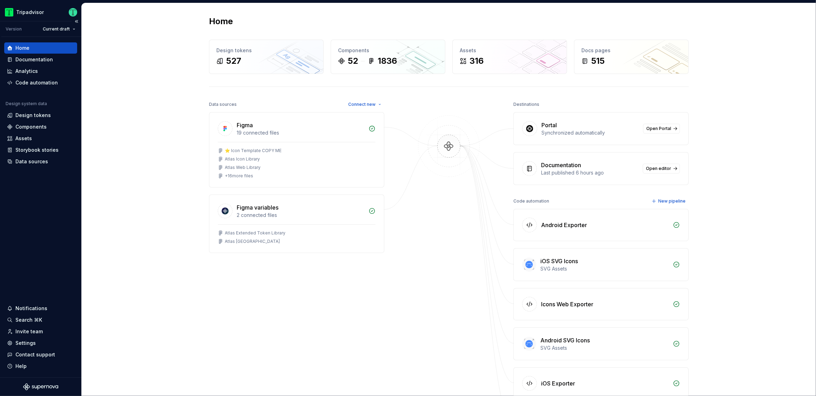
click at [42, 52] on div "Home" at bounding box center [40, 47] width 73 height 11
click at [41, 59] on div "Documentation" at bounding box center [34, 59] width 38 height 7
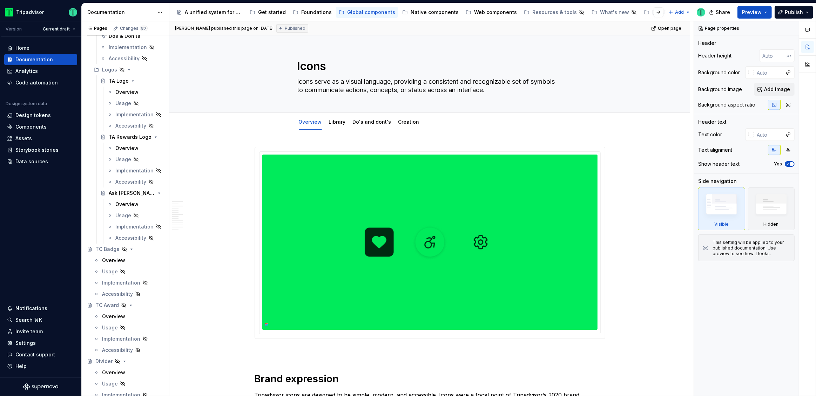
scroll to position [204, 0]
click at [419, 17] on div "Native components" at bounding box center [430, 12] width 62 height 11
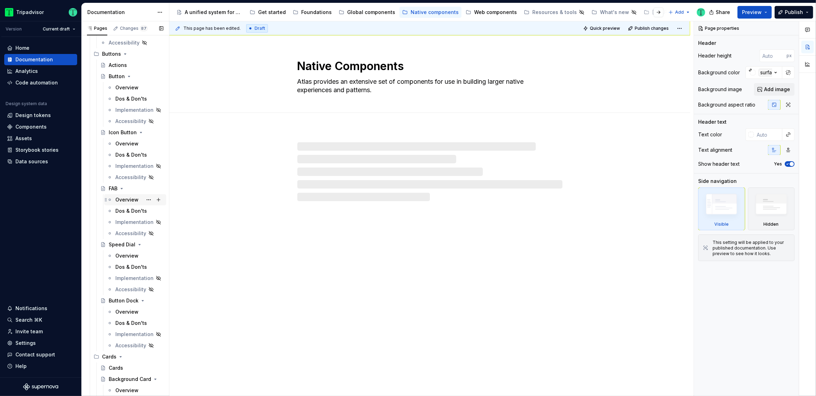
click at [125, 198] on div "Overview" at bounding box center [126, 199] width 23 height 7
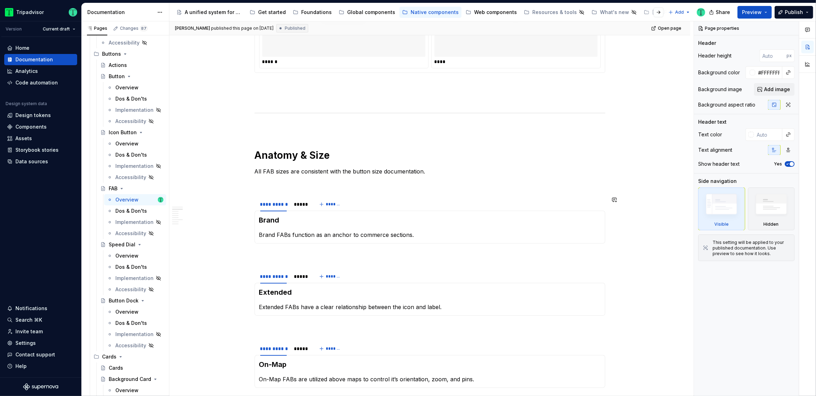
scroll to position [759, 0]
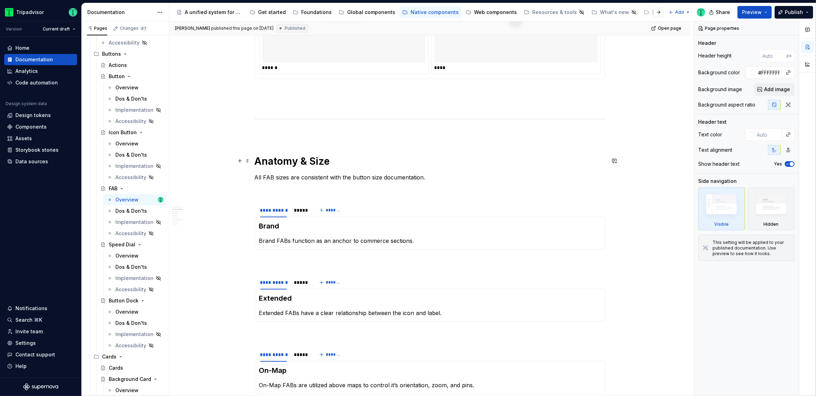
click at [282, 158] on h1 "Anatomy & Size" at bounding box center [430, 161] width 351 height 13
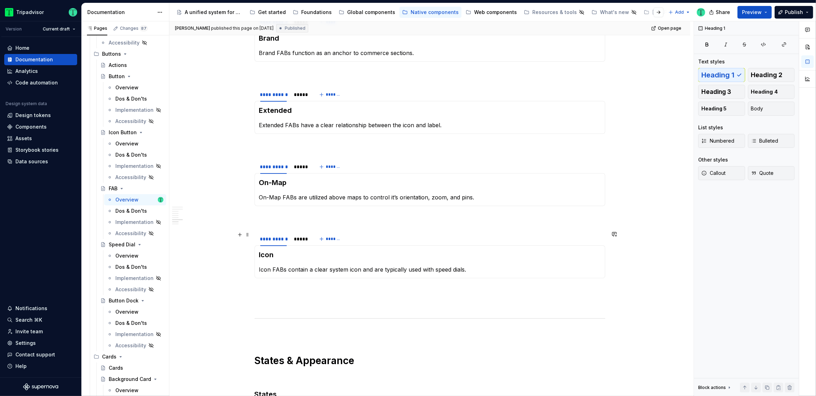
scroll to position [947, 0]
click at [280, 178] on h3 "On-Map" at bounding box center [430, 182] width 342 height 10
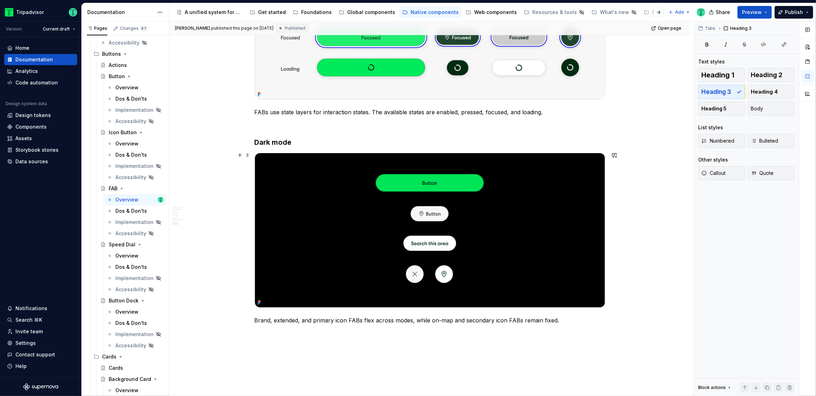
scroll to position [1408, 0]
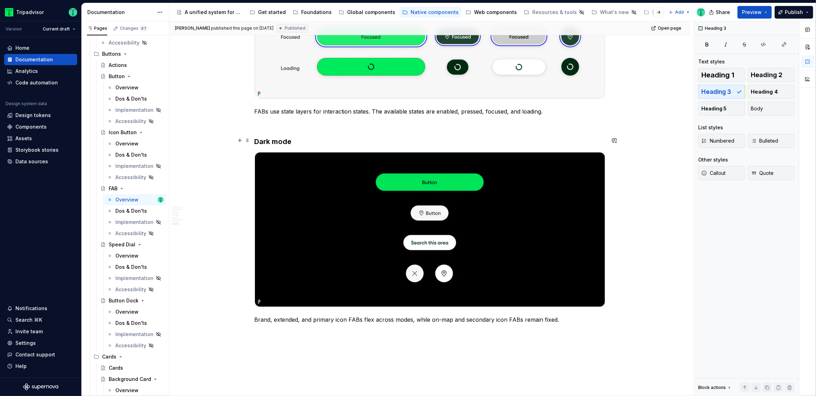
click at [275, 139] on h3 "Dark mode" at bounding box center [430, 142] width 351 height 10
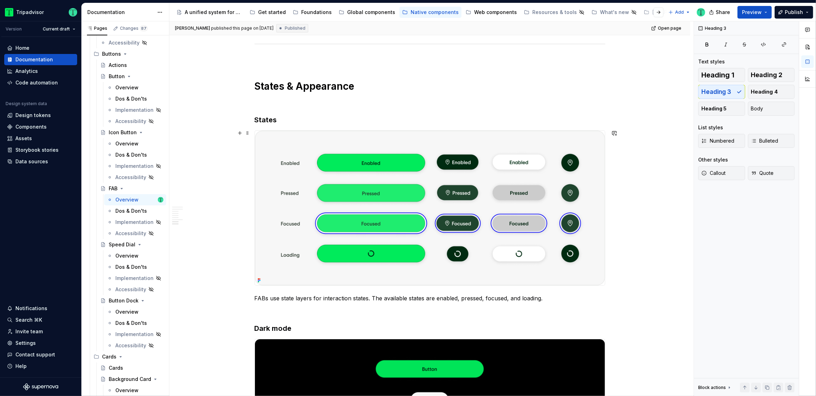
scroll to position [1179, 0]
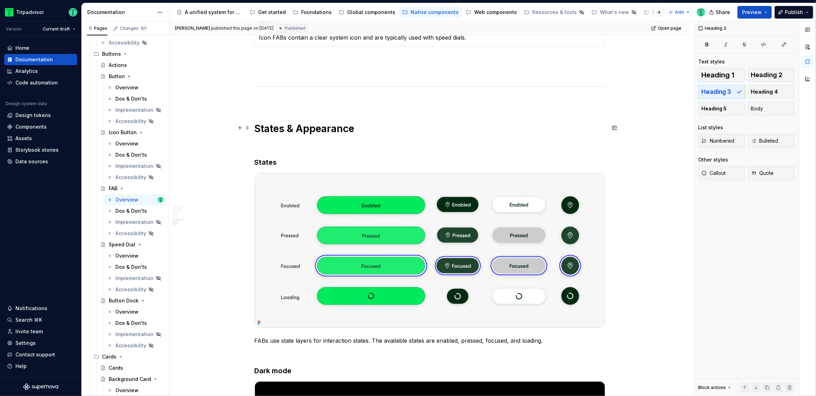
click at [269, 129] on h1 "States & Appearance" at bounding box center [430, 128] width 351 height 13
click at [271, 163] on h3 "States" at bounding box center [430, 162] width 351 height 10
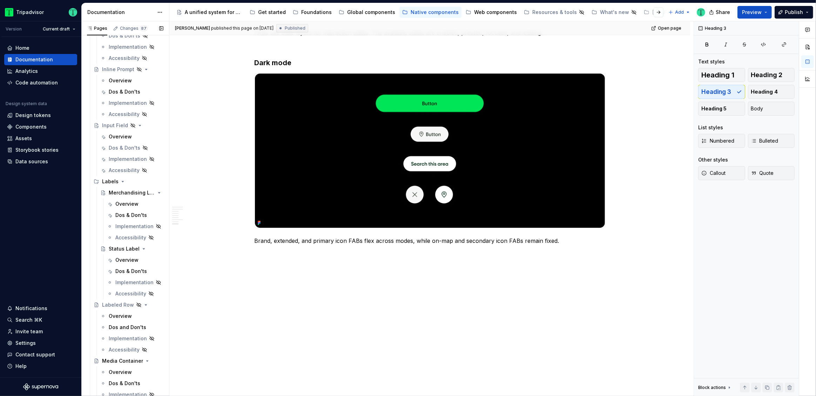
scroll to position [1324, 0]
click at [118, 135] on div "Overview" at bounding box center [120, 135] width 23 height 7
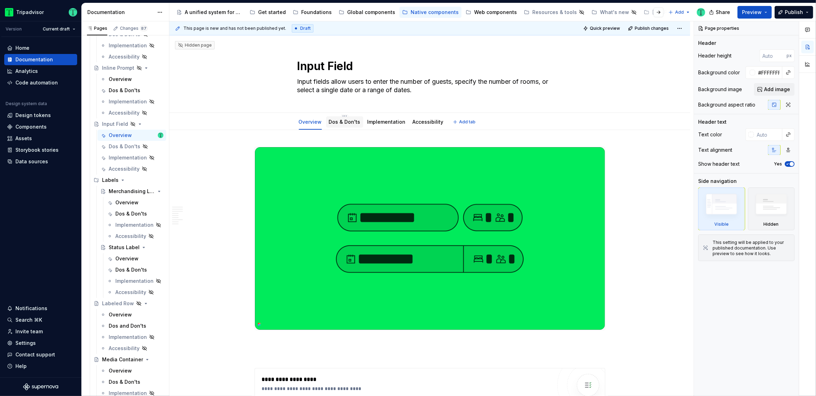
click at [339, 124] on link "Dos & Don'ts" at bounding box center [345, 122] width 32 height 6
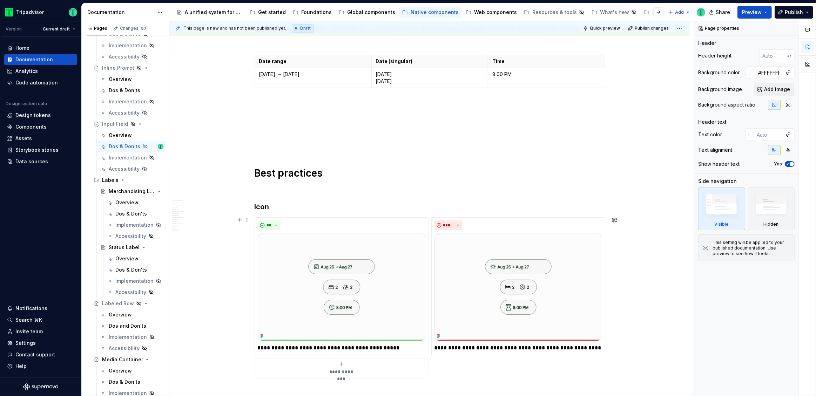
scroll to position [1227, 0]
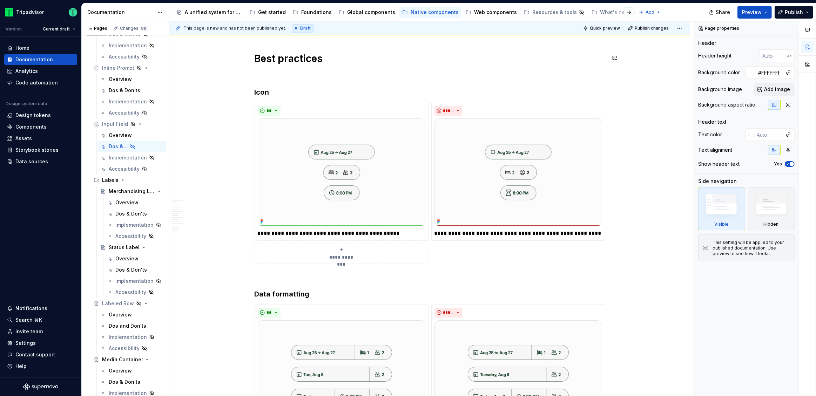
type textarea "*"
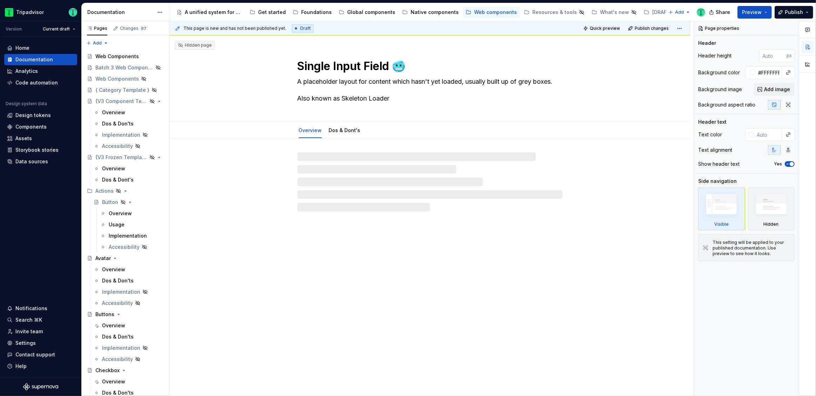
type textarea "*"
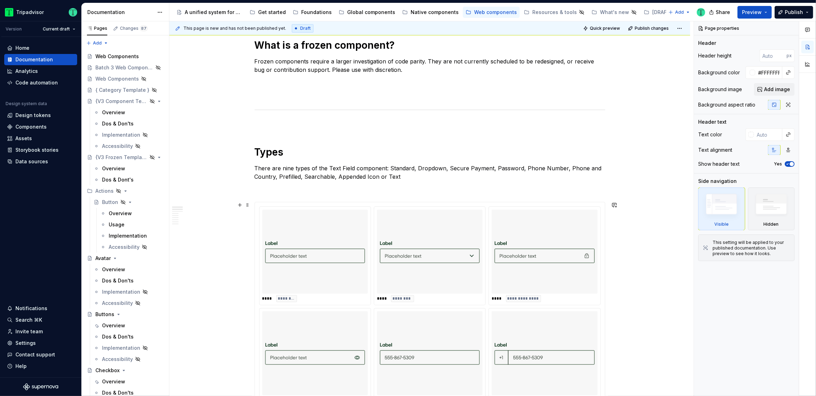
scroll to position [342, 0]
click at [520, 255] on img at bounding box center [544, 252] width 100 height 79
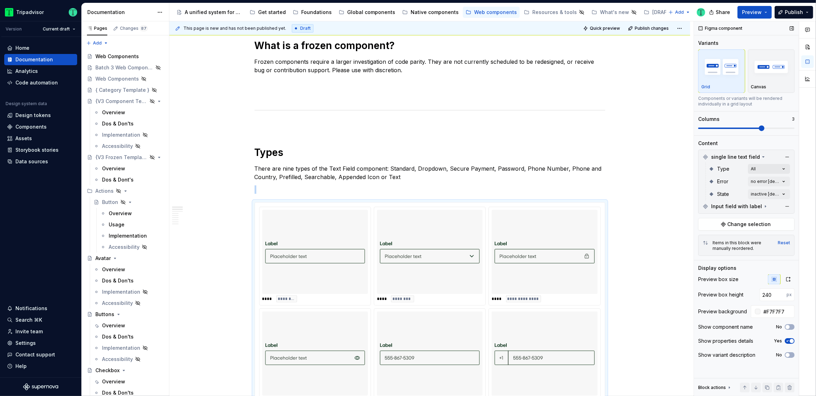
click at [774, 171] on div "Comments Open comments No comments yet Select ‘Comment’ from the block context …" at bounding box center [755, 208] width 122 height 375
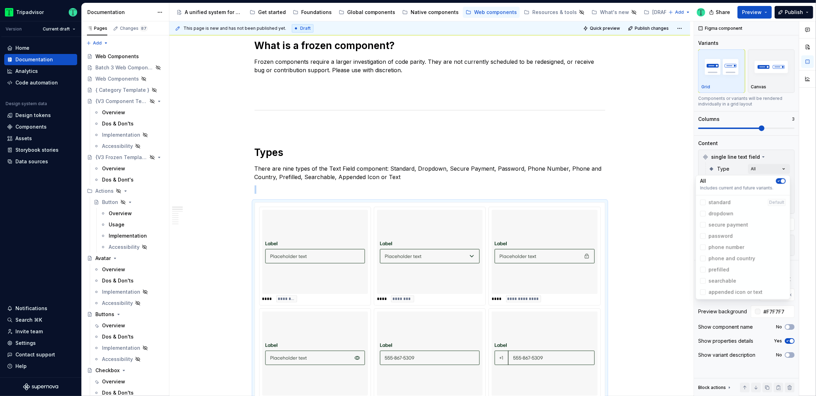
click at [729, 139] on div "Comments Open comments No comments yet Select ‘Comment’ from the block context …" at bounding box center [755, 208] width 122 height 375
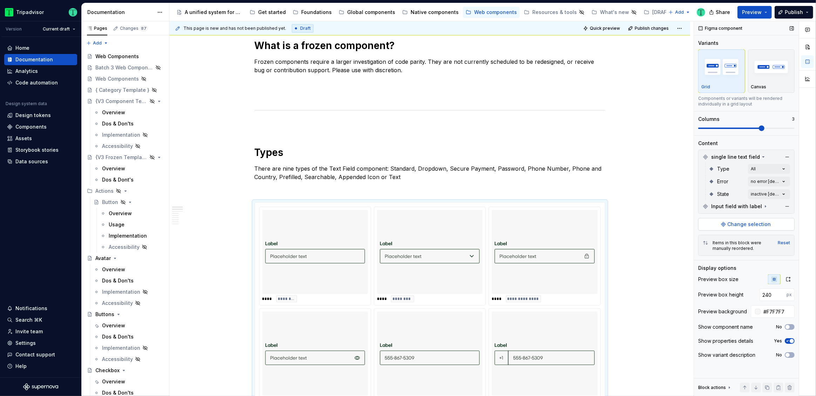
click at [761, 222] on span "Change selection" at bounding box center [749, 224] width 43 height 7
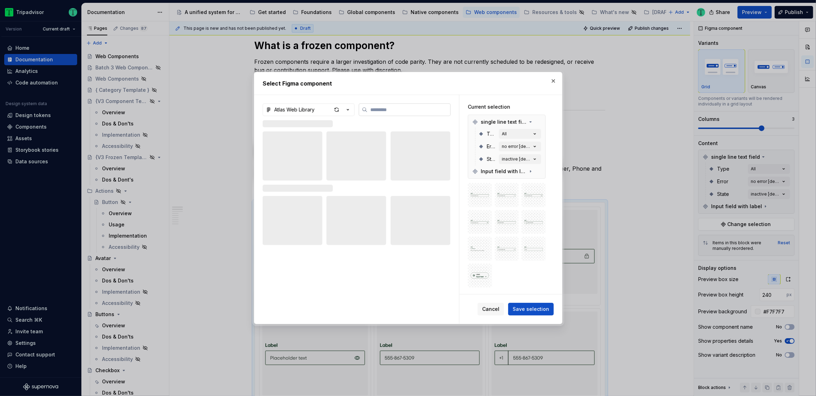
click at [383, 110] on input "search" at bounding box center [408, 109] width 83 height 7
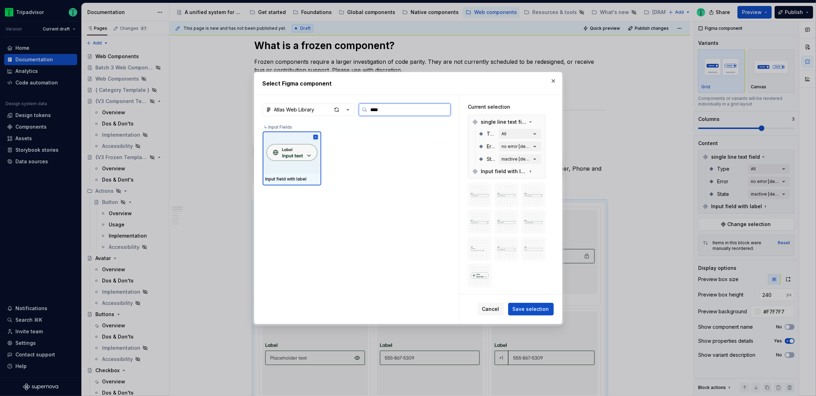
type input "*****"
click at [295, 155] on img at bounding box center [291, 152] width 51 height 17
click at [539, 121] on button "button" at bounding box center [538, 122] width 10 height 10
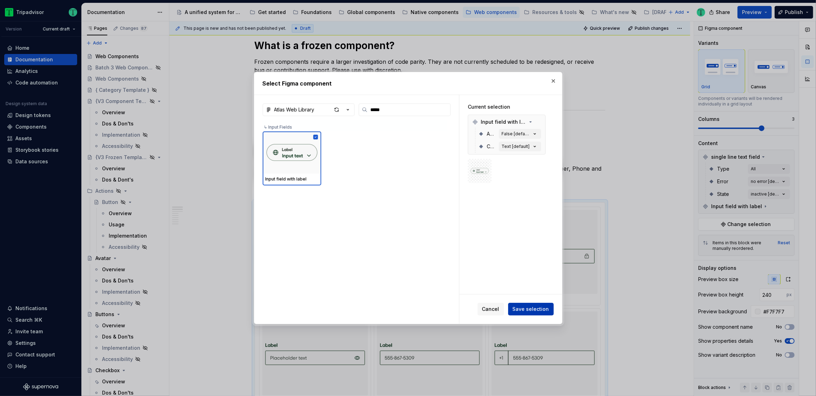
click at [543, 308] on span "Save selection" at bounding box center [531, 309] width 36 height 7
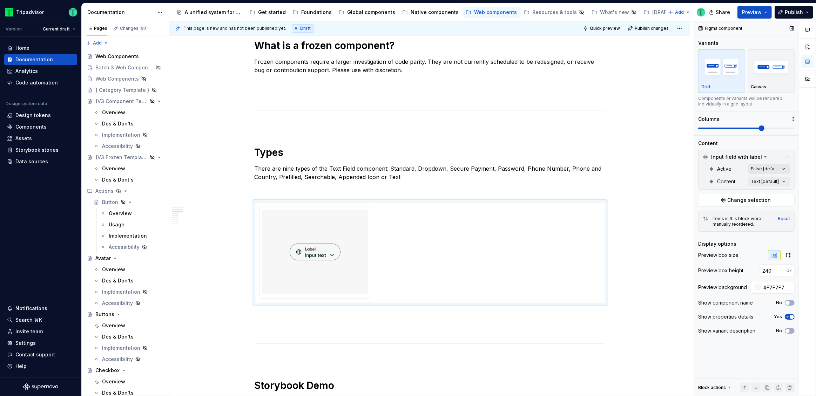
click at [780, 167] on div "Comments Open comments No comments yet Select ‘Comment’ from the block context …" at bounding box center [755, 208] width 122 height 375
click at [764, 153] on div "Comments Open comments No comments yet Select ‘Comment’ from the block context …" at bounding box center [755, 208] width 122 height 375
click at [762, 184] on div "Comments Open comments No comments yet Select ‘Comment’ from the block context …" at bounding box center [755, 208] width 122 height 375
click at [778, 192] on span "button" at bounding box center [779, 193] width 4 height 4
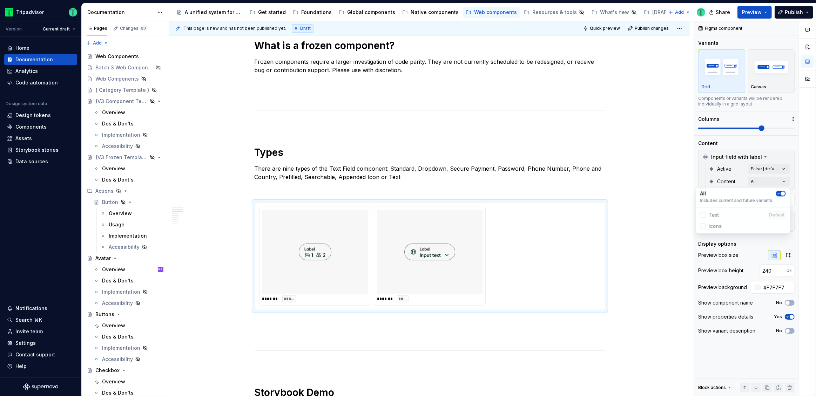
click at [671, 174] on html "Tripadvisor Version Current draft Home Documentation Analytics Code automation …" at bounding box center [408, 198] width 816 height 396
click at [734, 199] on span "Change selection" at bounding box center [749, 200] width 43 height 7
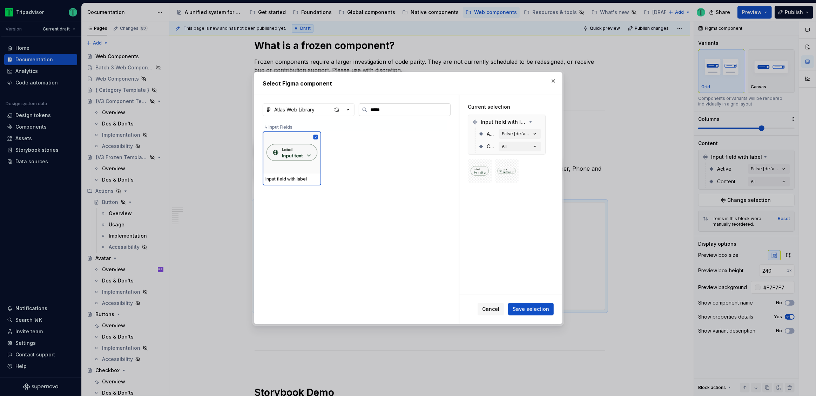
click at [392, 109] on input "*****" at bounding box center [408, 109] width 83 height 7
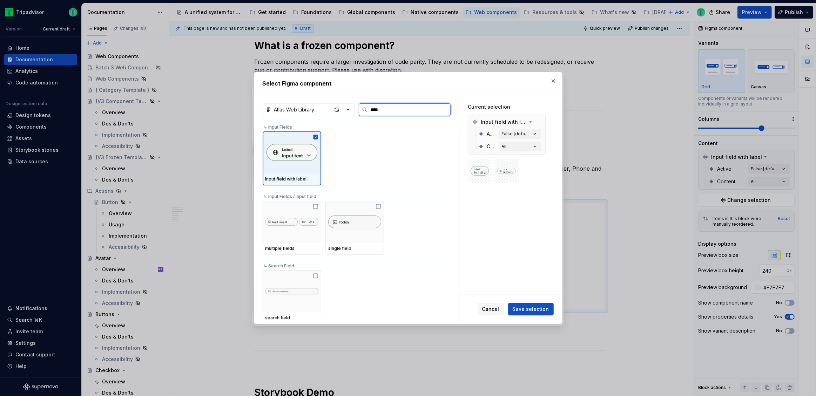
type input "*****"
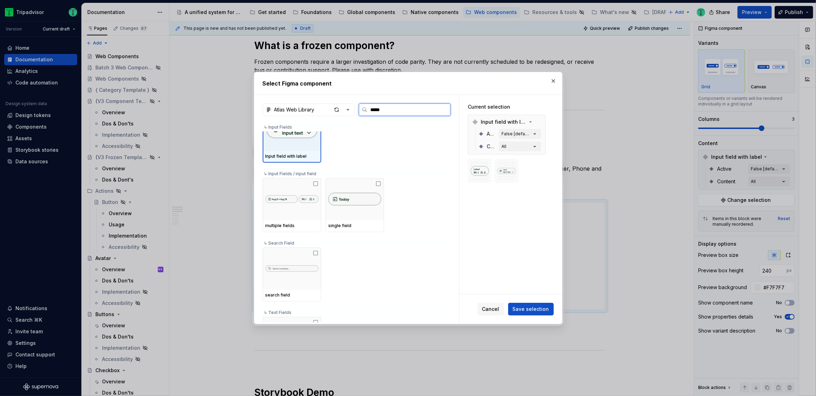
scroll to position [2, 0]
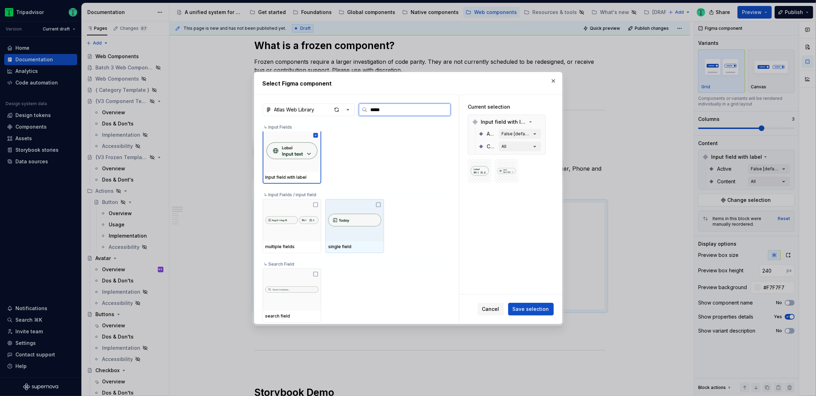
click at [379, 205] on icon at bounding box center [379, 205] width 6 height 6
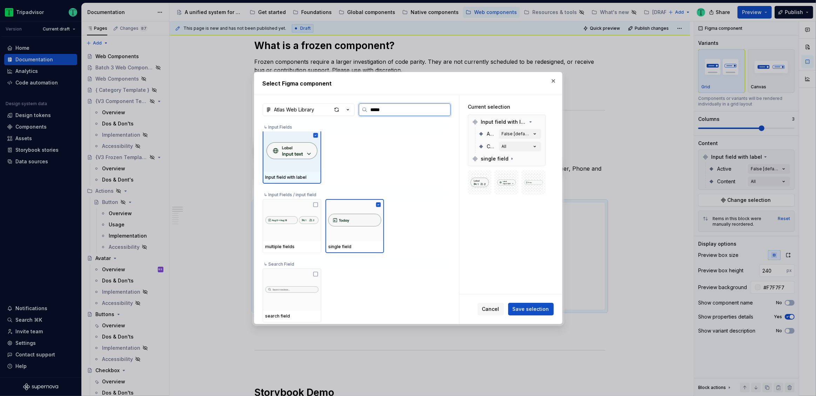
click at [318, 134] on div at bounding box center [292, 151] width 59 height 42
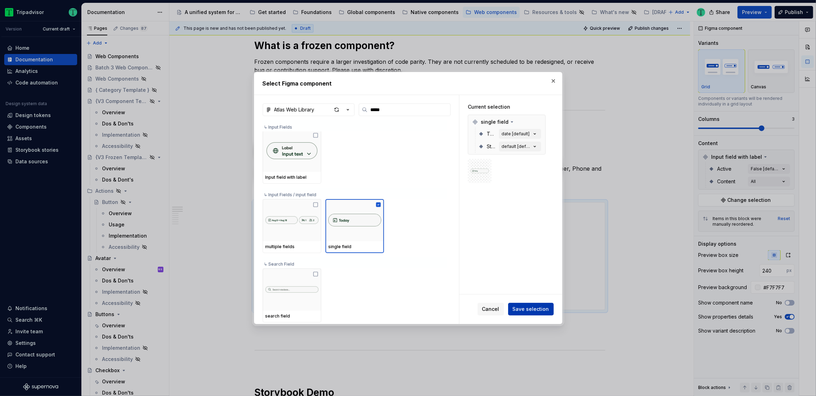
click at [525, 310] on span "Save selection" at bounding box center [531, 309] width 36 height 7
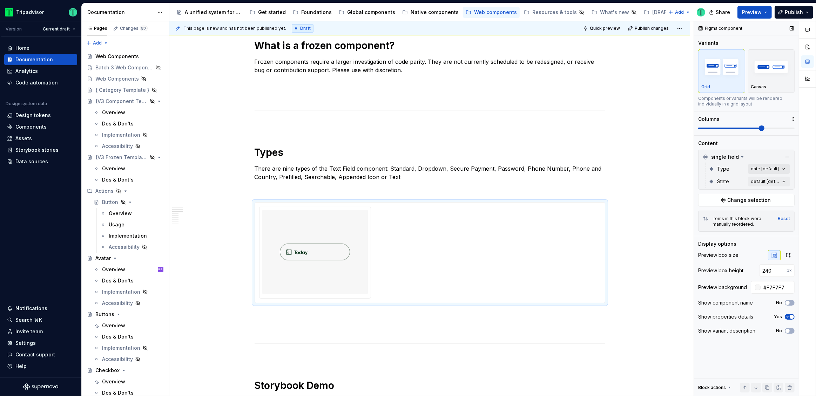
click at [776, 168] on div "Comments Open comments No comments yet Select ‘Comment’ from the block context …" at bounding box center [755, 208] width 122 height 375
click at [779, 178] on div "All" at bounding box center [743, 181] width 86 height 7
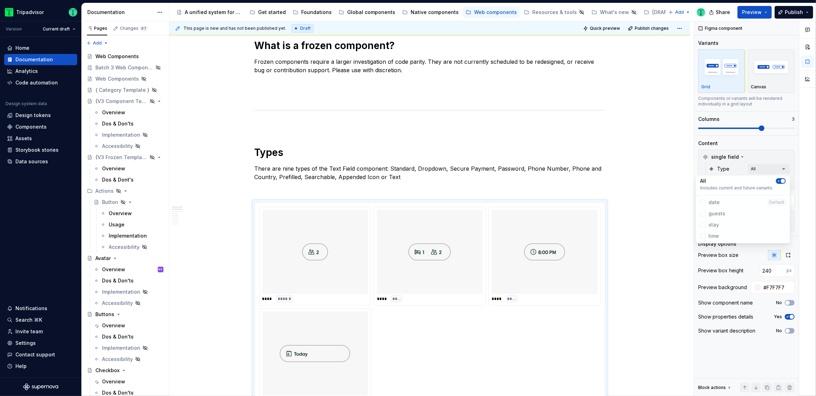
click at [759, 150] on div "Comments Open comments No comments yet Select ‘Comment’ from the block context …" at bounding box center [755, 208] width 122 height 375
click at [762, 183] on div "Comments Open comments No comments yet Select ‘Comment’ from the block context …" at bounding box center [755, 208] width 122 height 375
click at [764, 149] on div "Comments Open comments No comments yet Select ‘Comment’ from the block context …" at bounding box center [755, 208] width 122 height 375
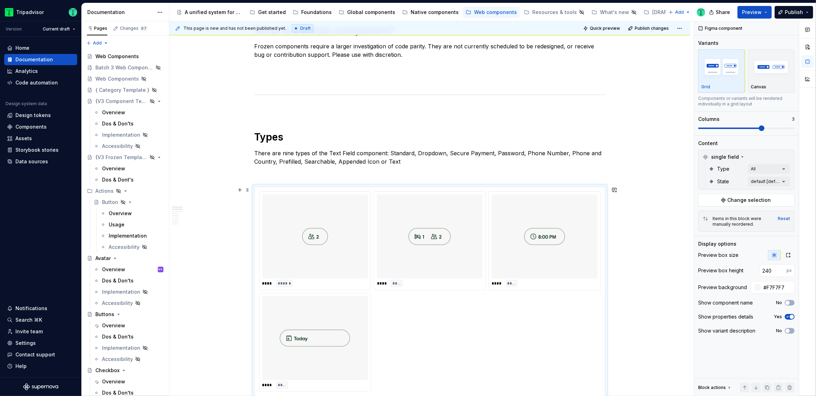
scroll to position [373, 0]
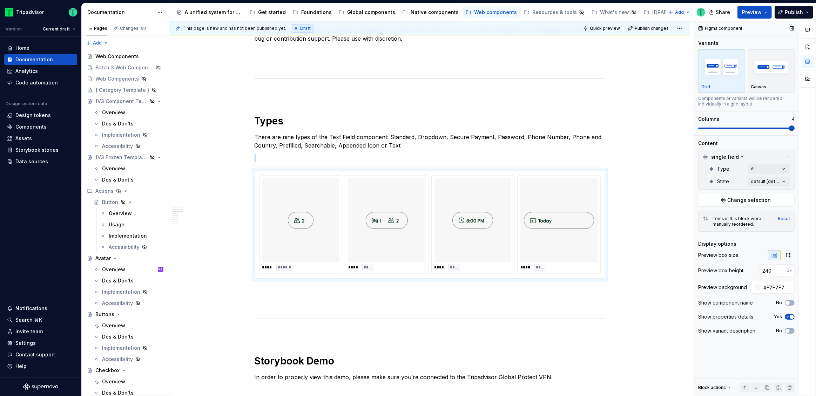
click at [789, 129] on span at bounding box center [792, 129] width 6 height 6
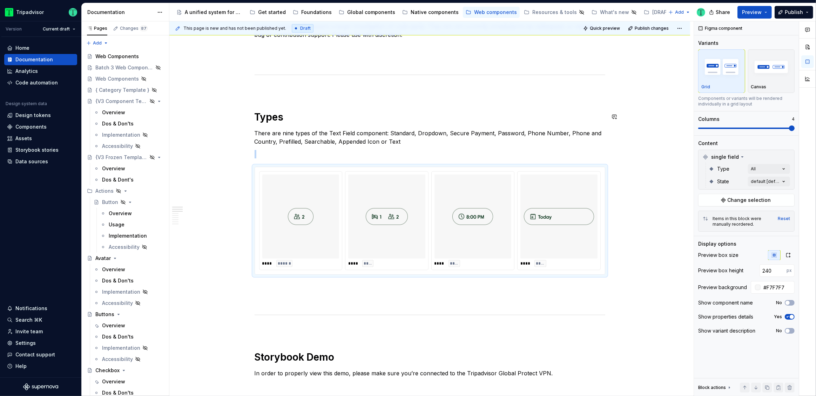
scroll to position [345, 0]
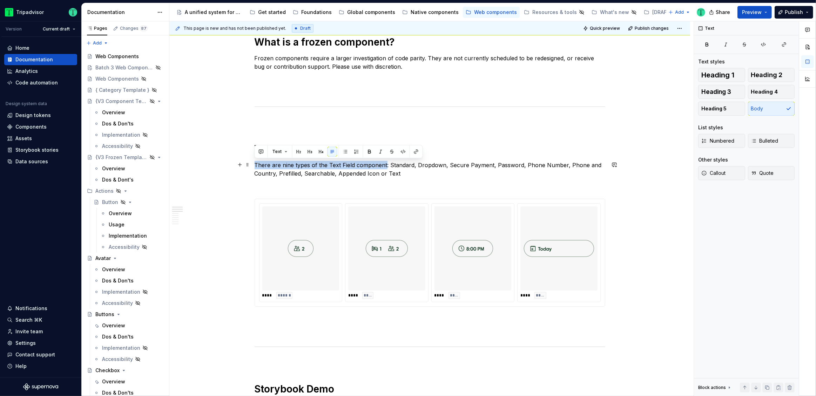
drag, startPoint x: 255, startPoint y: 162, endPoint x: 384, endPoint y: 161, distance: 128.7
click at [384, 162] on p "There are nine types of the Text Field component: Standard, Dropdown, Secure Pa…" at bounding box center [430, 169] width 351 height 17
copy p "There are nine types of the Text Field component"
click at [113, 269] on div "Overview" at bounding box center [113, 269] width 23 height 7
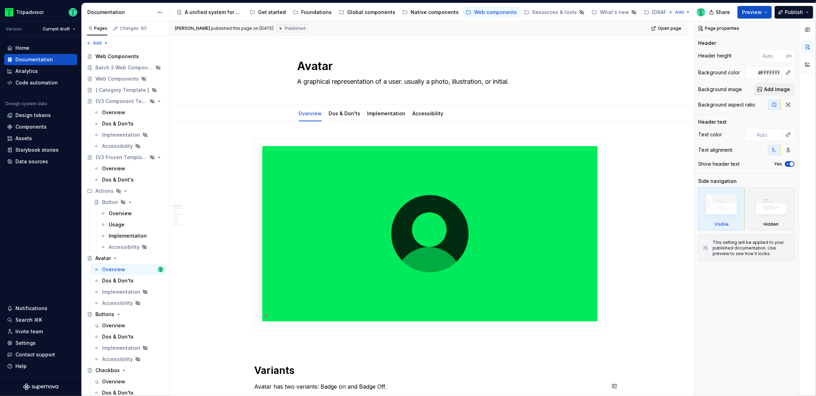
scroll to position [130, 0]
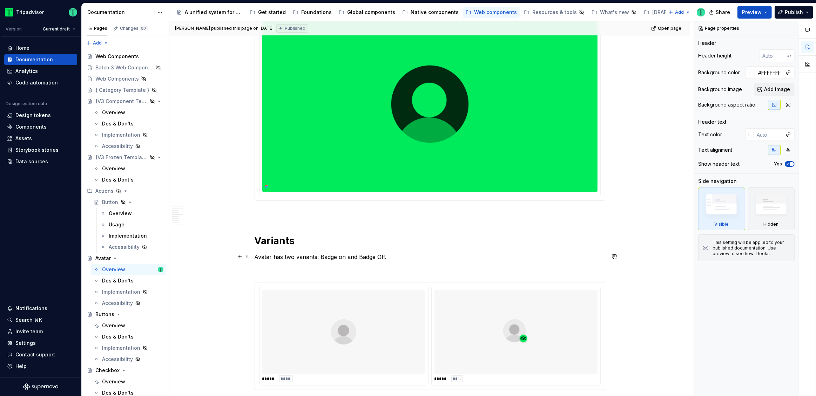
click at [266, 258] on p "Avatar has two variants: Badge on and Badge Off." at bounding box center [430, 257] width 351 height 8
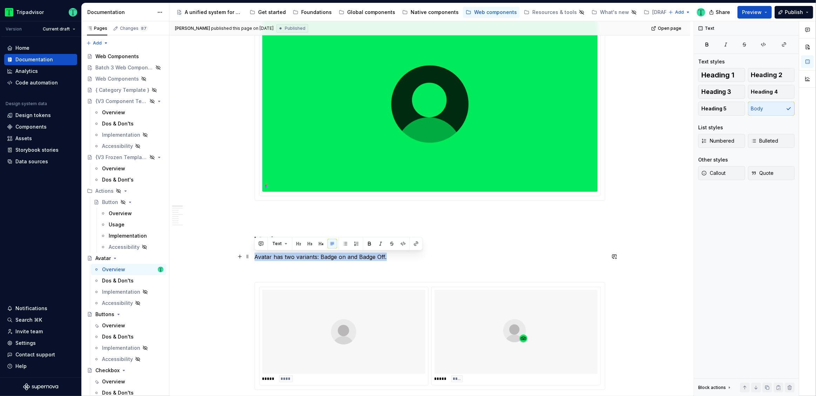
click at [266, 258] on p "Avatar has two variants: Badge on and Badge Off." at bounding box center [430, 257] width 351 height 8
click at [283, 257] on p "Avatar has two variants: Badge on and Badge Off." at bounding box center [430, 257] width 351 height 8
drag, startPoint x: 315, startPoint y: 257, endPoint x: 253, endPoint y: 258, distance: 61.7
copy p "Avatar has two variants"
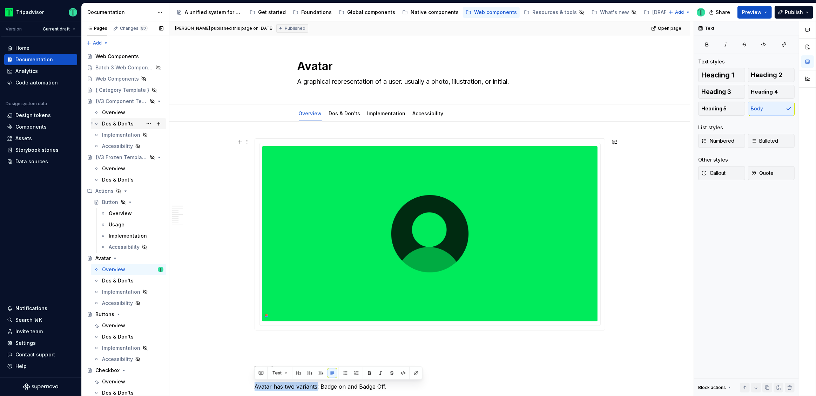
scroll to position [0, 0]
click at [121, 101] on div "{V3 Component Template}" at bounding box center [111, 101] width 32 height 7
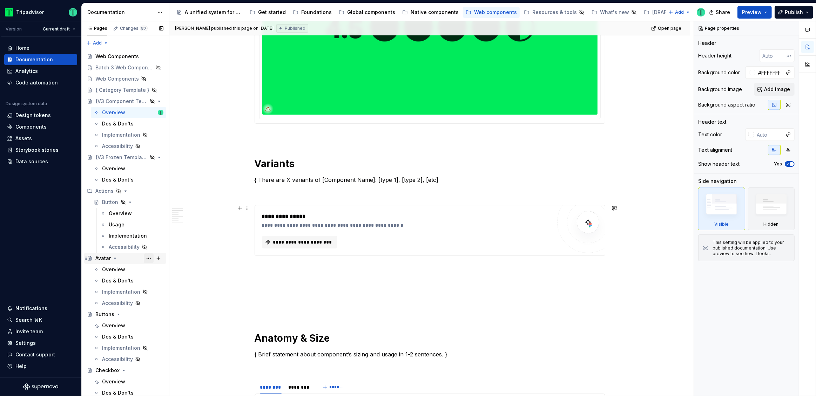
scroll to position [223, 0]
click at [119, 268] on div "Overview" at bounding box center [113, 269] width 23 height 7
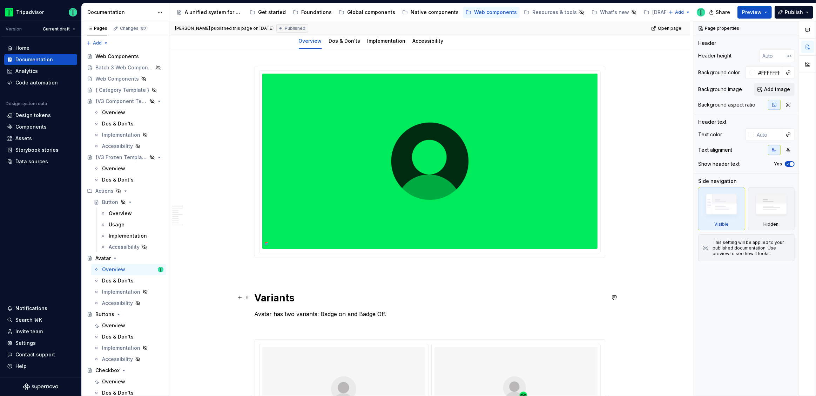
scroll to position [140, 0]
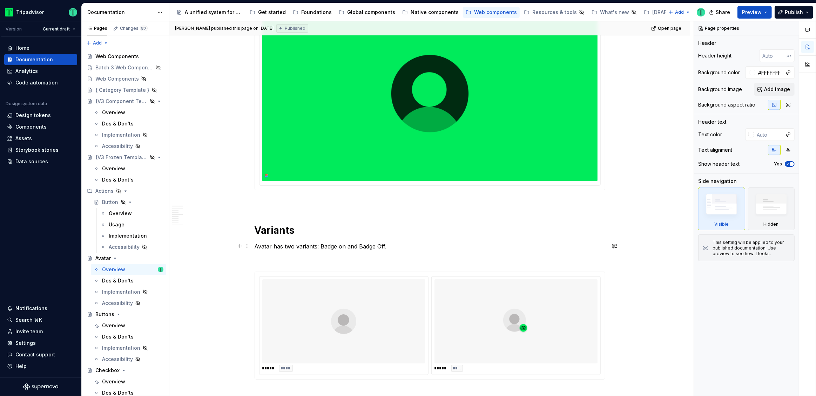
type textarea "*"
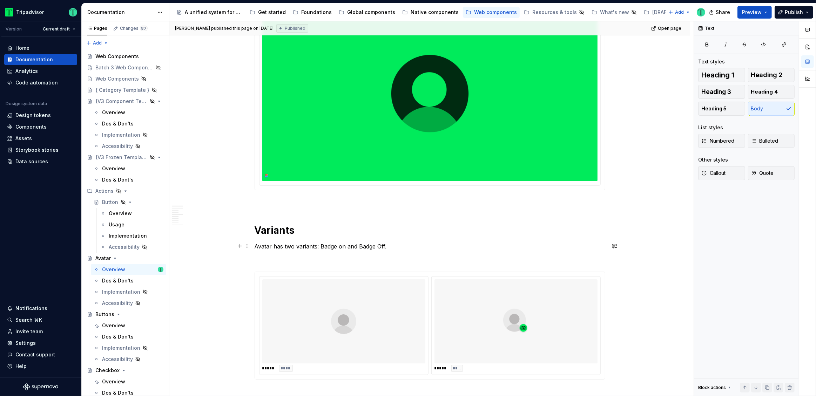
click at [256, 245] on p "Avatar has two variants: Badge on and Badge Off." at bounding box center [430, 246] width 351 height 8
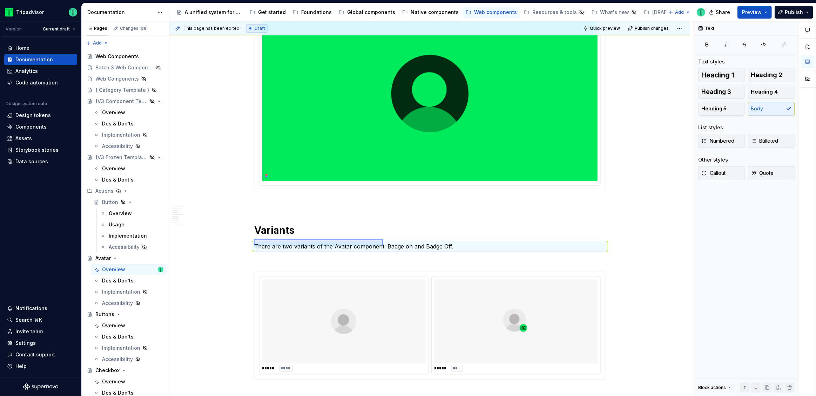
drag, startPoint x: 254, startPoint y: 247, endPoint x: 383, endPoint y: 239, distance: 129.3
click at [383, 239] on div "This page has been edited. Draft Quick preview Publish changes Avatar A graphic…" at bounding box center [431, 208] width 524 height 375
click at [378, 243] on p "There are two variants of the Avatar component: Badge on and Badge Off." at bounding box center [430, 246] width 351 height 8
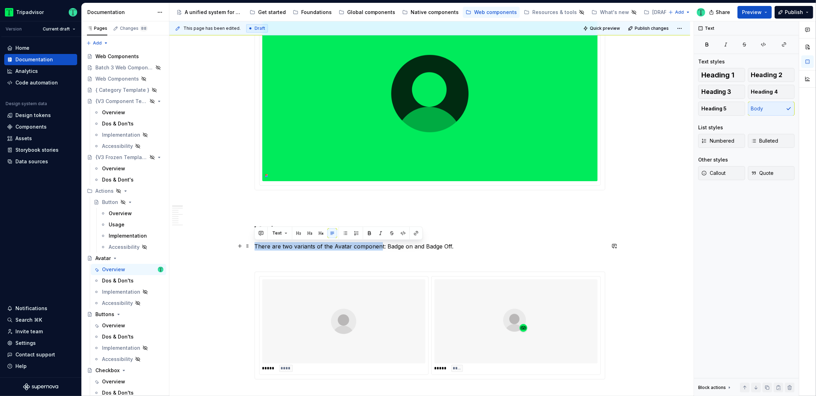
drag, startPoint x: 380, startPoint y: 247, endPoint x: 256, endPoint y: 245, distance: 124.1
click at [255, 246] on p "There are two variants of the Avatar component: Badge on and Badge Off." at bounding box center [430, 246] width 351 height 8
copy p "There are two variants of the Avatar componen"
type textarea "*"
